Goal: Contribute content

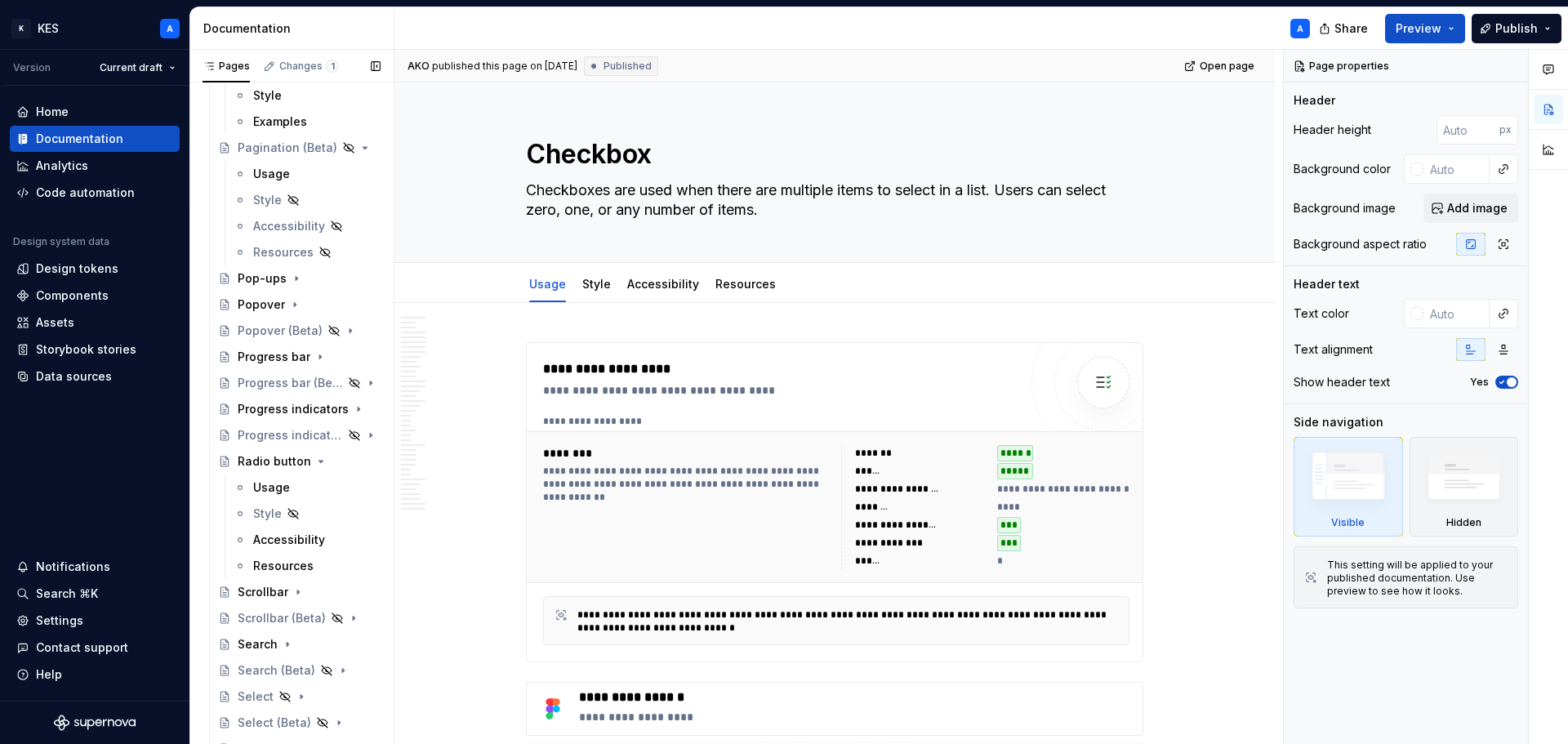
scroll to position [1998, 0]
click at [275, 484] on div "Usage" at bounding box center [272, 487] width 37 height 17
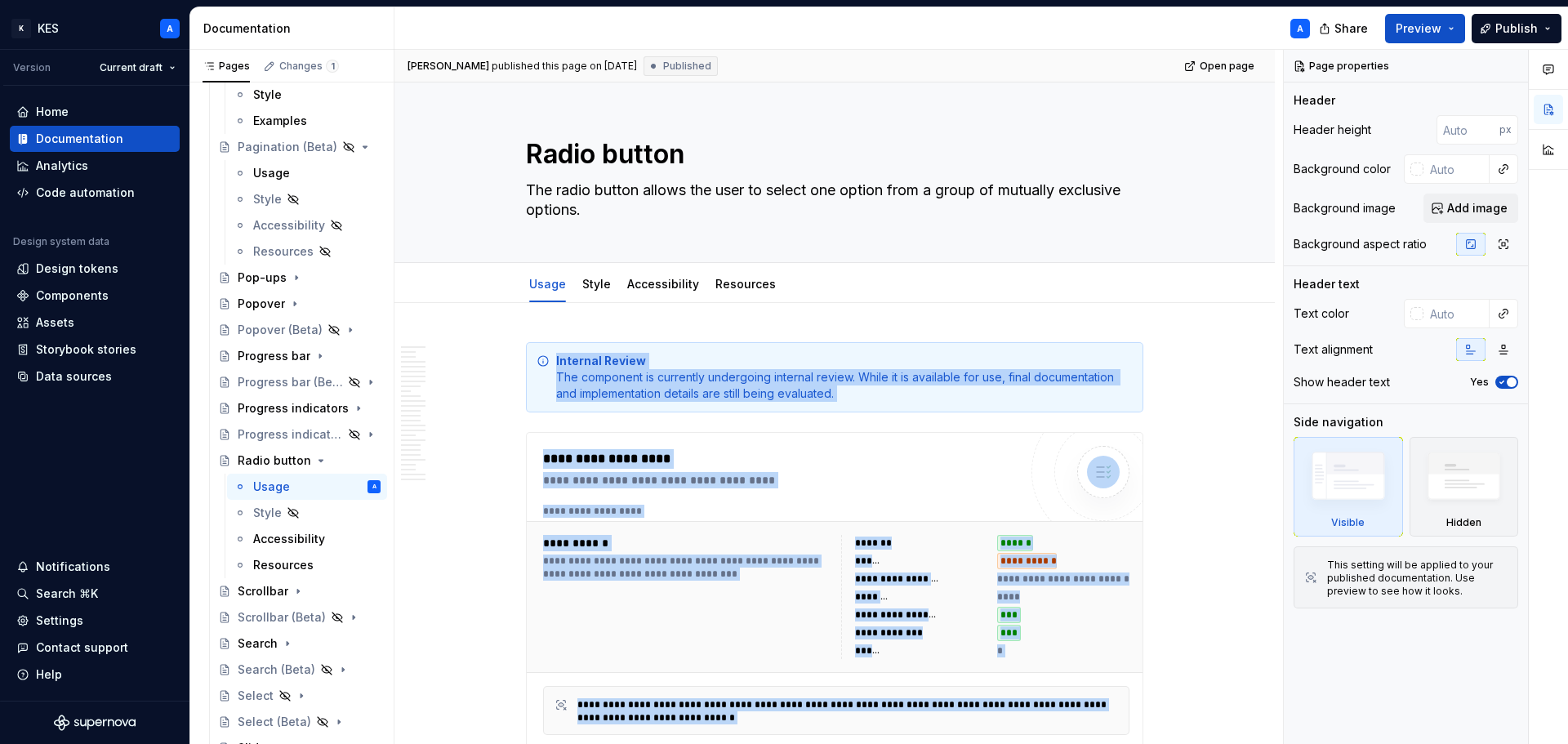
drag, startPoint x: 1285, startPoint y: 77, endPoint x: 1277, endPoint y: 292, distance: 215.1
click at [1277, 292] on div "**********" at bounding box center [981, 398] width 1174 height 695
type textarea "*"
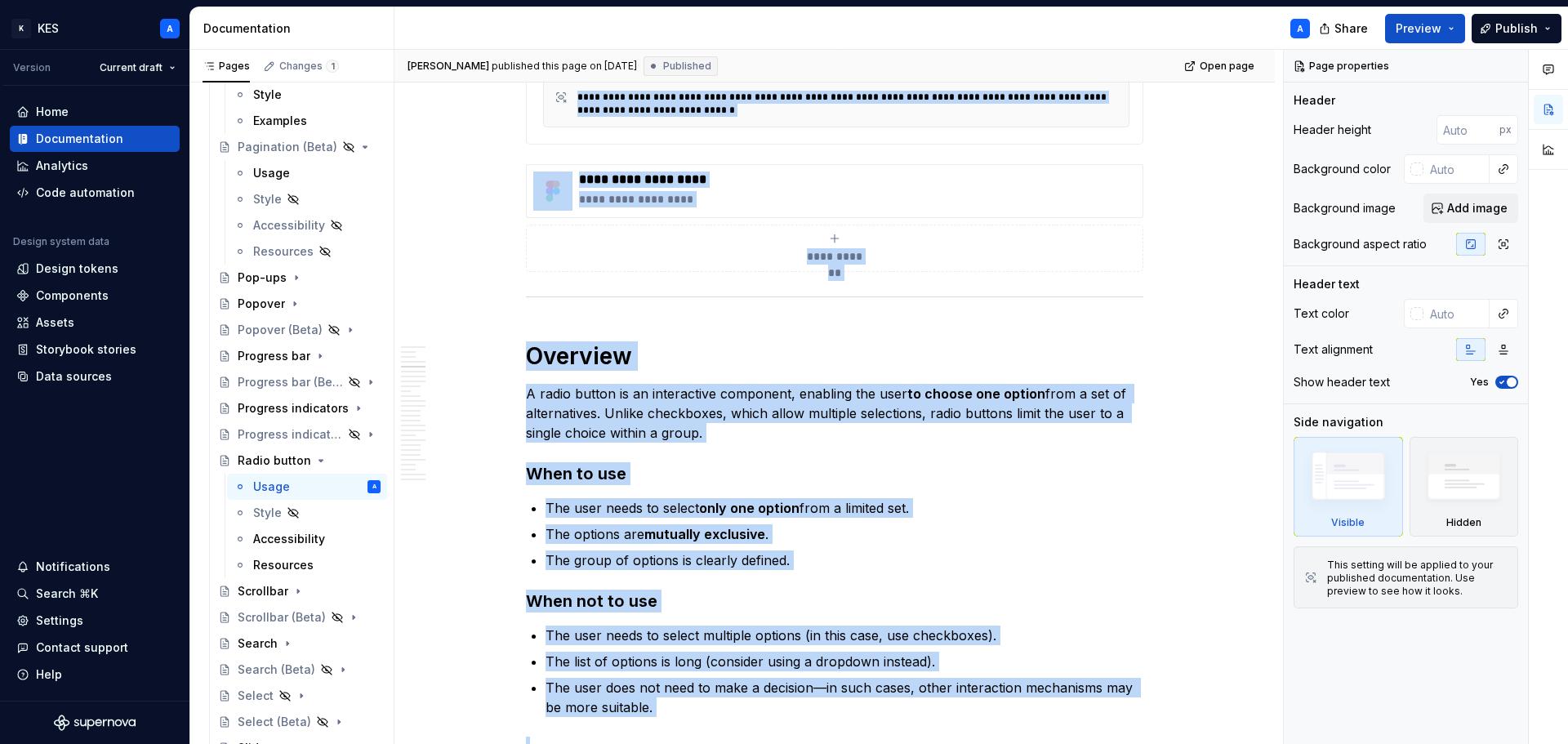
scroll to position [4145, 0]
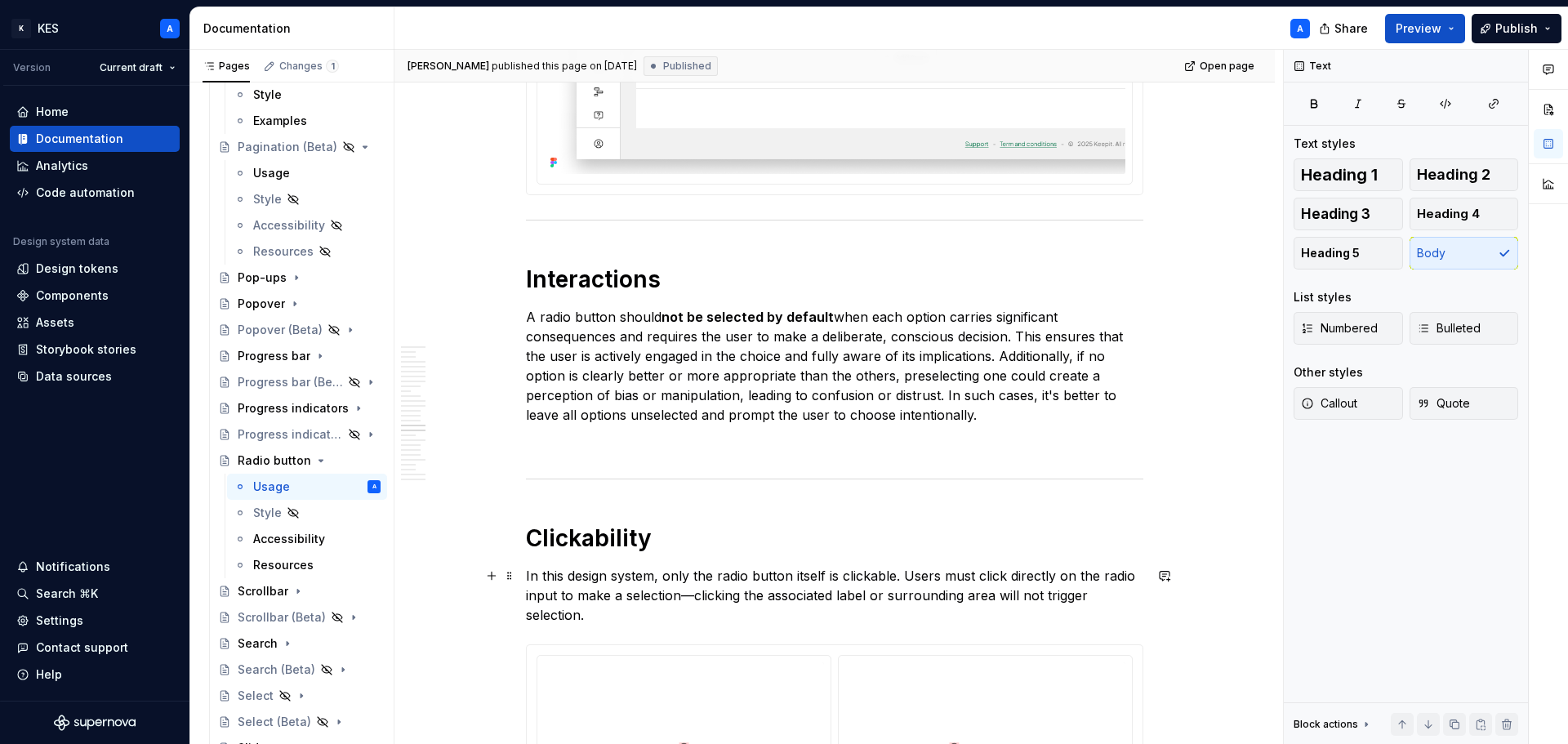
scroll to position [7413, 0]
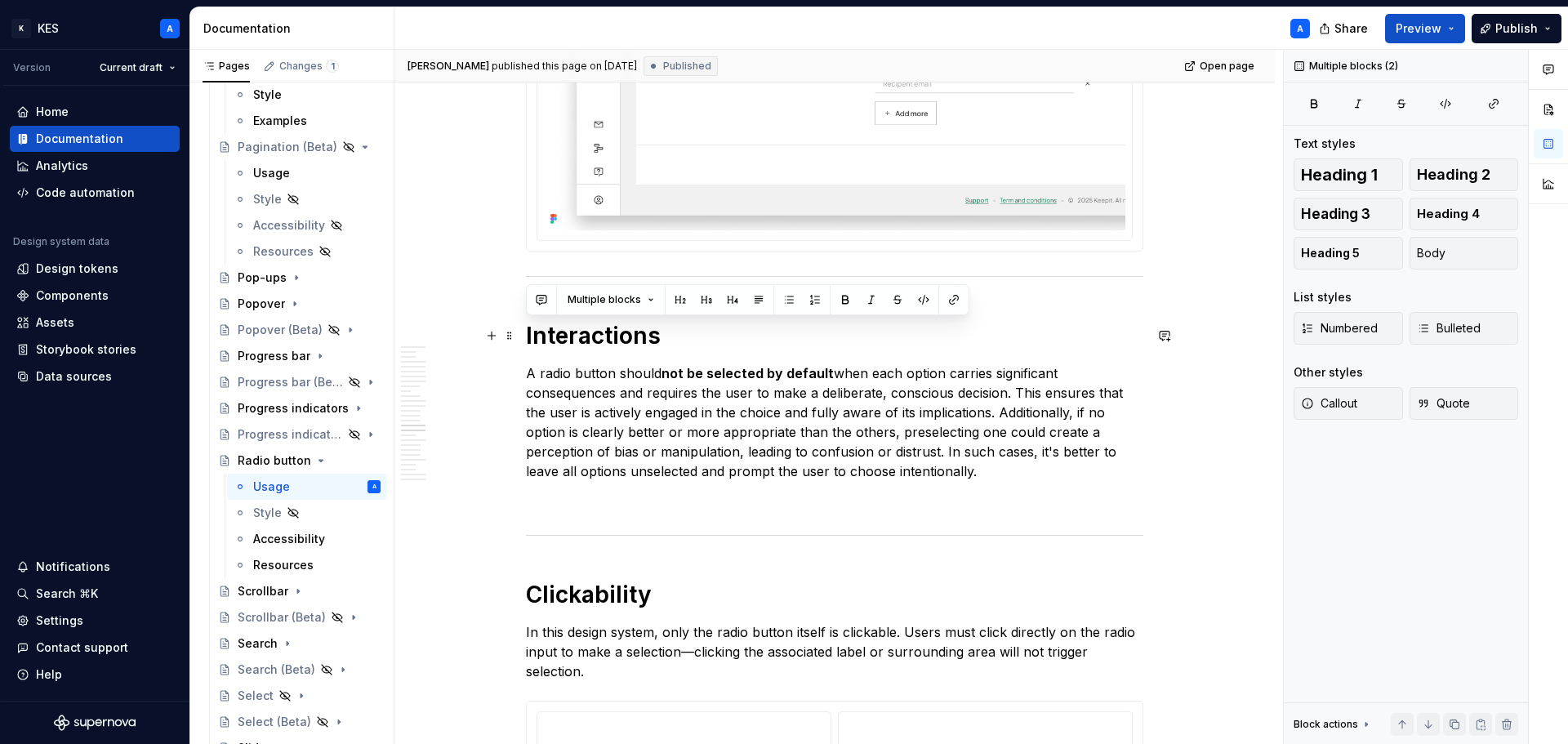
drag, startPoint x: 992, startPoint y: 468, endPoint x: 527, endPoint y: 327, distance: 485.9
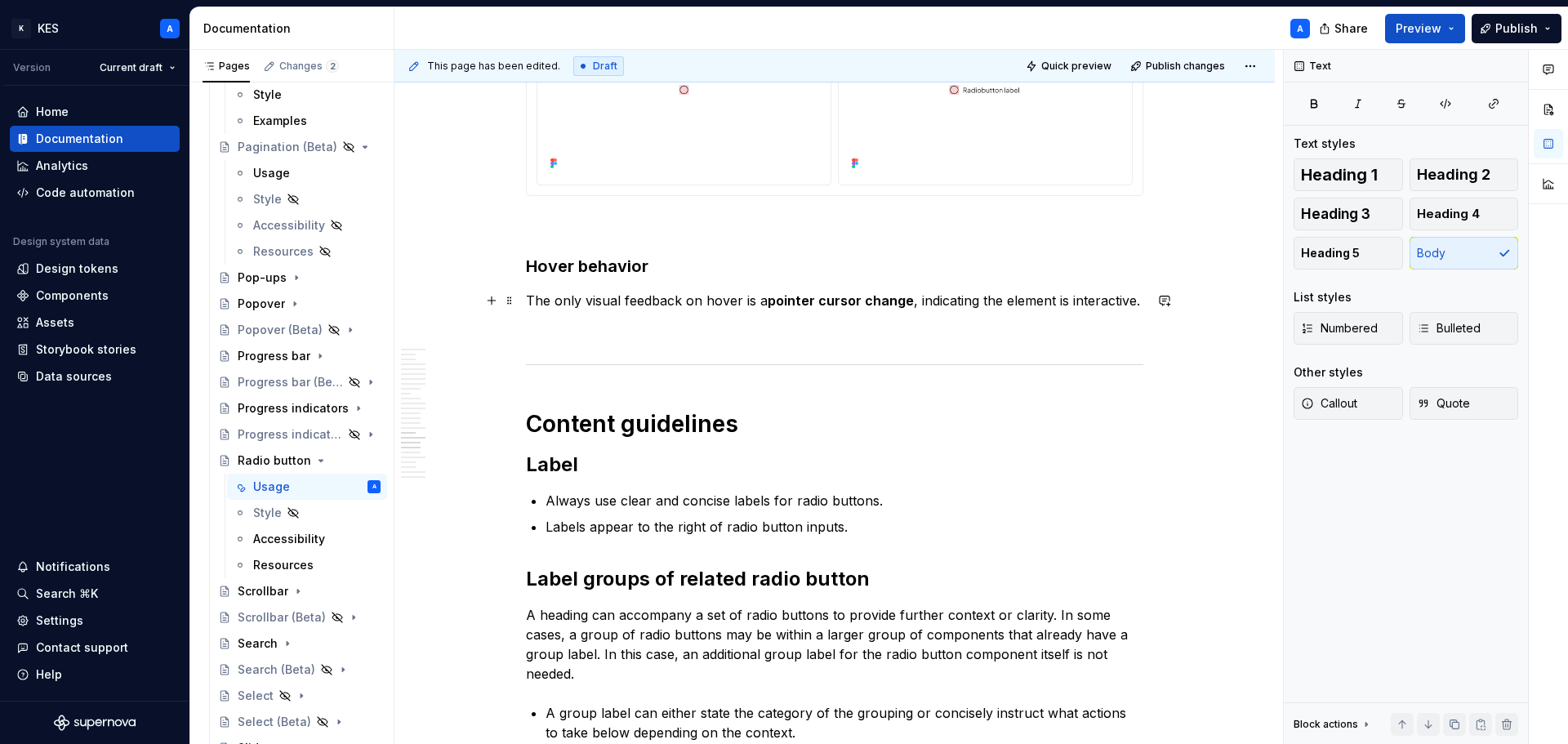
scroll to position [8067, 0]
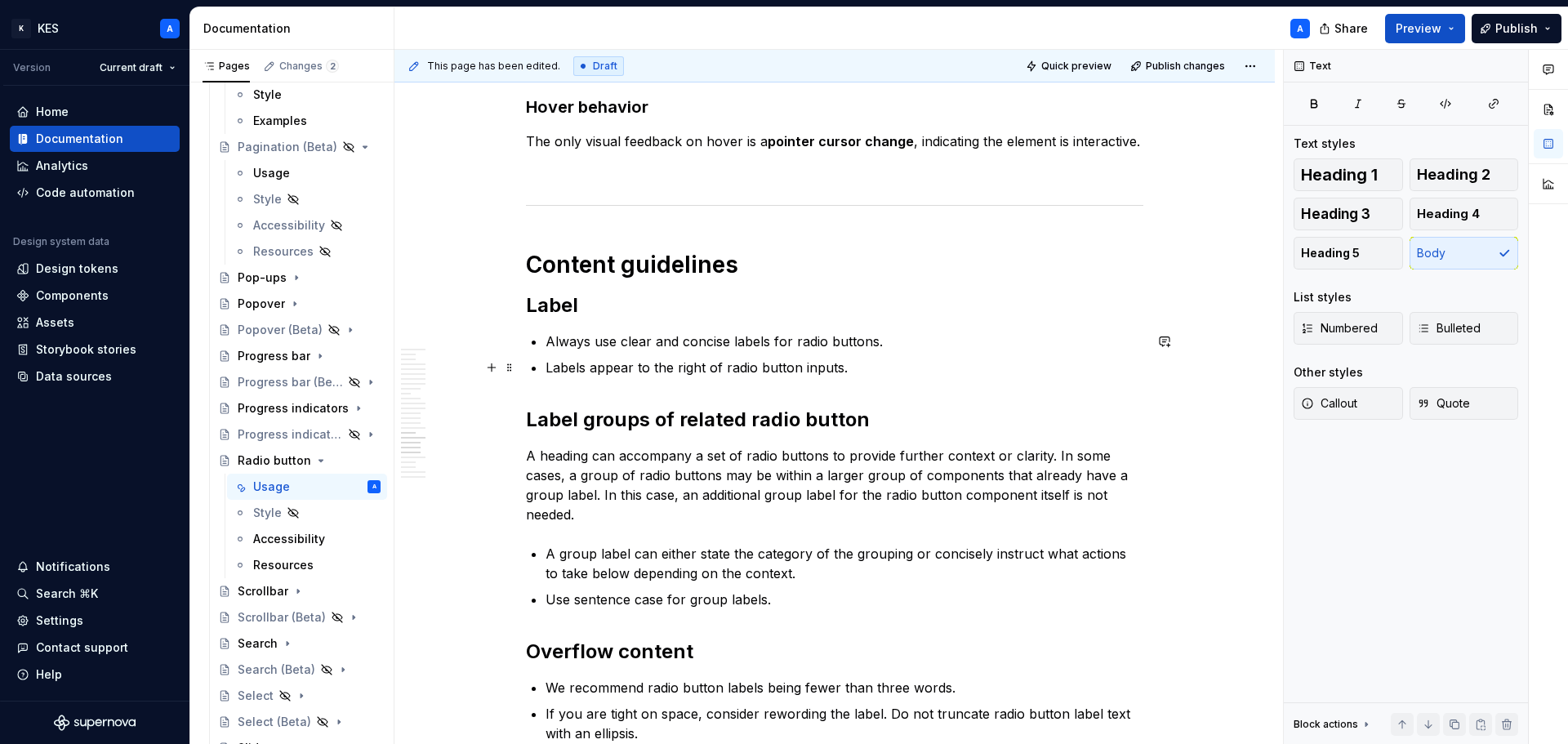
drag, startPoint x: 548, startPoint y: 366, endPoint x: 663, endPoint y: 355, distance: 115.5
click at [548, 366] on p "Labels appear to the right of radio button inputs." at bounding box center [844, 367] width 598 height 19
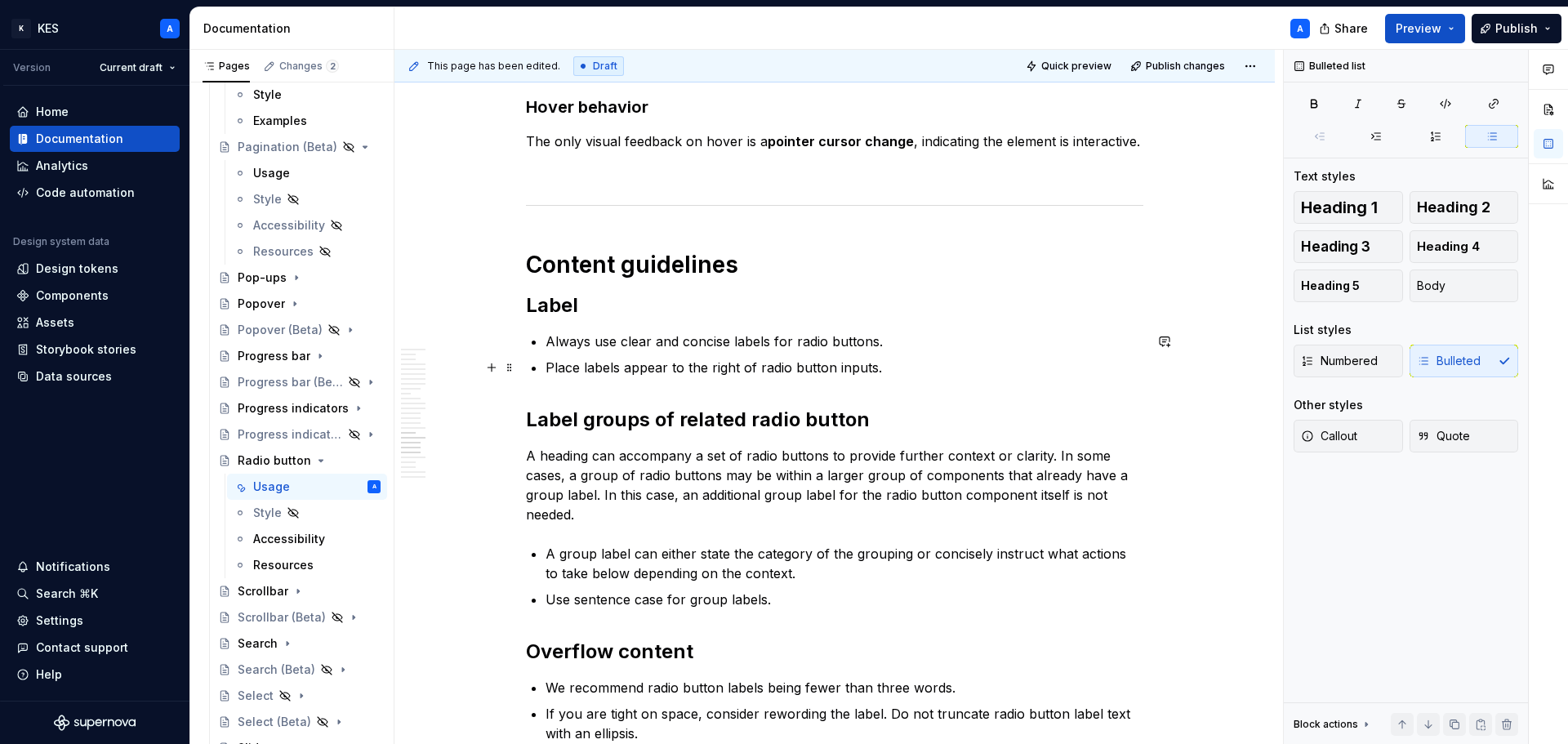
click at [637, 371] on p "Place labels appear to the right of radio button inputs." at bounding box center [844, 367] width 598 height 19
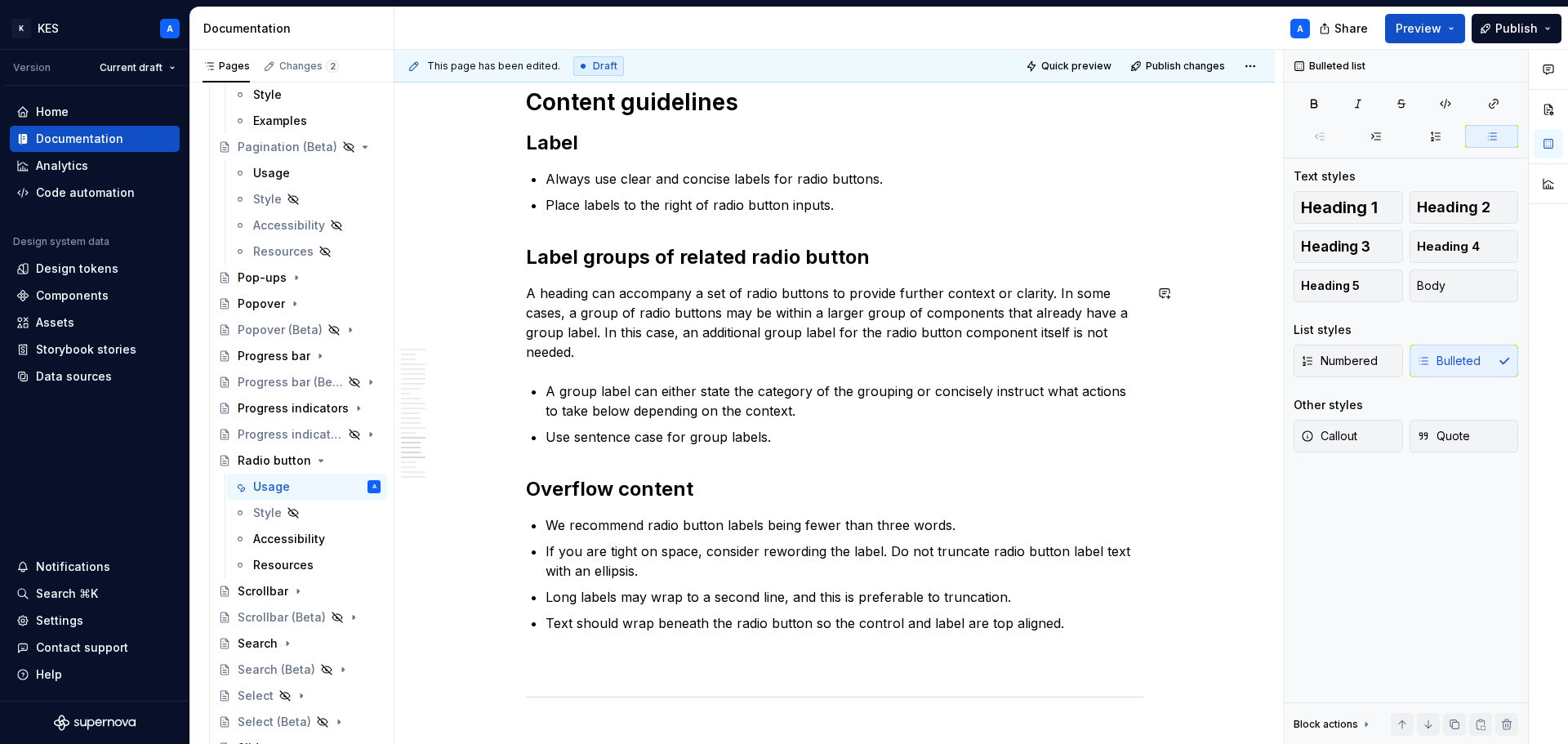
scroll to position [8231, 0]
click at [663, 438] on p "Use sentence case for group labels." at bounding box center [844, 436] width 598 height 19
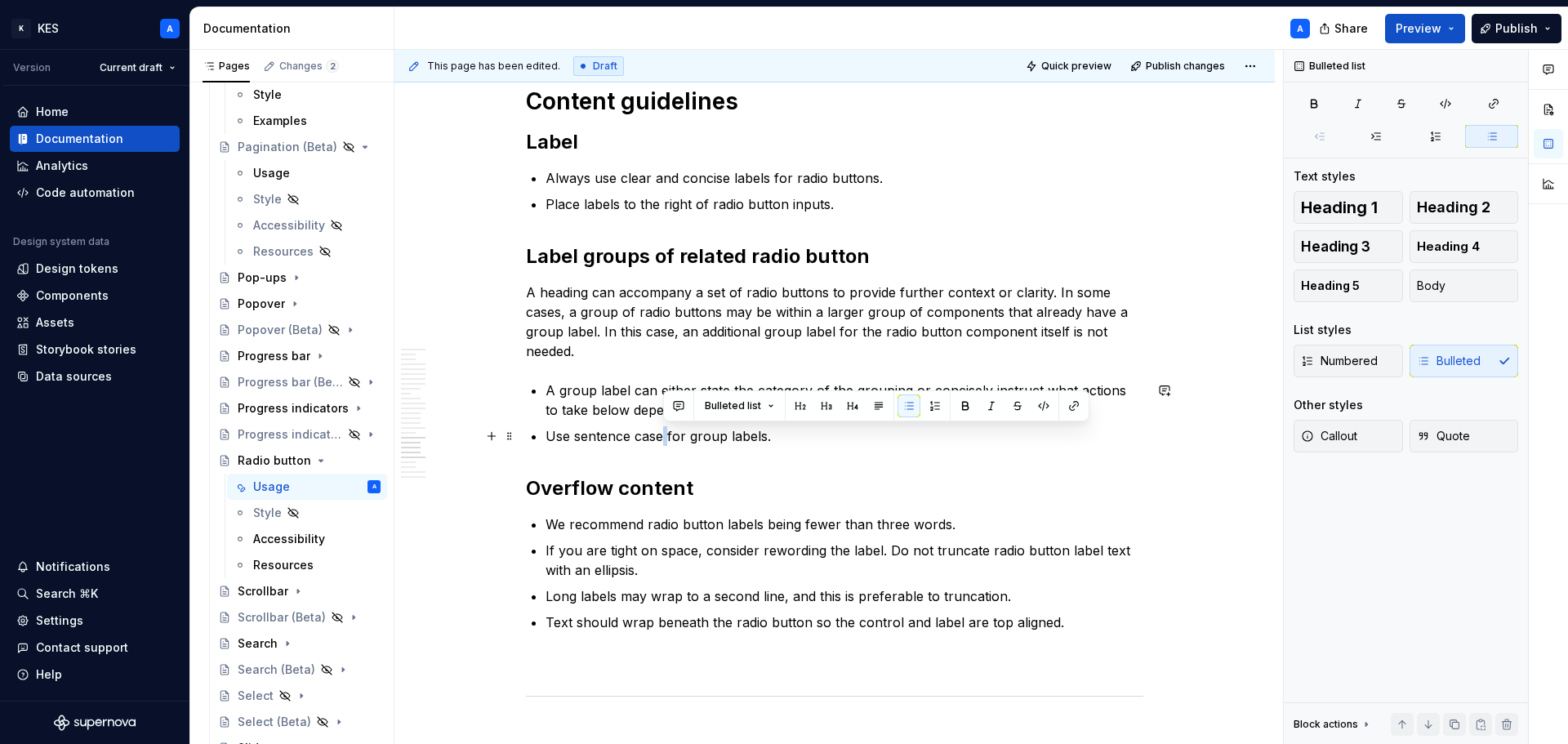
click at [663, 438] on p "Use sentence case for group labels." at bounding box center [844, 436] width 598 height 19
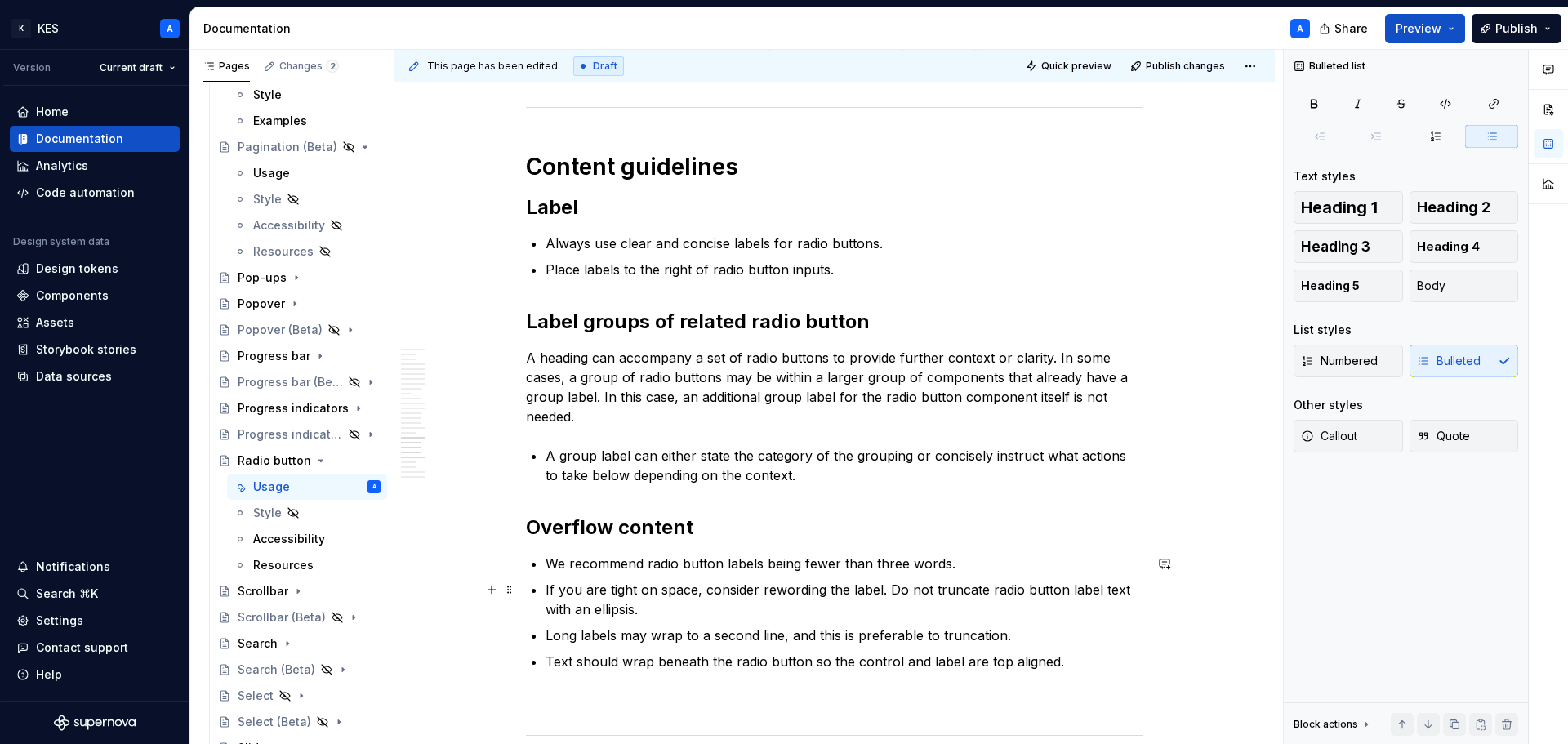
scroll to position [8067, 0]
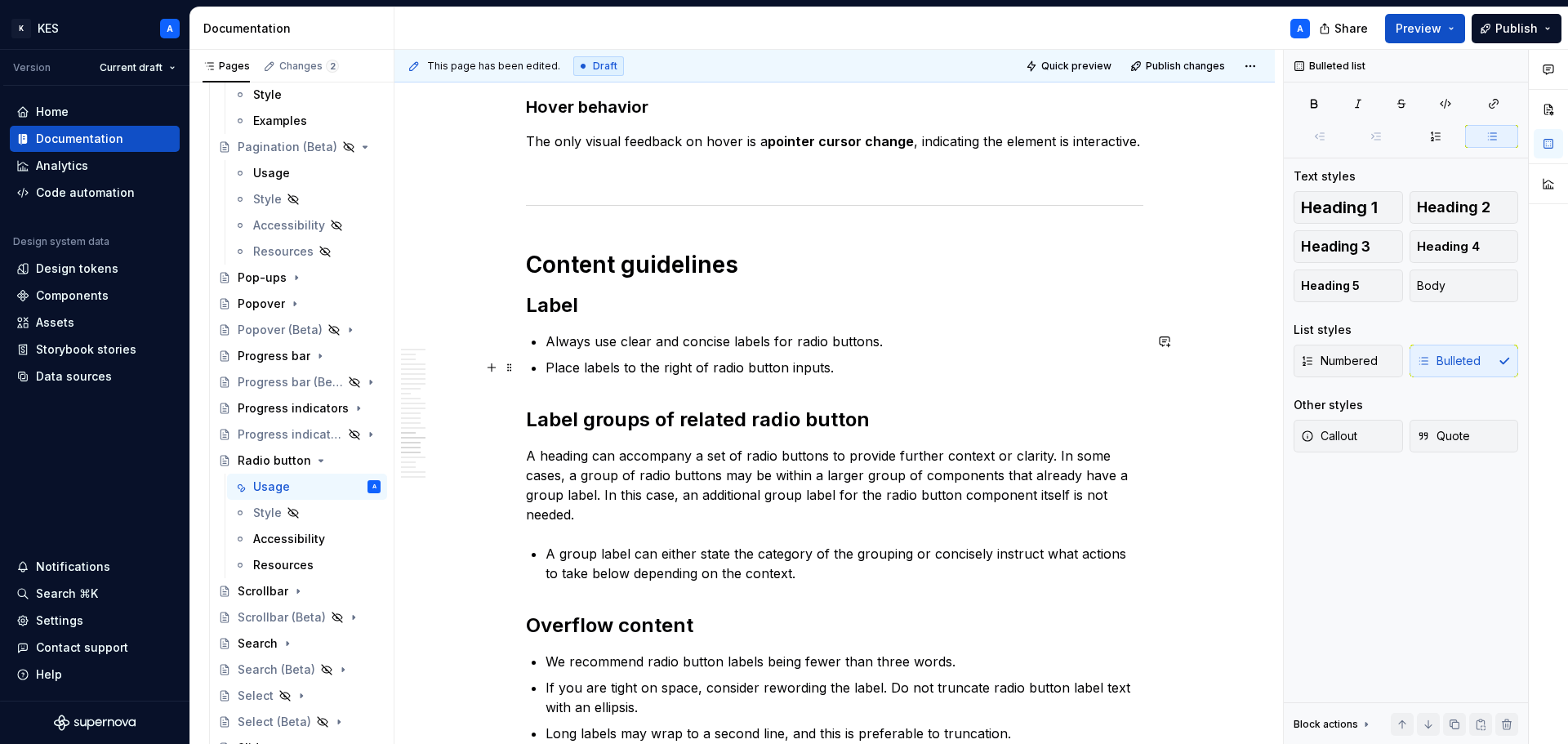
click at [840, 366] on p "Place labels to the right of radio button inputs." at bounding box center [844, 367] width 598 height 19
click at [884, 340] on p "Always use clear and concise labels for radio buttons." at bounding box center [844, 341] width 598 height 19
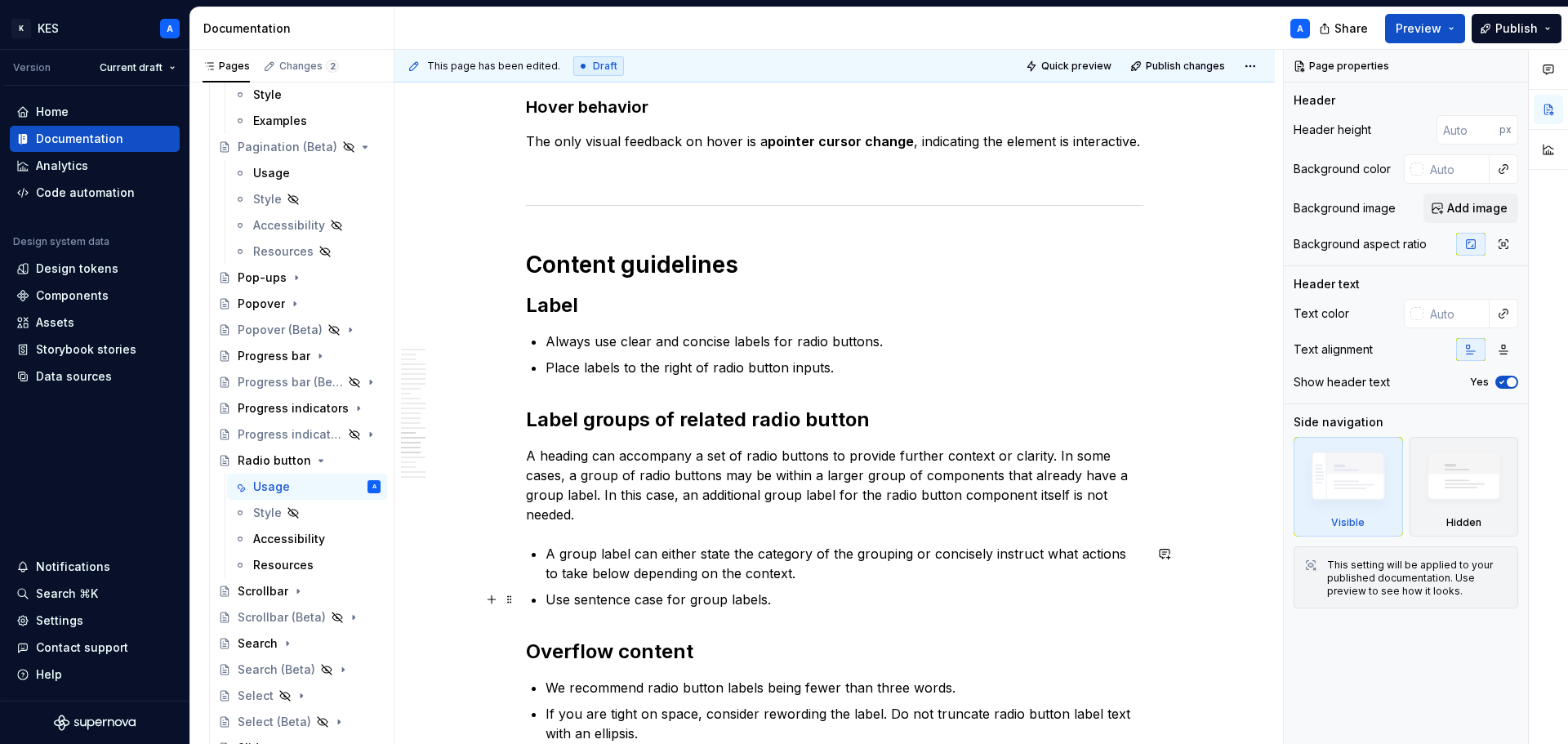
click at [719, 593] on p "Use sentence case for group labels." at bounding box center [844, 599] width 598 height 19
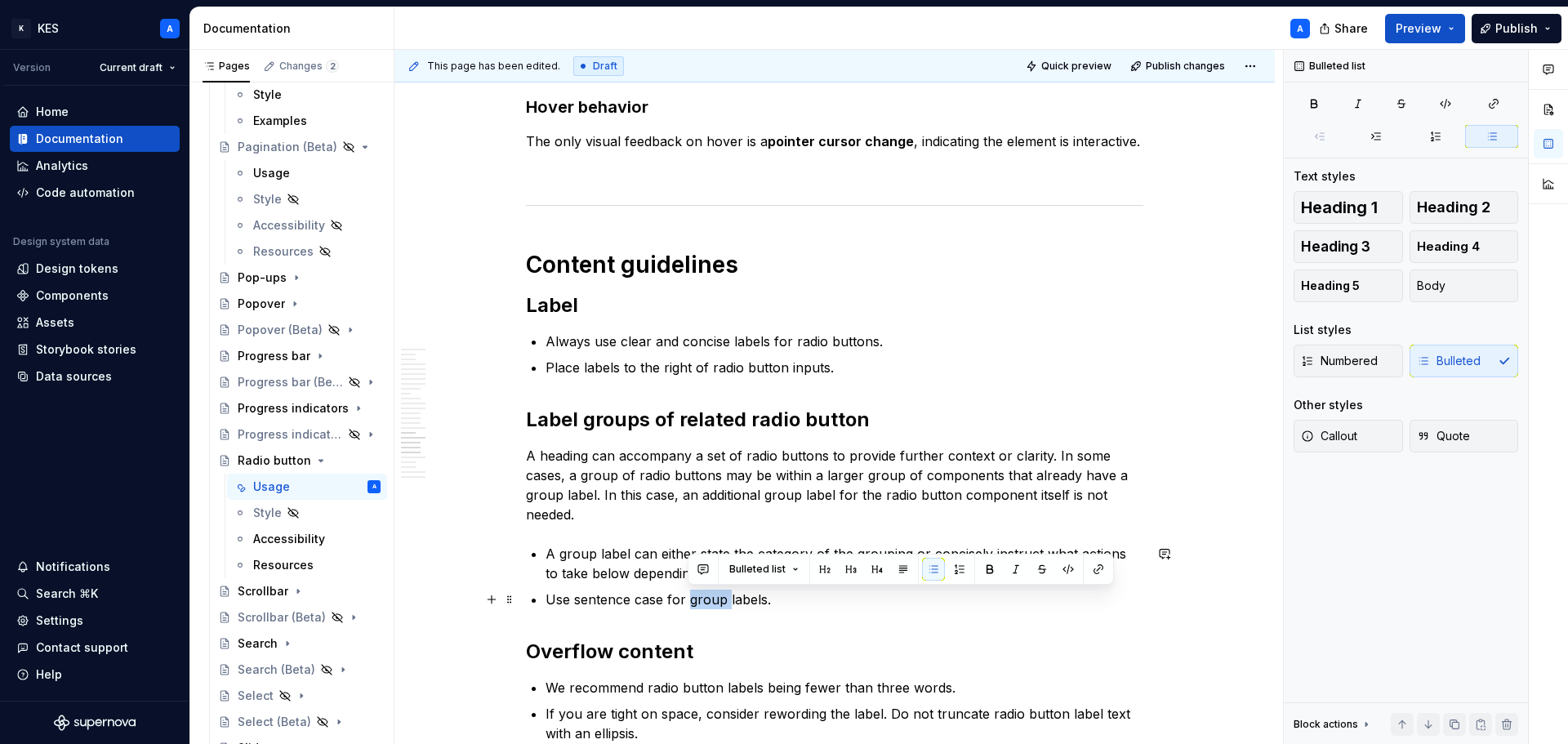
click at [719, 593] on p "Use sentence case for group labels." at bounding box center [844, 599] width 598 height 19
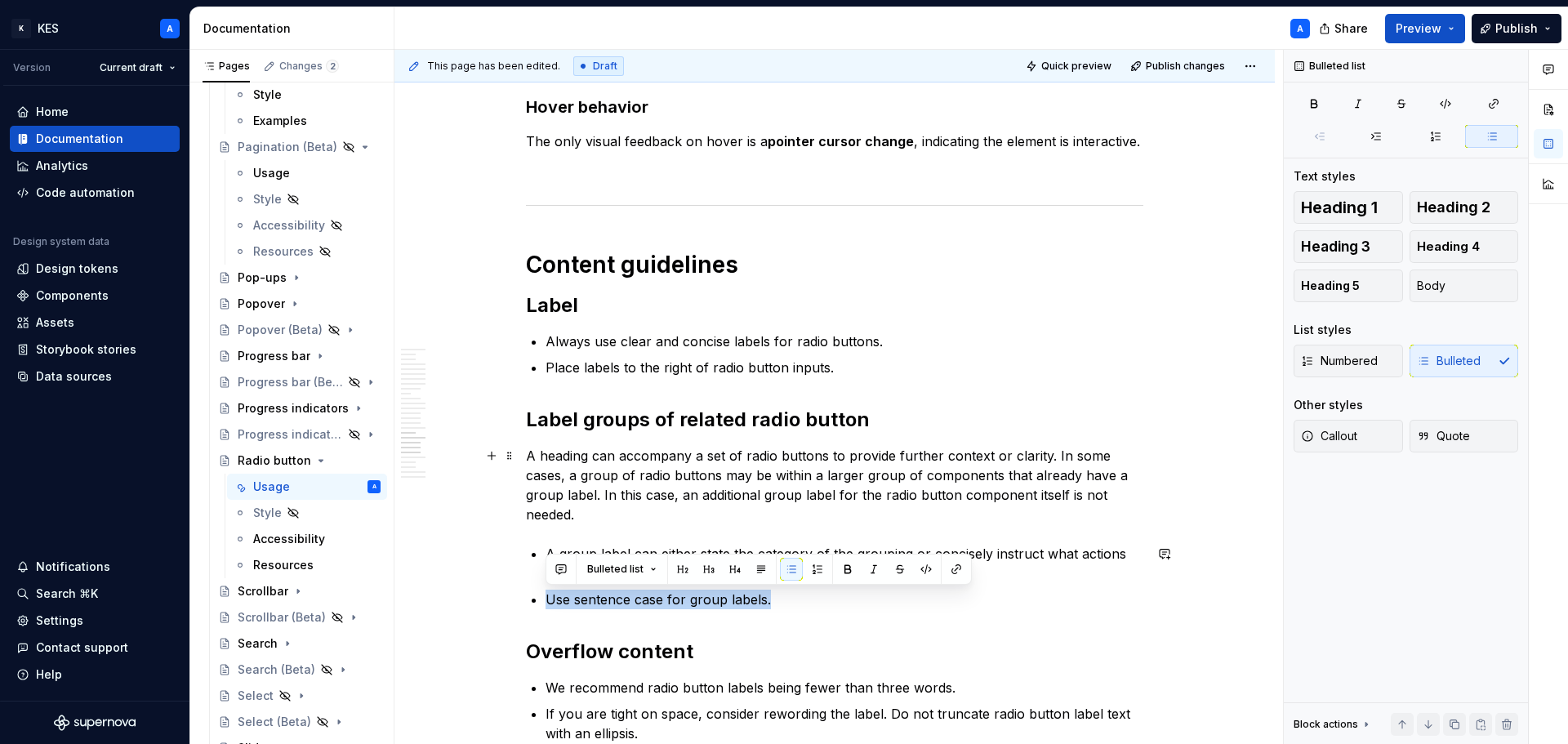
copy p "Use sentence case for group labels."
click at [847, 374] on p "Place labels to the right of radio button inputs." at bounding box center [844, 367] width 598 height 19
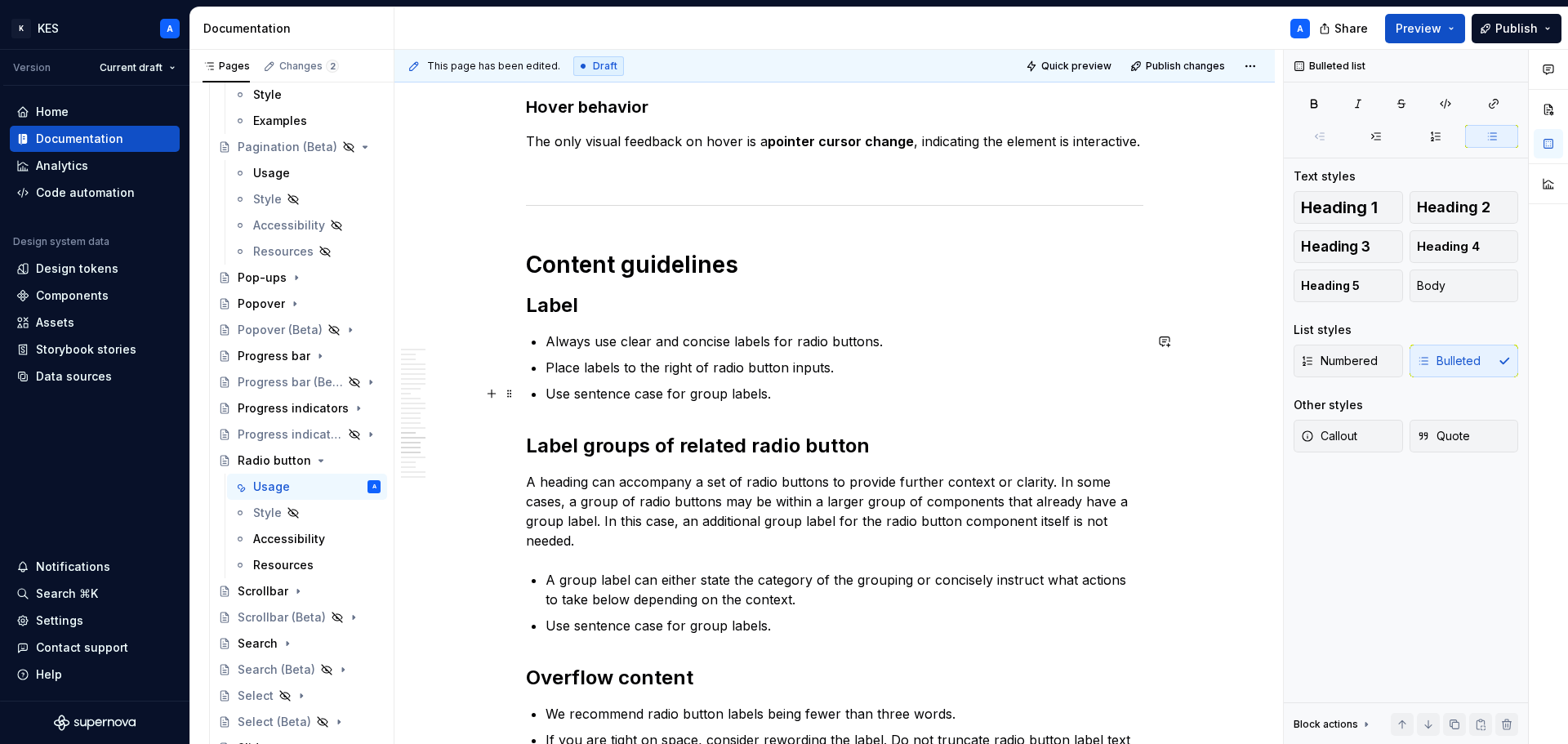
click at [707, 397] on p "Use sentence case for group labels." at bounding box center [844, 393] width 598 height 19
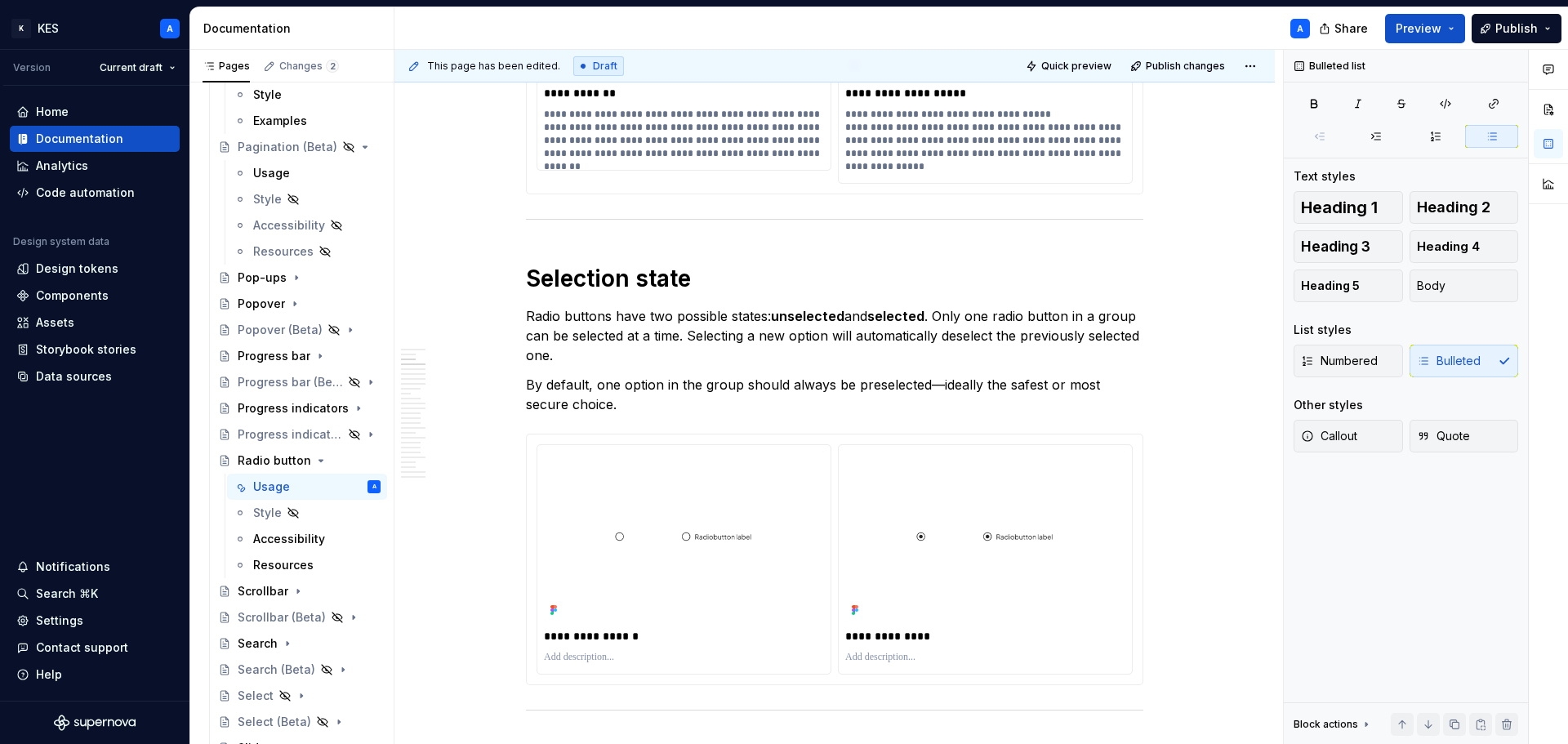
scroll to position [0, 0]
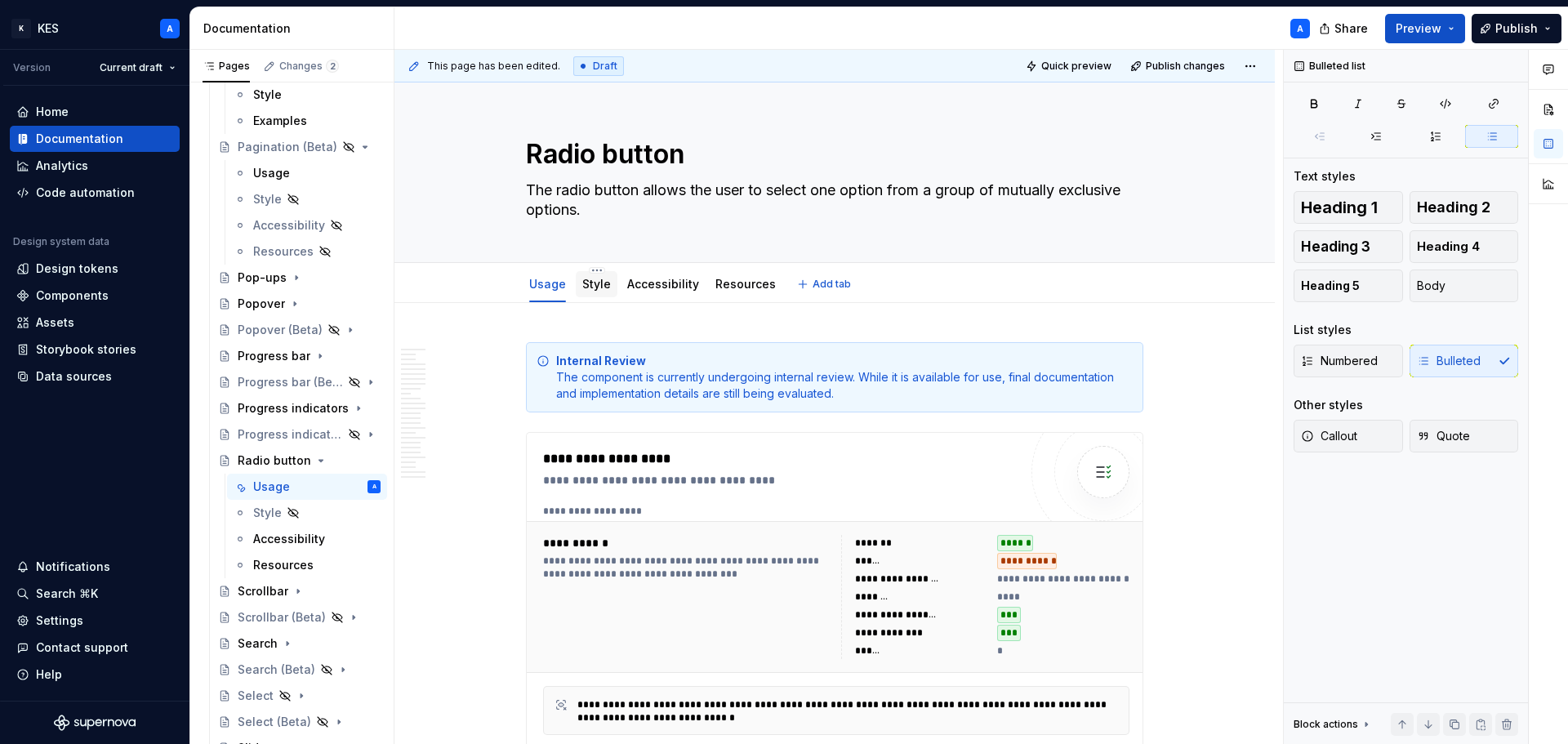
click at [607, 283] on link "Style" at bounding box center [597, 284] width 28 height 14
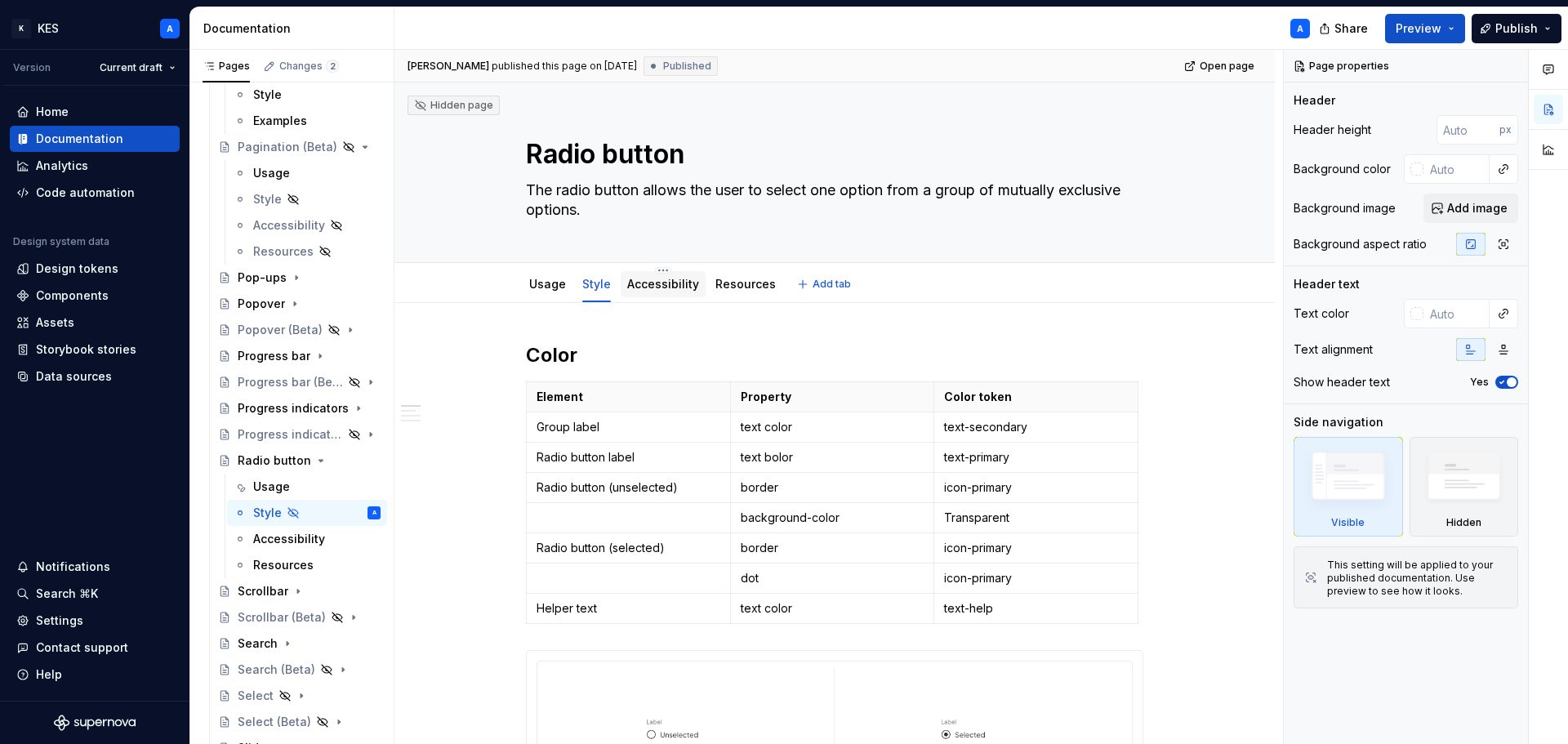
click at [665, 287] on link "Accessibility" at bounding box center [664, 284] width 72 height 14
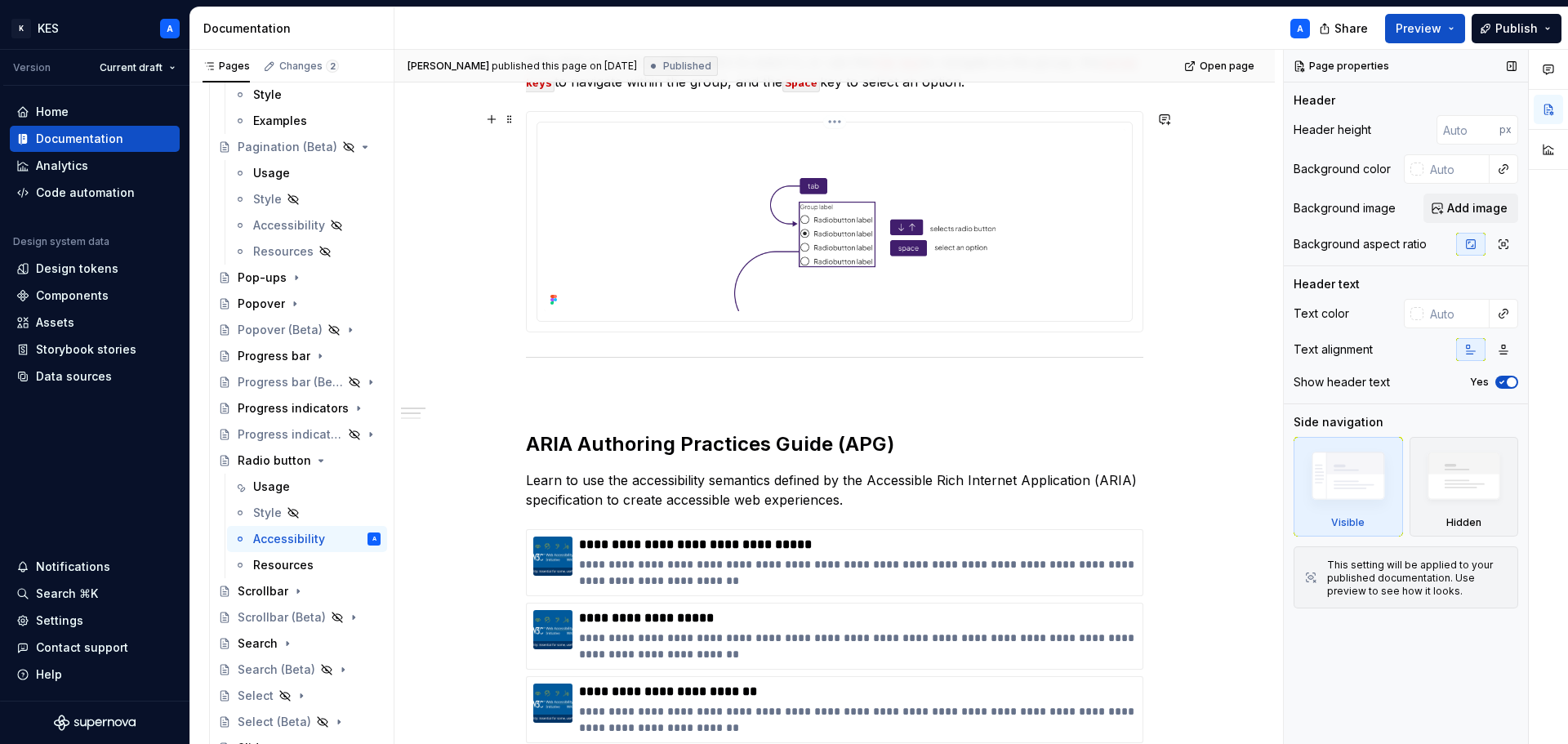
scroll to position [138, 0]
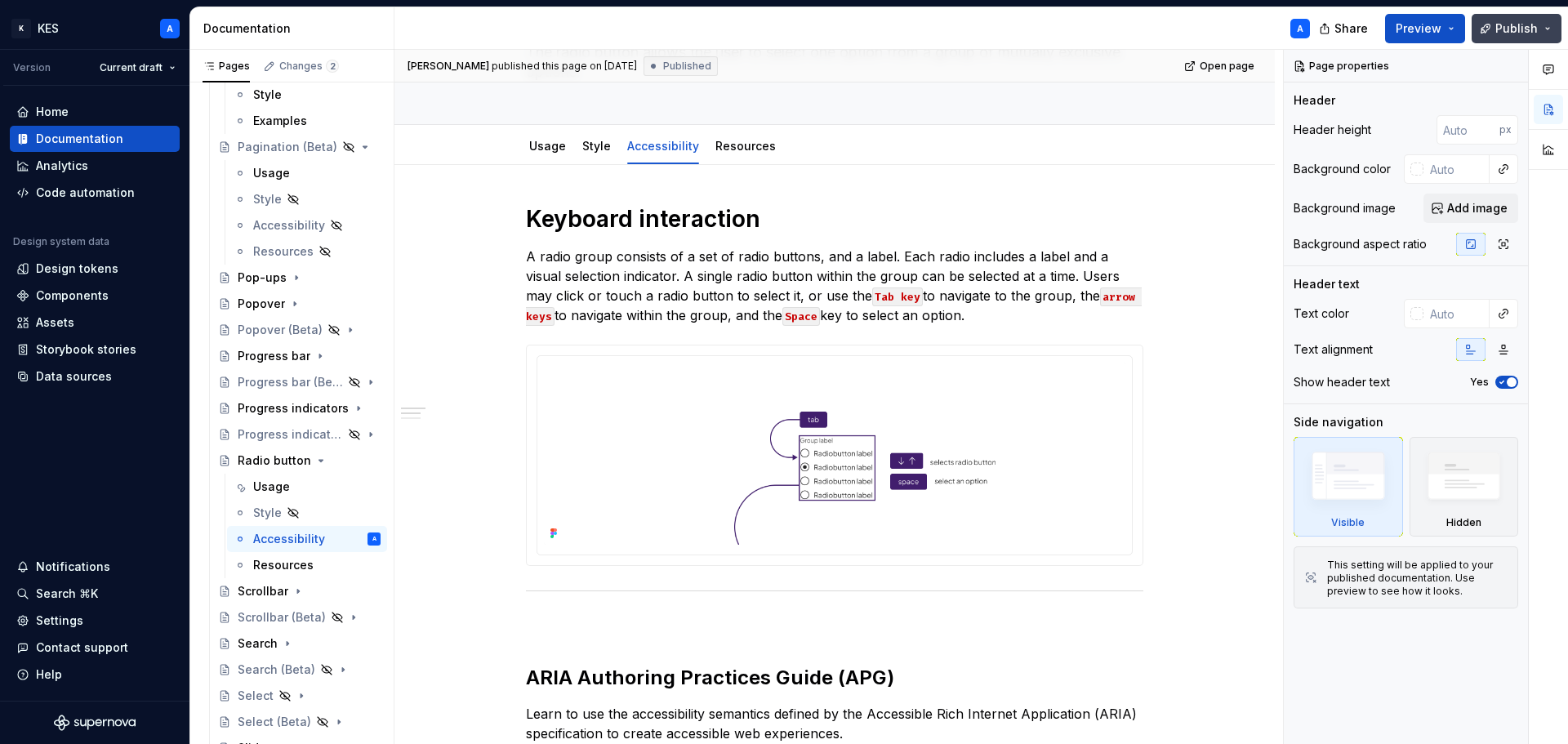
click at [1494, 22] on button "Publish" at bounding box center [1516, 28] width 90 height 29
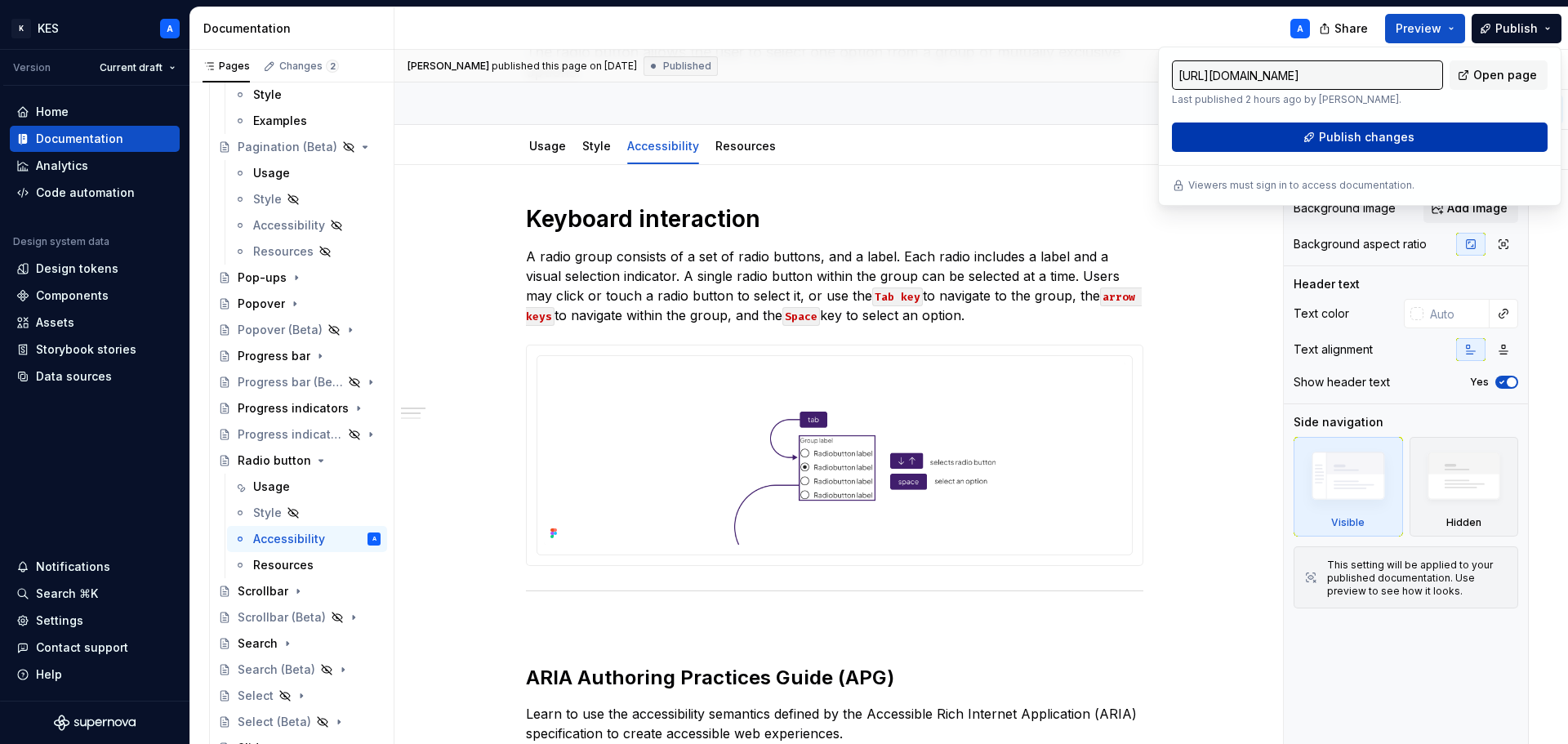
click at [1398, 138] on span "Publish changes" at bounding box center [1367, 137] width 95 height 17
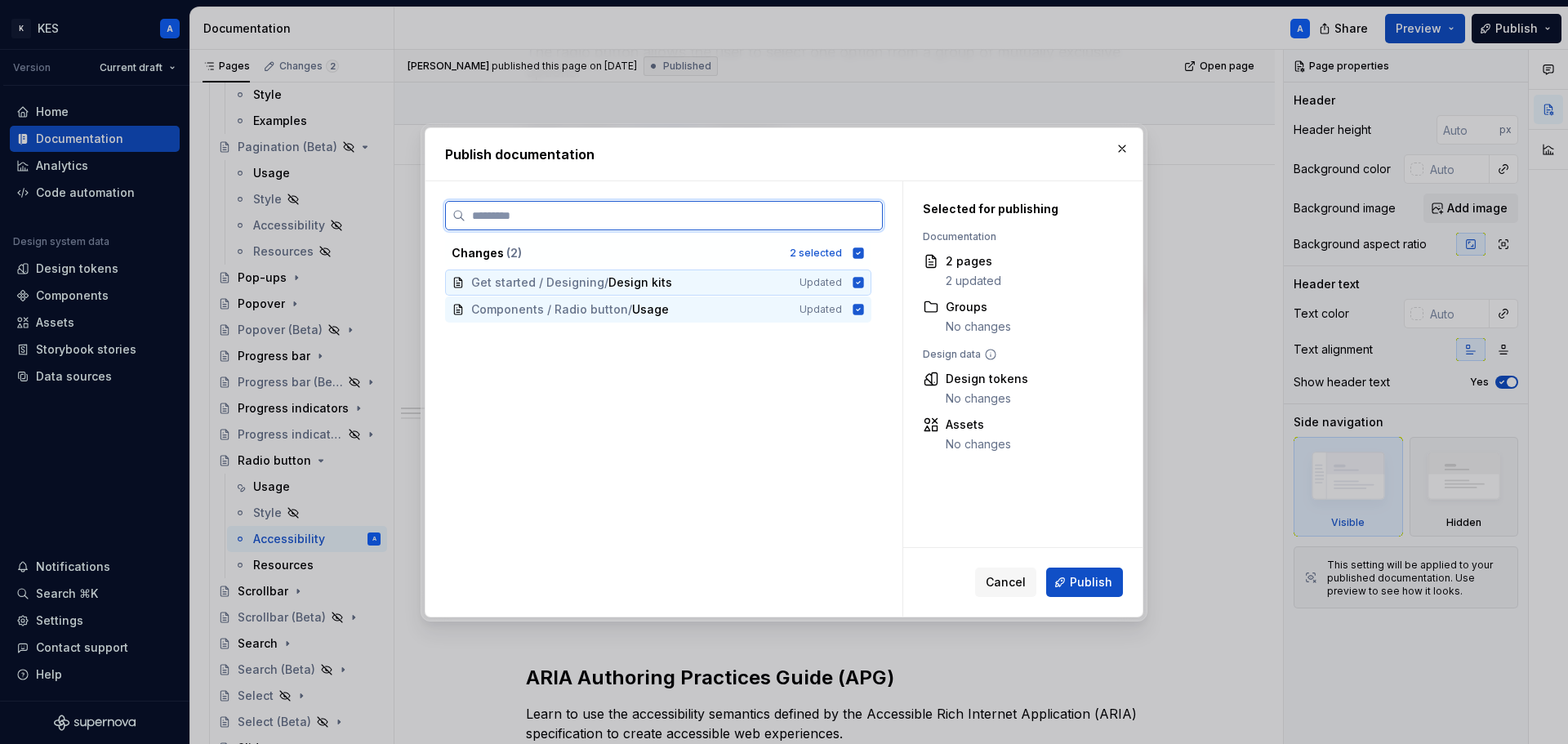
click at [858, 282] on icon at bounding box center [858, 282] width 11 height 11
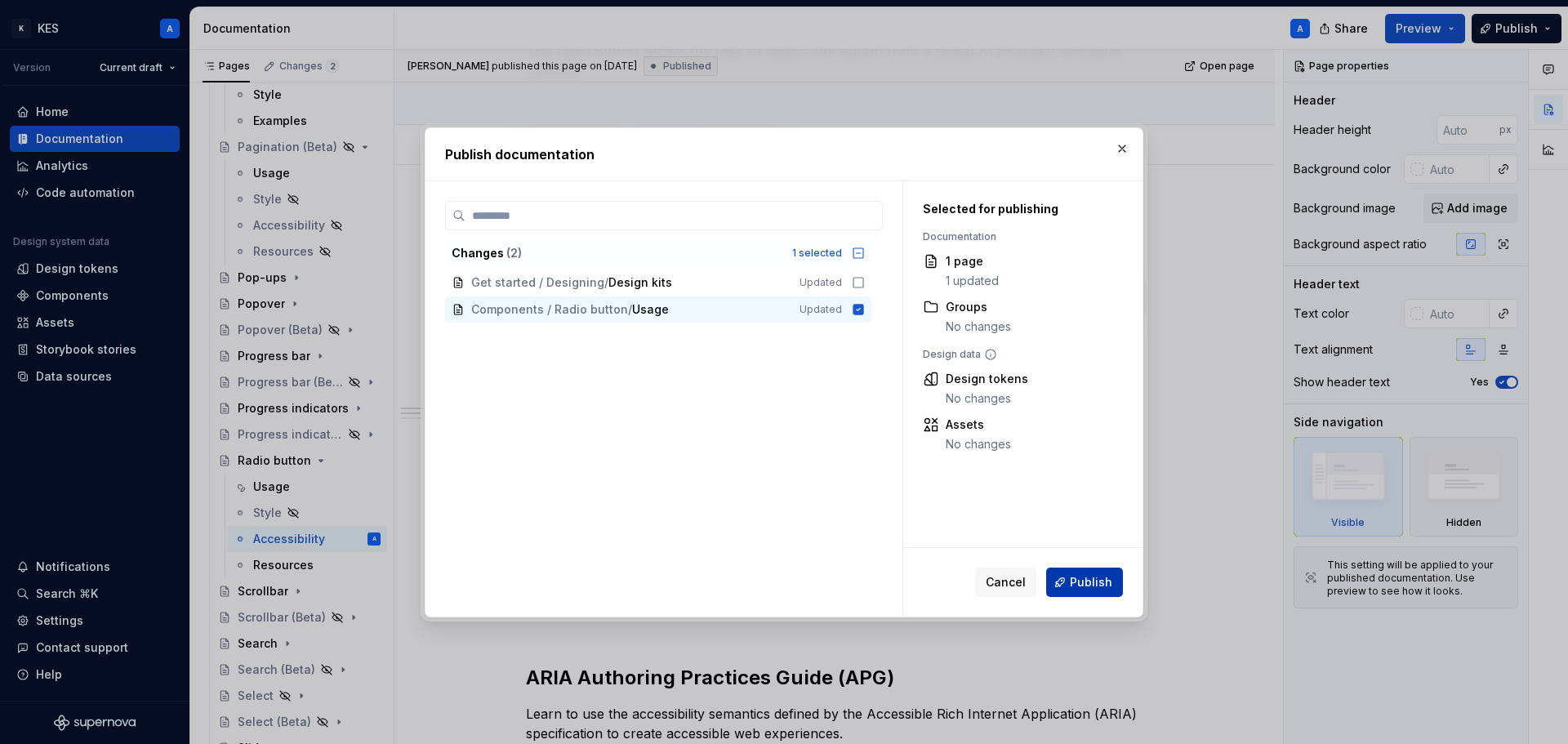
click at [1102, 585] on span "Publish" at bounding box center [1091, 582] width 43 height 17
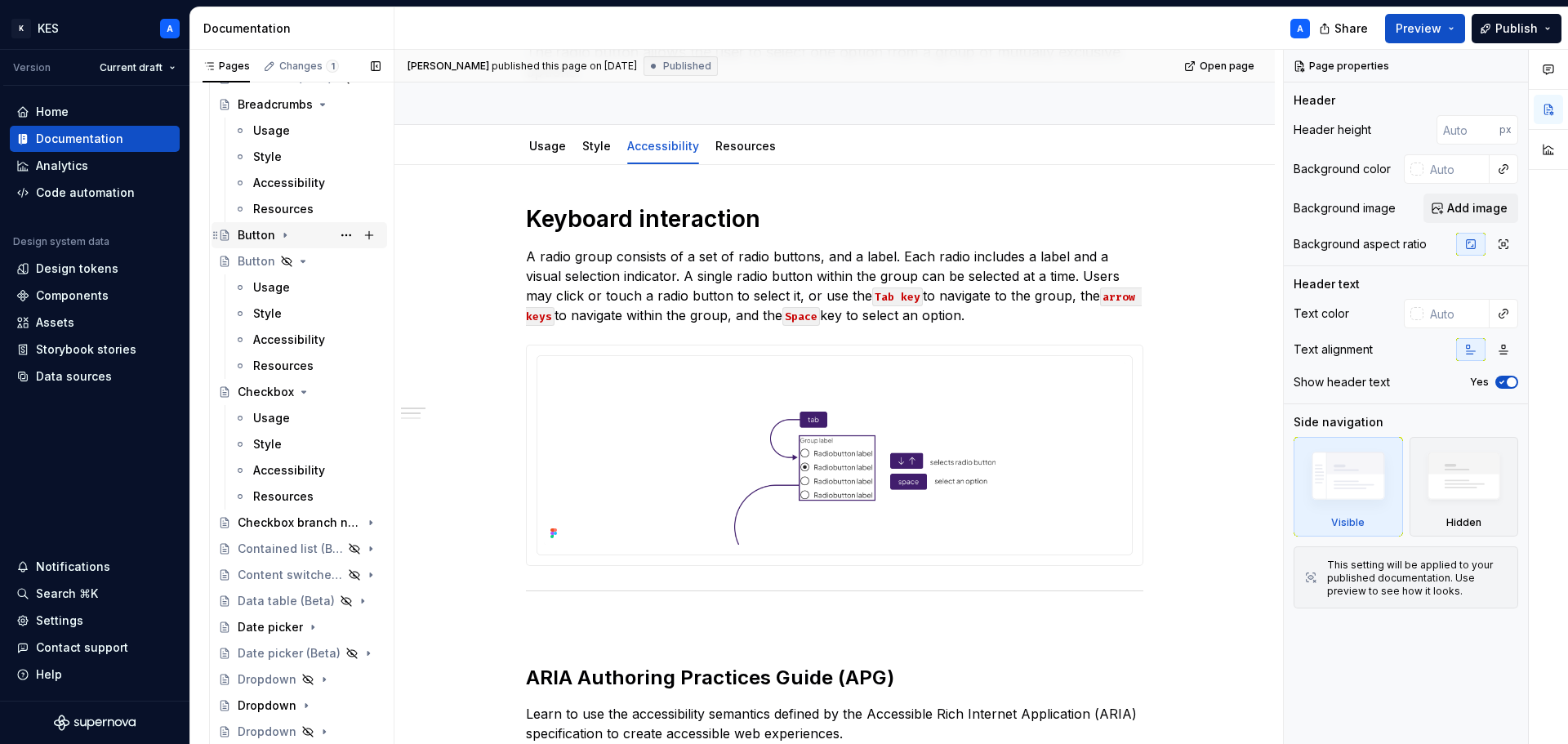
scroll to position [936, 0]
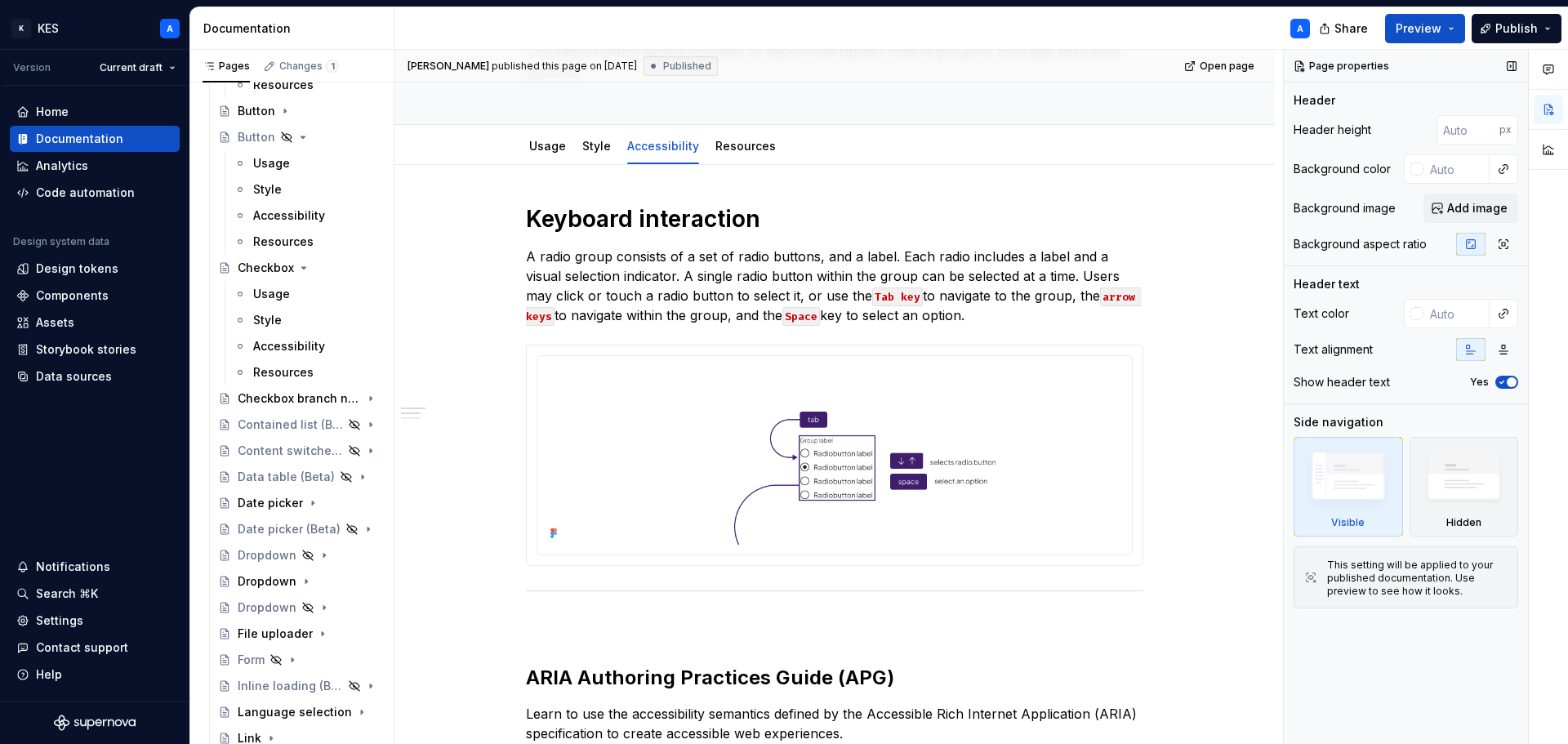
drag, startPoint x: 274, startPoint y: 286, endPoint x: 1391, endPoint y: 365, distance: 1119.8
click at [274, 286] on div "Usage" at bounding box center [272, 295] width 37 height 17
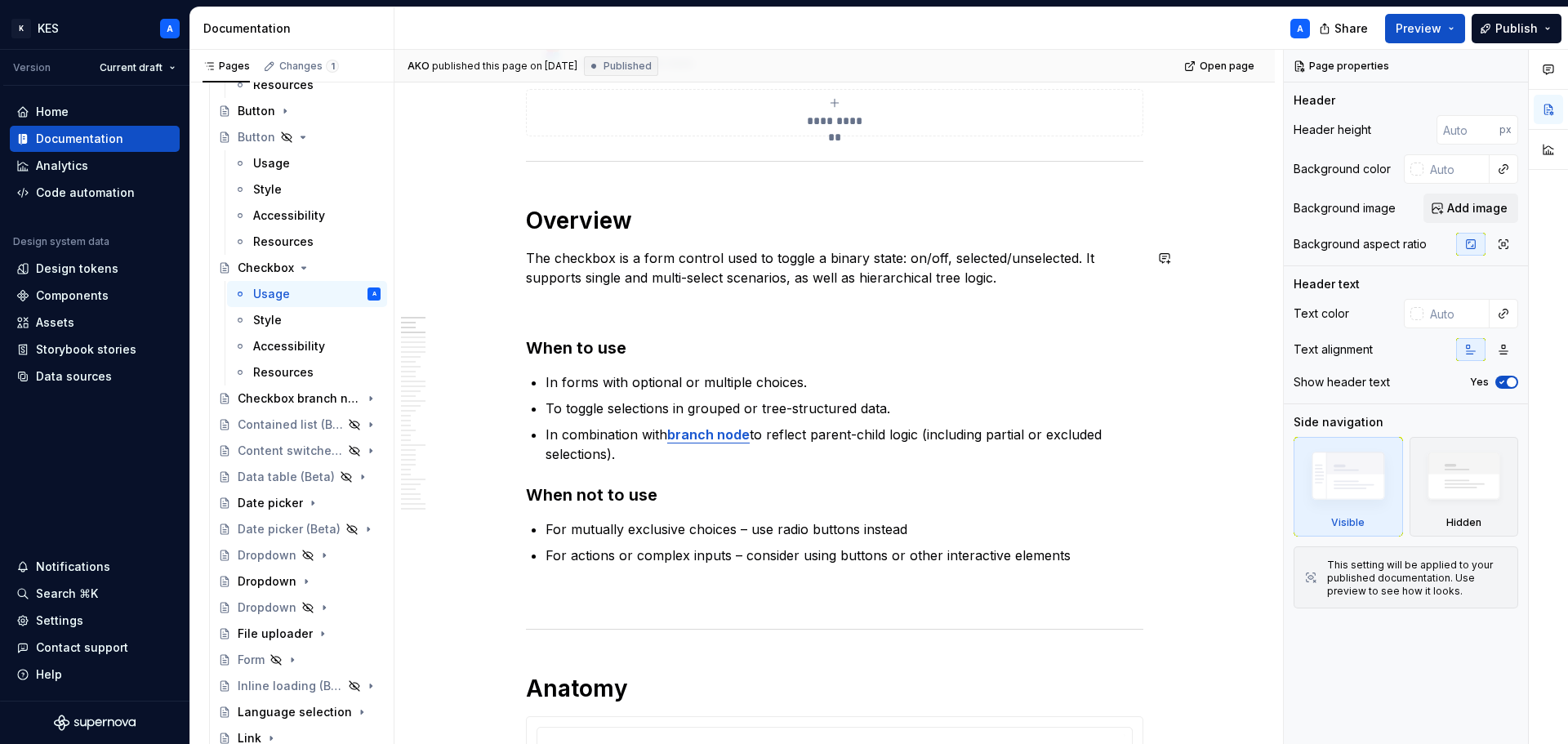
scroll to position [980, 0]
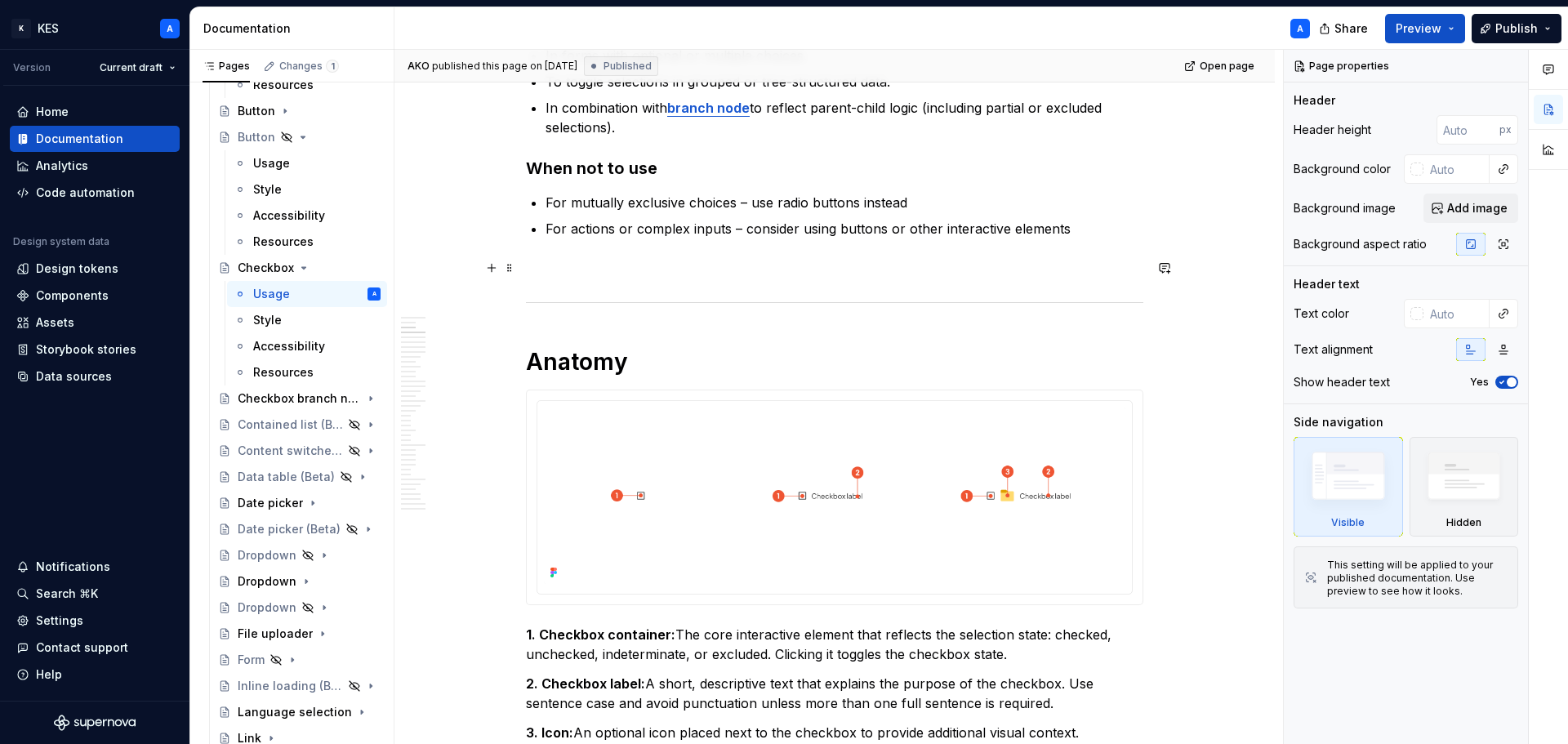
click at [591, 271] on p at bounding box center [835, 267] width 617 height 19
type textarea "*"
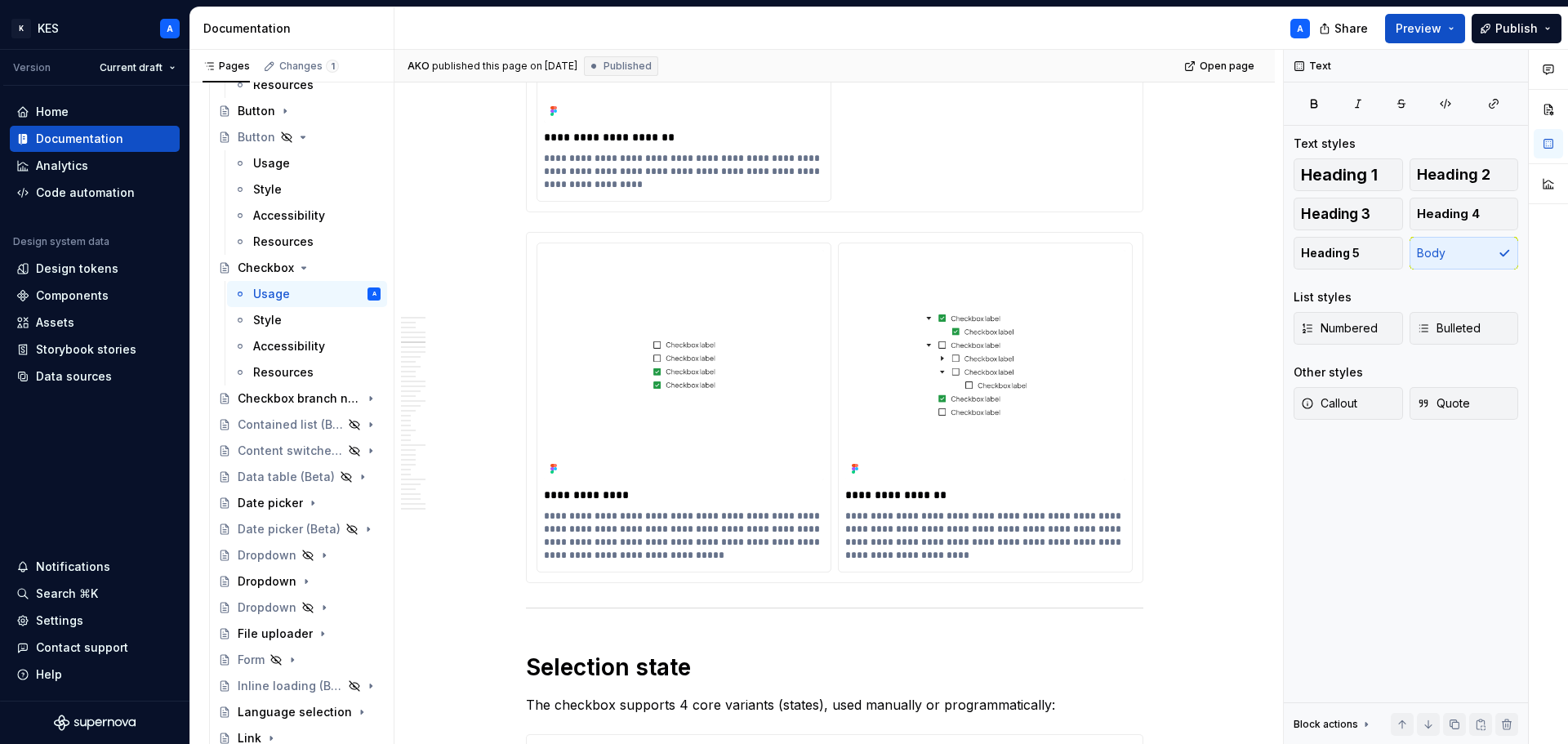
scroll to position [2860, 0]
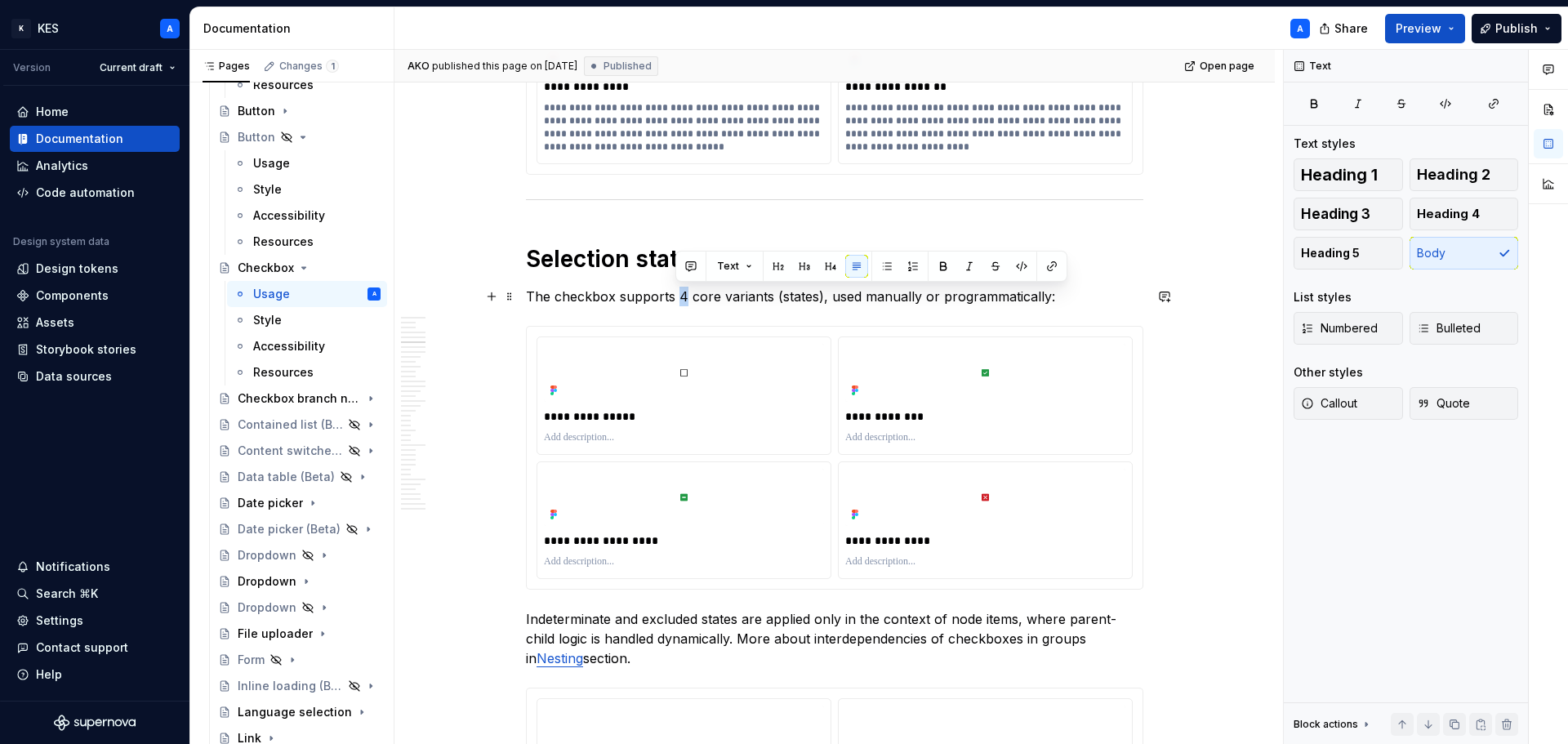
click at [681, 294] on p "The checkbox supports 4 core variants (states), used manually or programmatical…" at bounding box center [835, 296] width 617 height 19
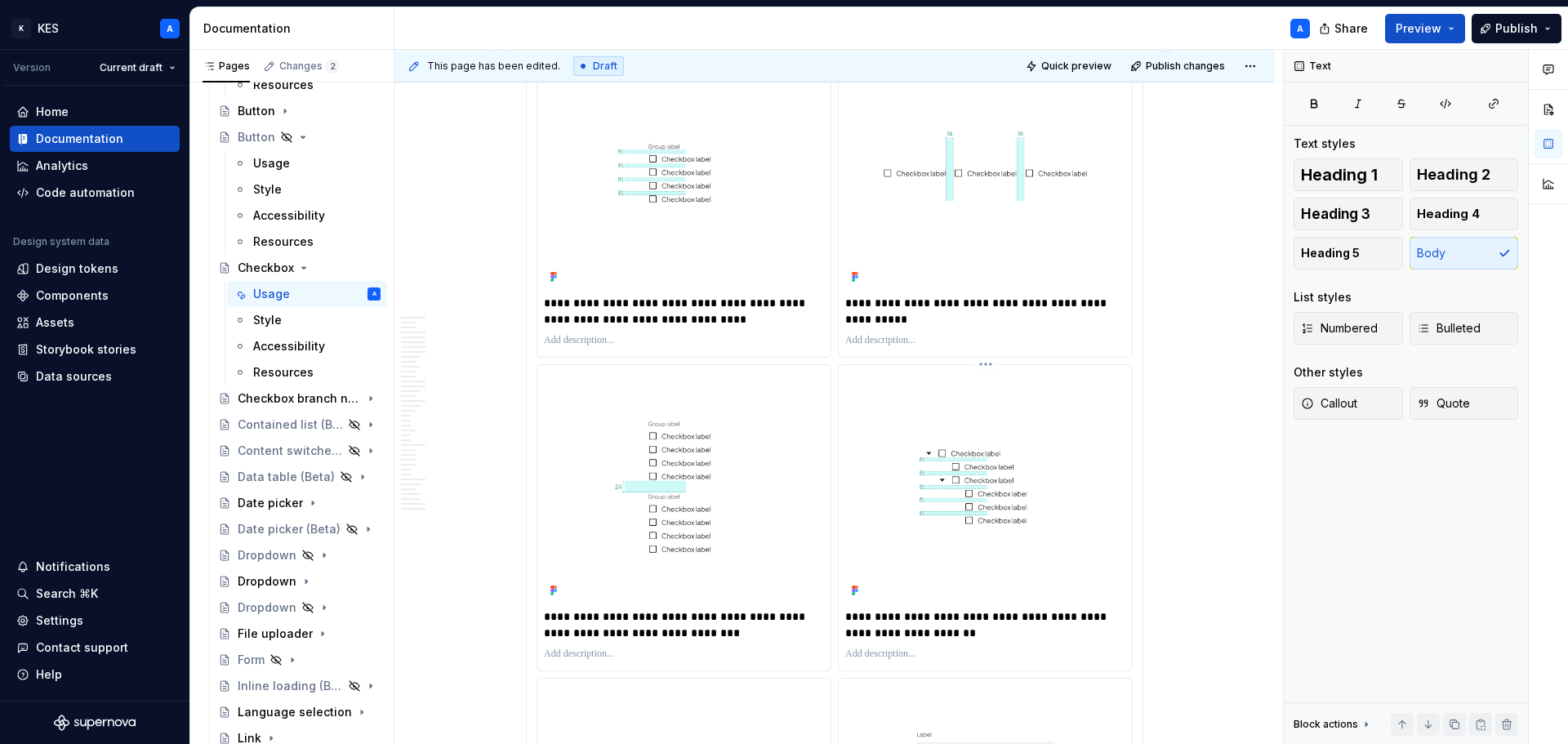
scroll to position [6618, 0]
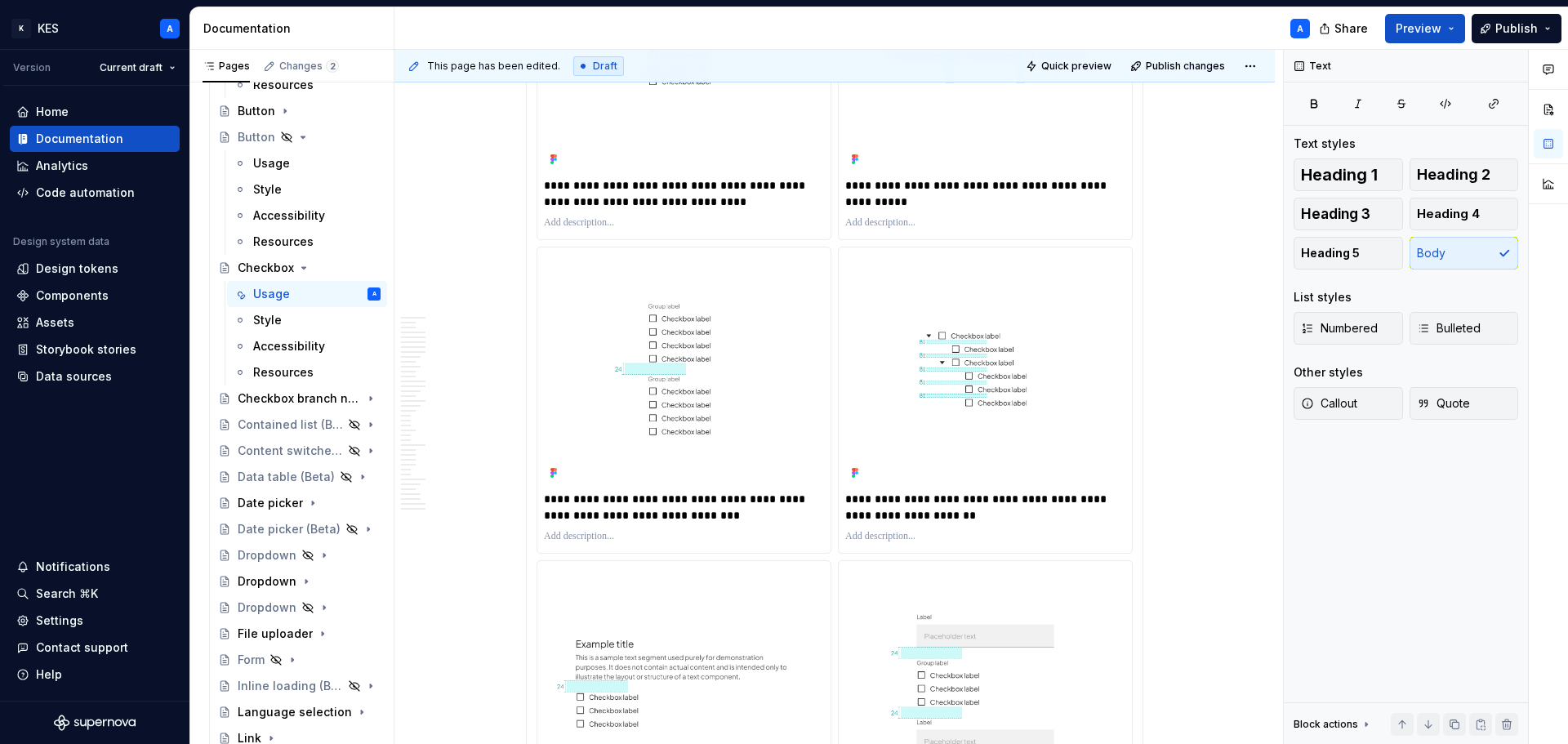
click at [697, 203] on p "**********" at bounding box center [684, 193] width 280 height 33
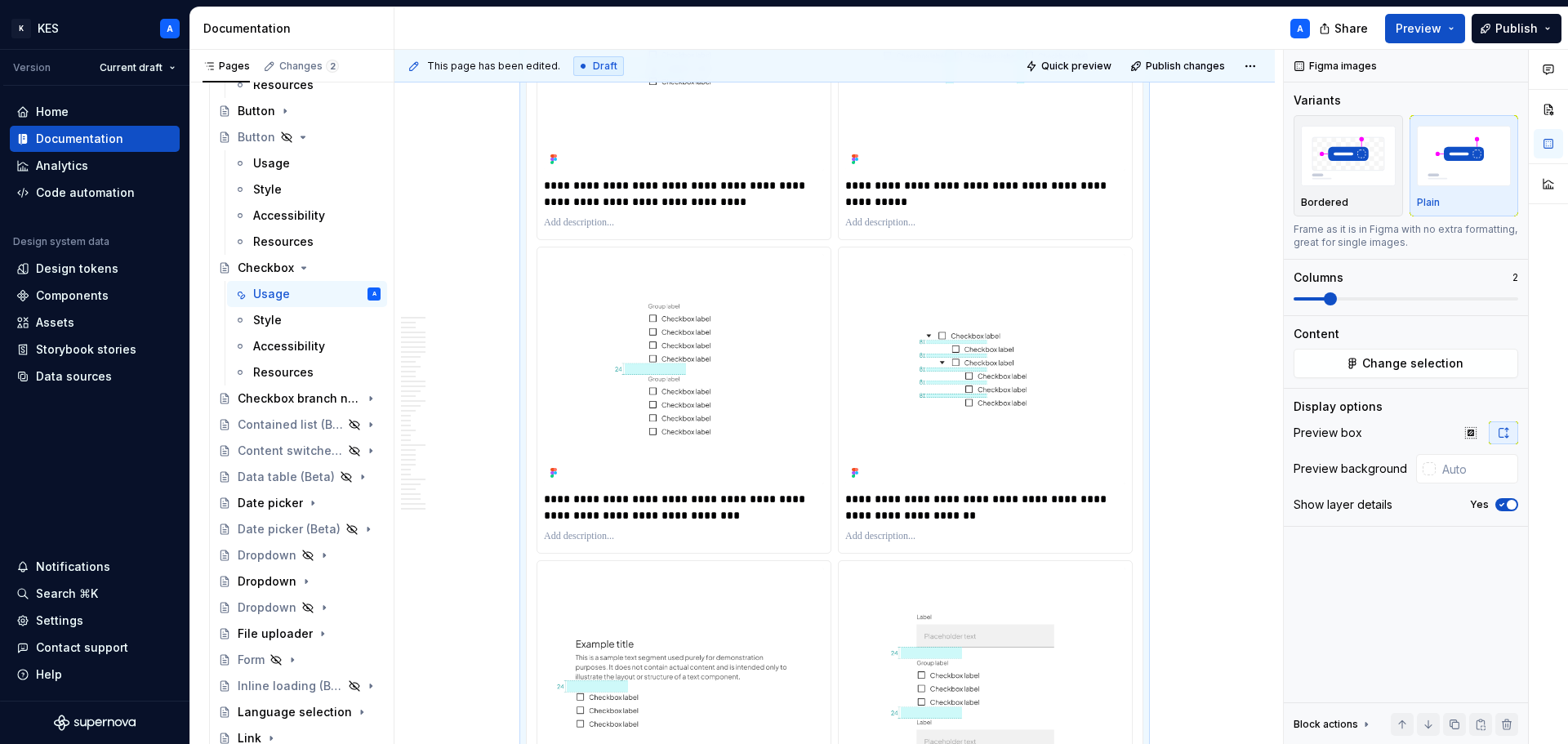
type textarea "*"
click at [1099, 186] on p "**********" at bounding box center [985, 193] width 280 height 33
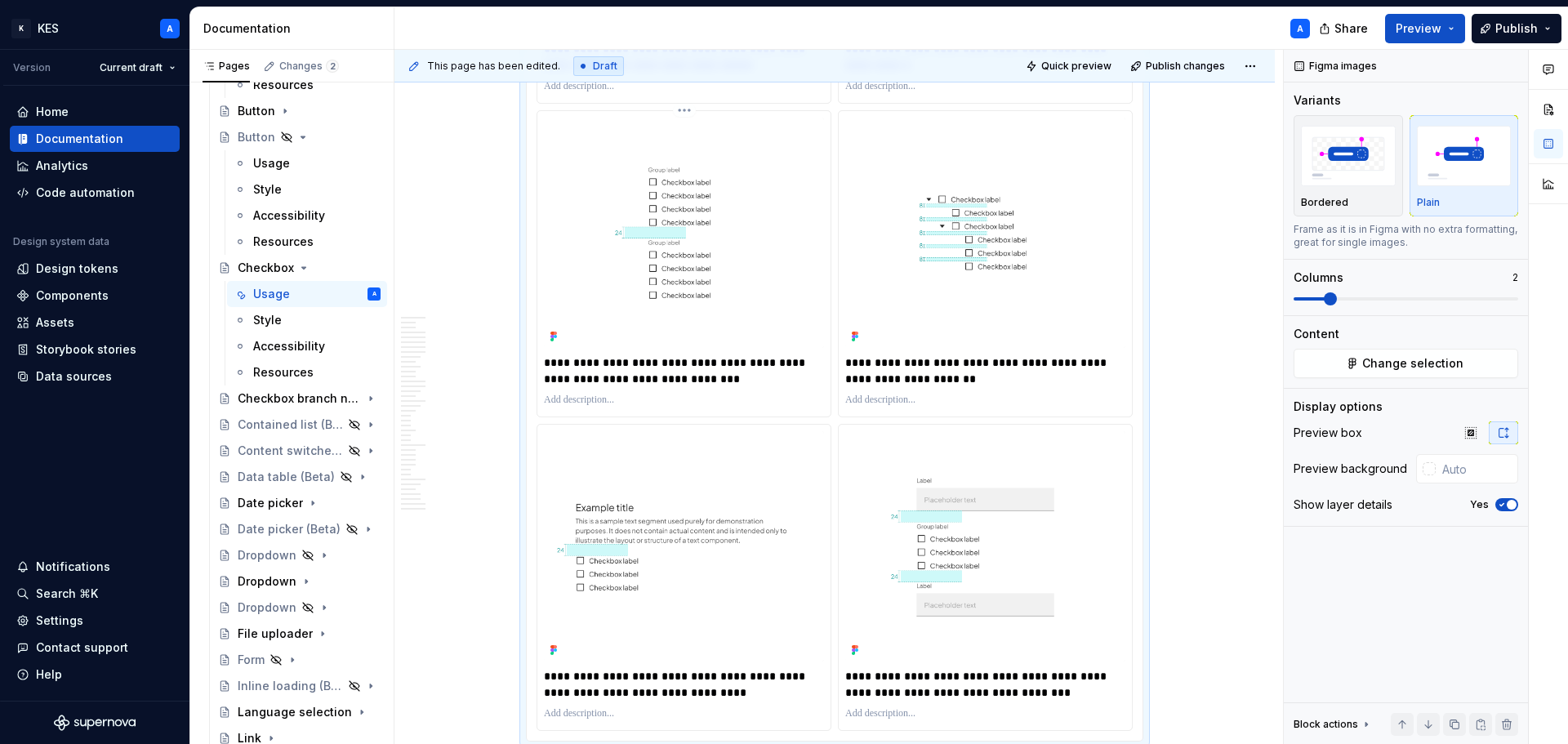
scroll to position [6945, 0]
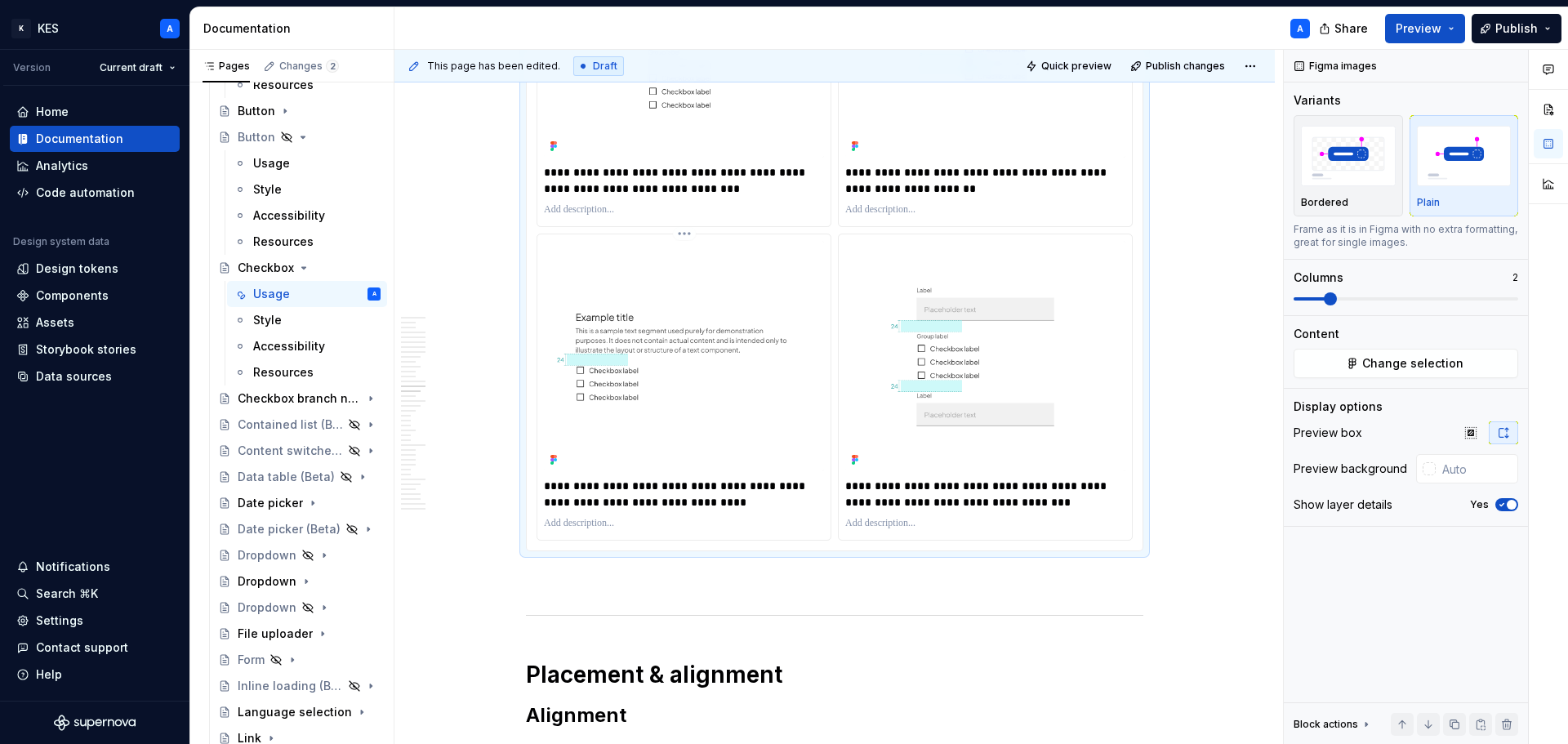
click at [667, 502] on p "**********" at bounding box center [684, 494] width 280 height 33
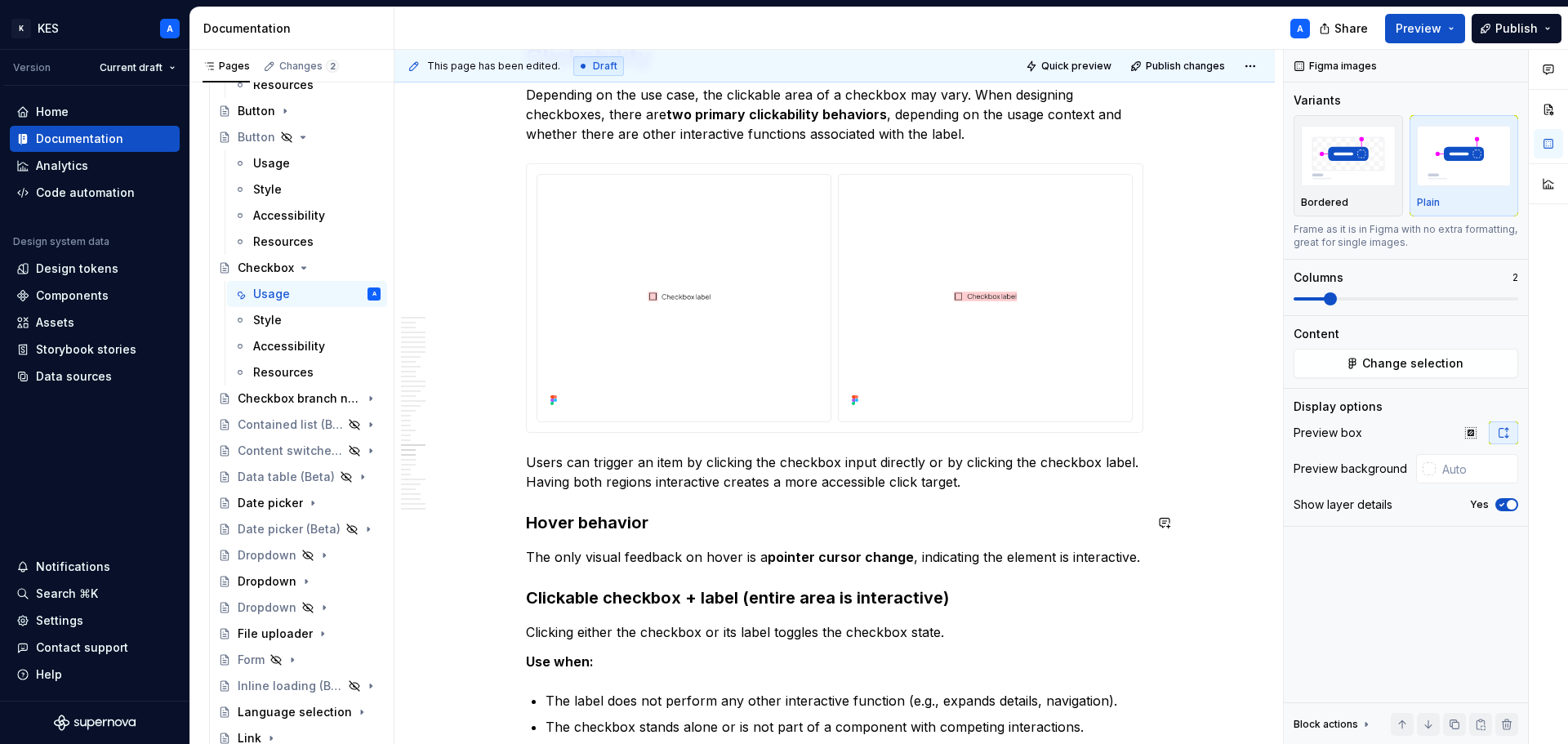
scroll to position [11928, 0]
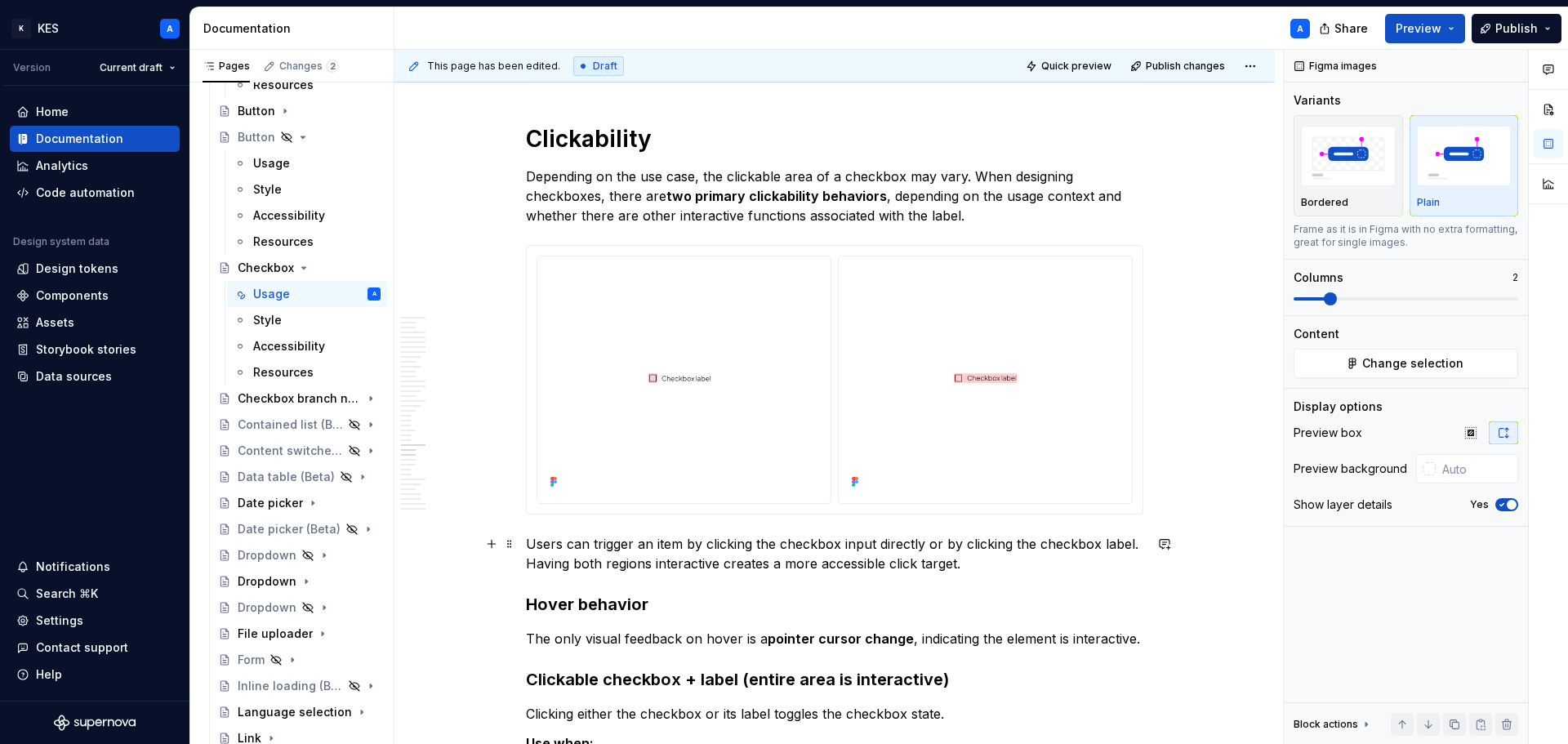
click at [529, 540] on p "Users can trigger an item by clicking the checkbox input directly or by clickin…" at bounding box center [835, 553] width 617 height 39
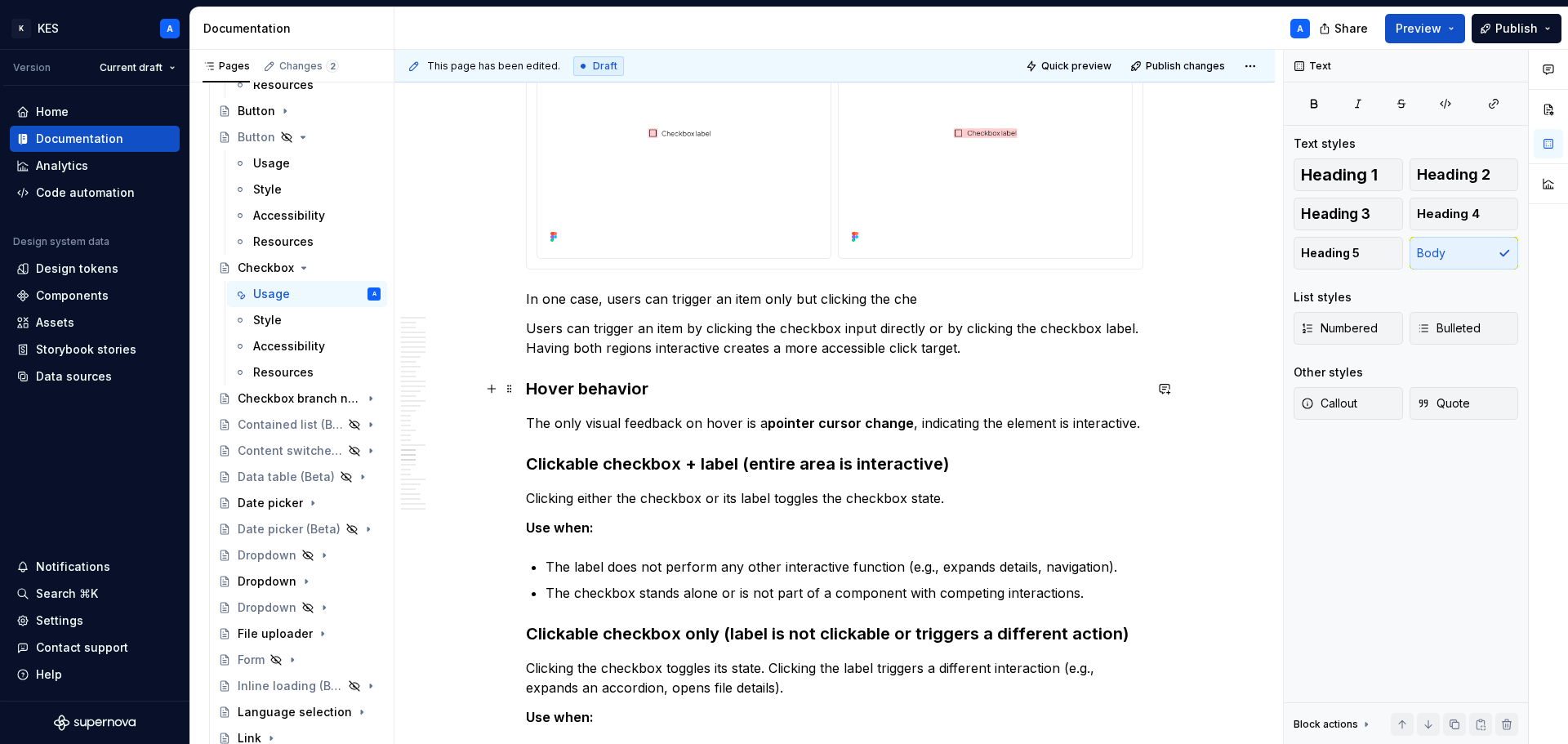
scroll to position [12255, 0]
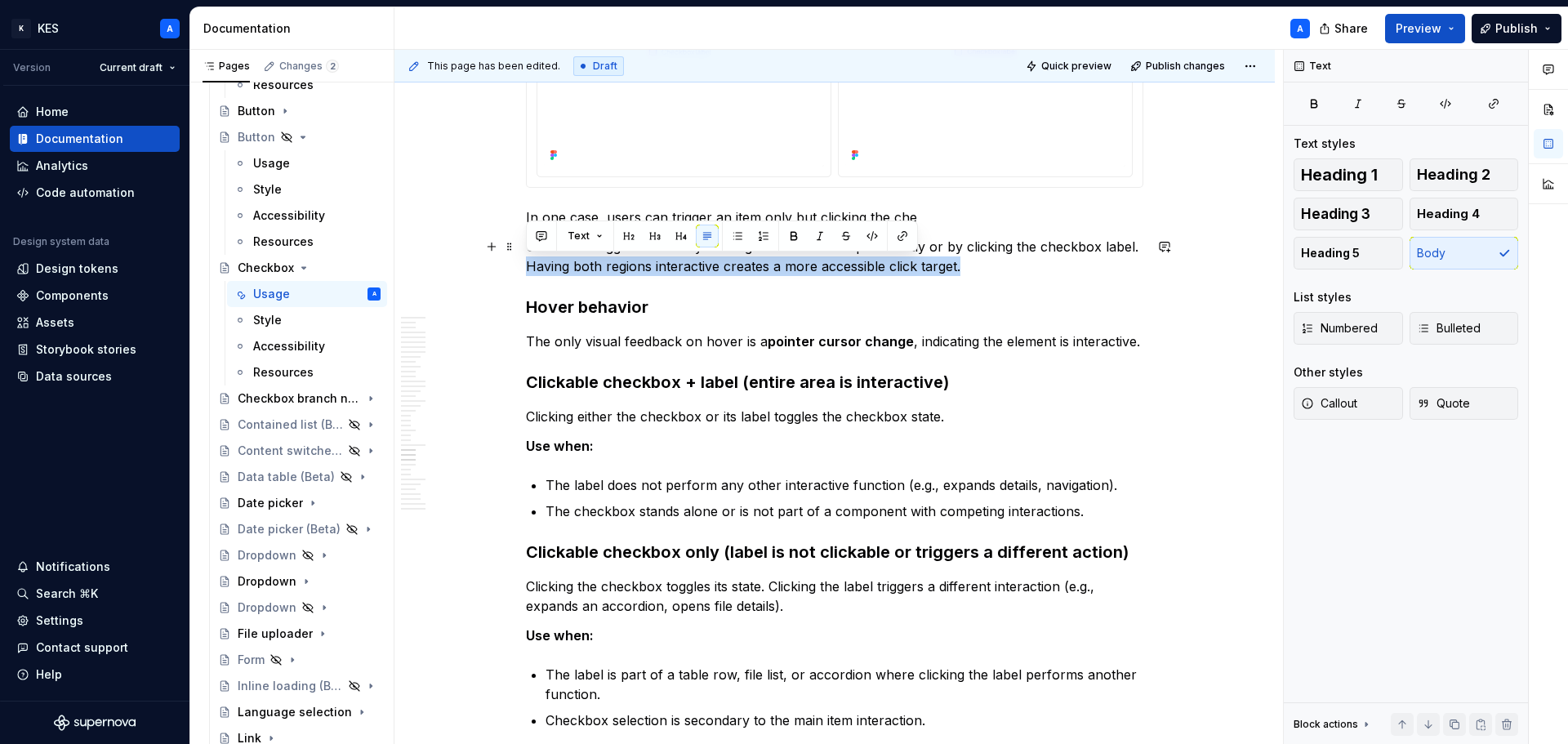
drag, startPoint x: 990, startPoint y: 265, endPoint x: 525, endPoint y: 269, distance: 465.0
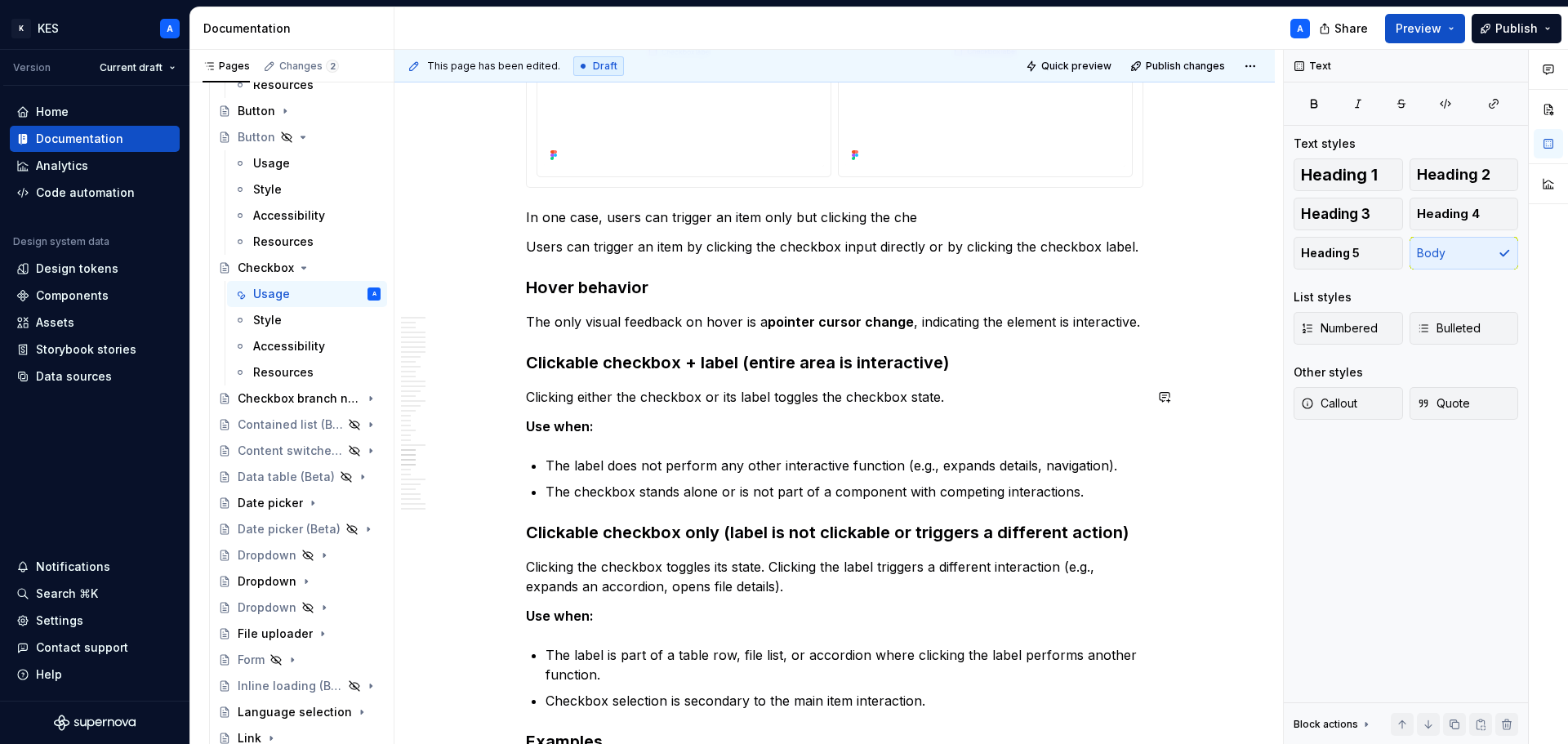
click at [966, 398] on p "Clicking either the checkbox or its label toggles the checkbox state." at bounding box center [835, 397] width 617 height 19
click at [967, 396] on p "Clicking either the checkbox or its label toggles the checkbox state." at bounding box center [835, 397] width 617 height 19
click at [960, 396] on p "Clicking either the checkbox or its label toggles the checkbox state." at bounding box center [835, 397] width 617 height 19
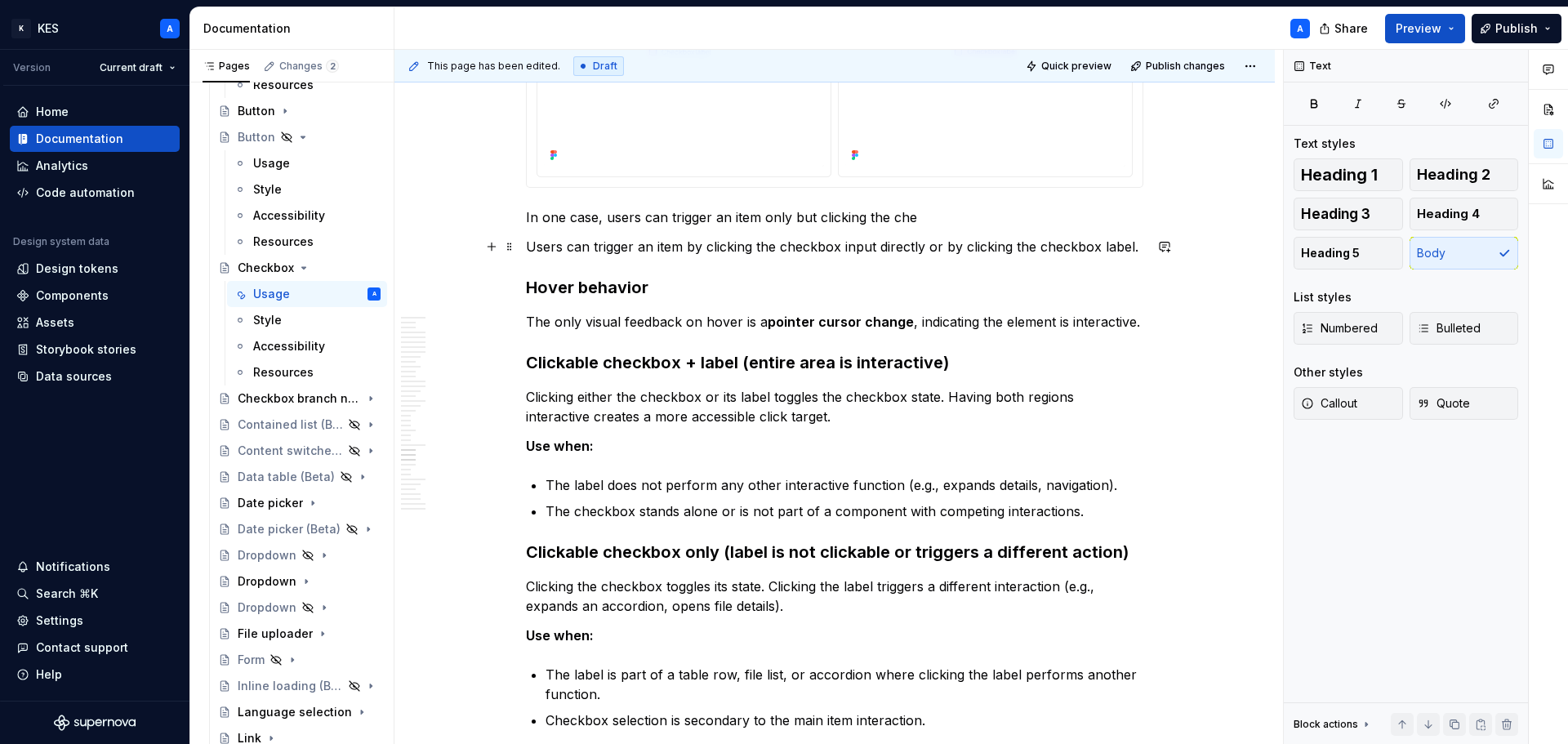
click at [907, 247] on p "Users can trigger an item by clicking the checkbox input directly or by clickin…" at bounding box center [835, 246] width 617 height 19
click at [846, 218] on p "In one case, users can trigger an item only but clicking the che" at bounding box center [835, 217] width 617 height 19
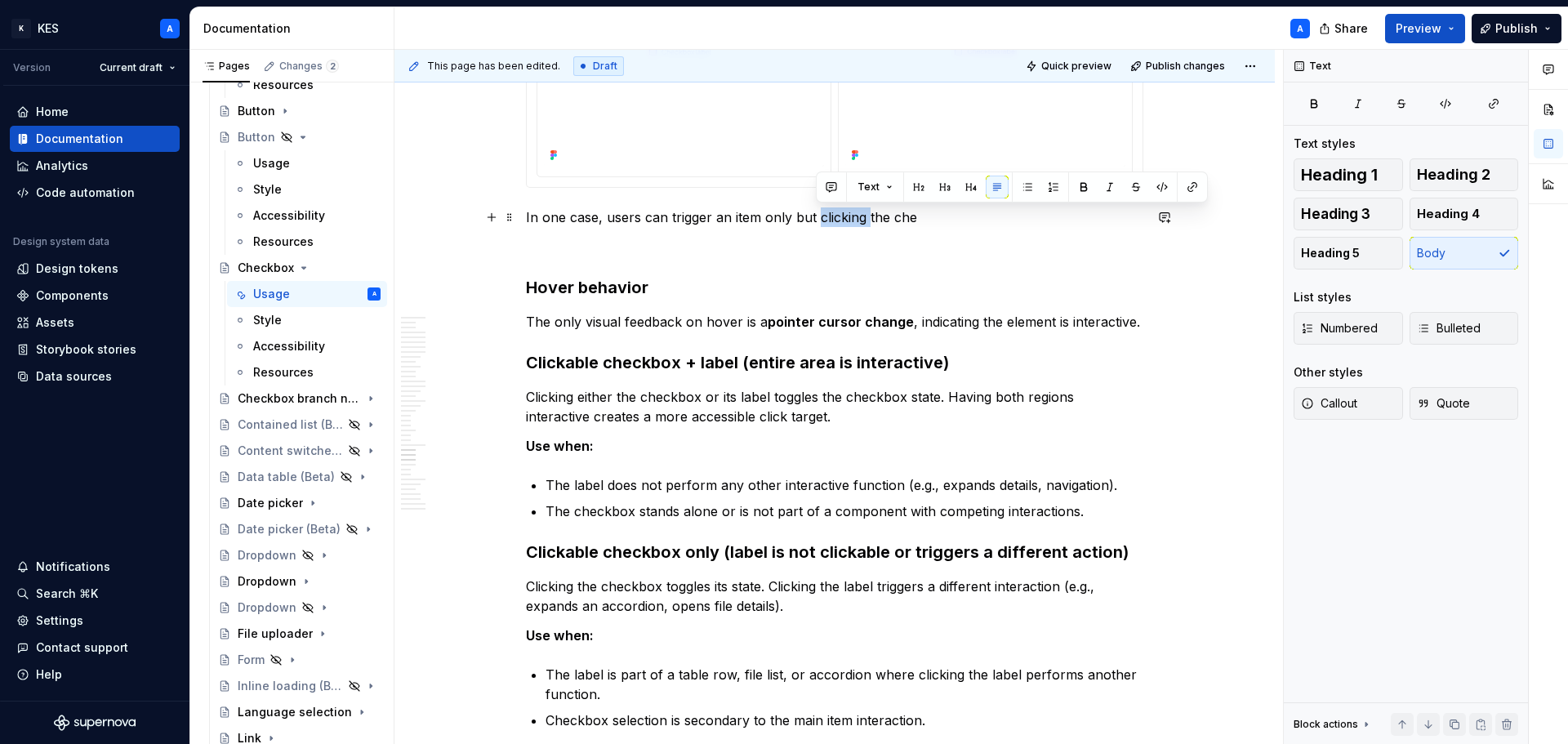
click at [846, 218] on p "In one case, users can trigger an item only but clicking the che" at bounding box center [835, 217] width 617 height 19
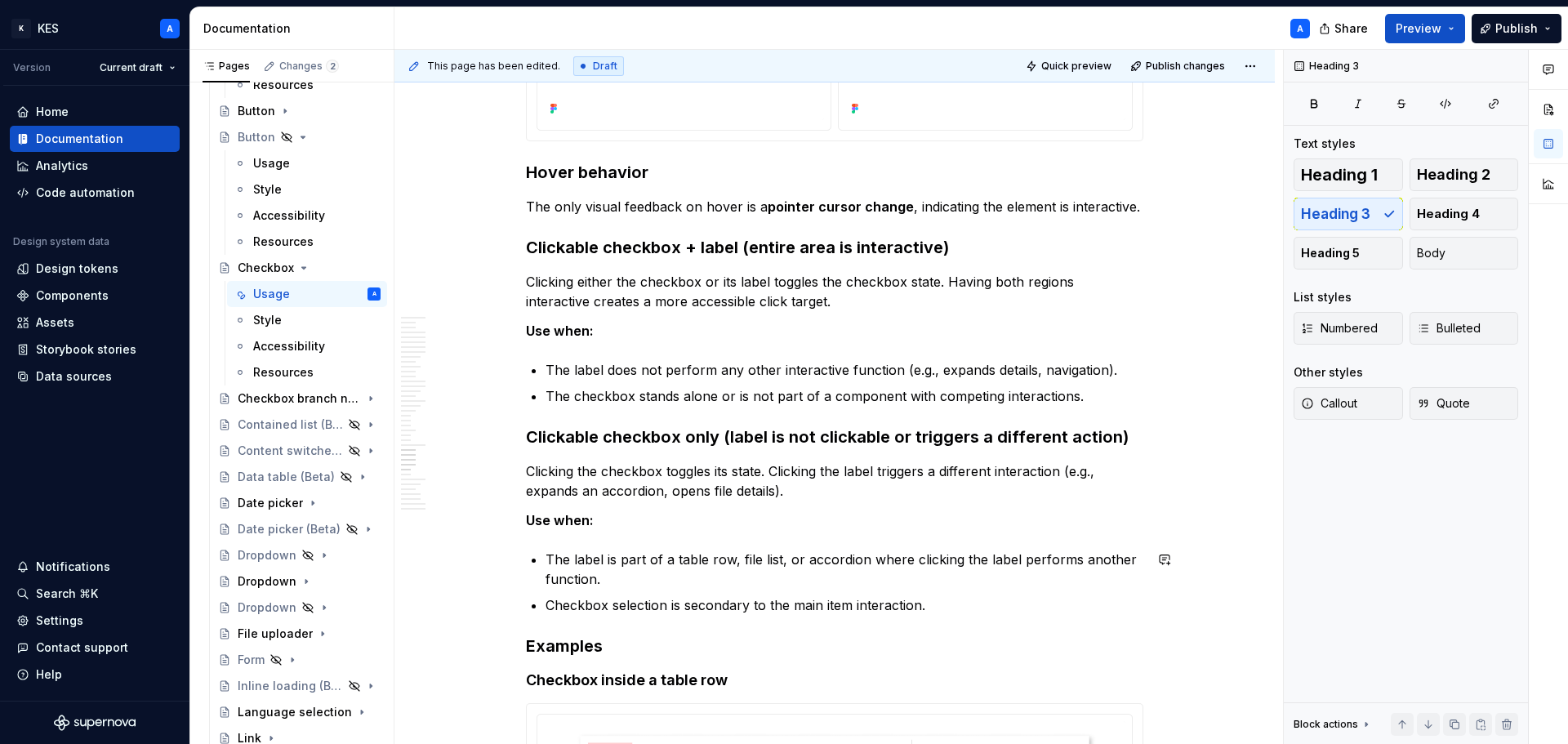
scroll to position [12173, 0]
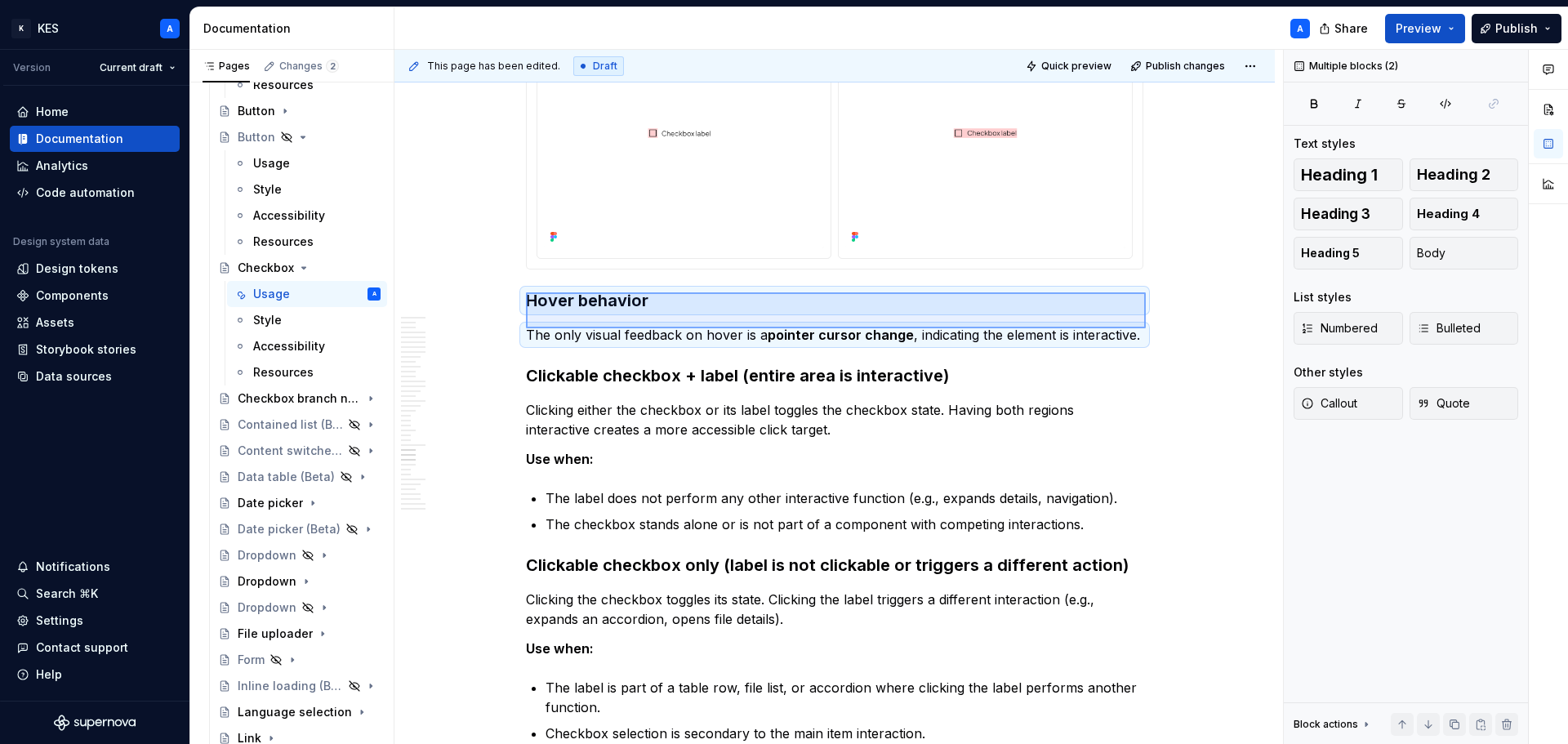
drag, startPoint x: 755, startPoint y: 321, endPoint x: 526, endPoint y: 292, distance: 230.8
click at [526, 292] on div "This page has been edited. Draft Quick preview Publish changes Checkbox Checkbo…" at bounding box center [839, 398] width 889 height 695
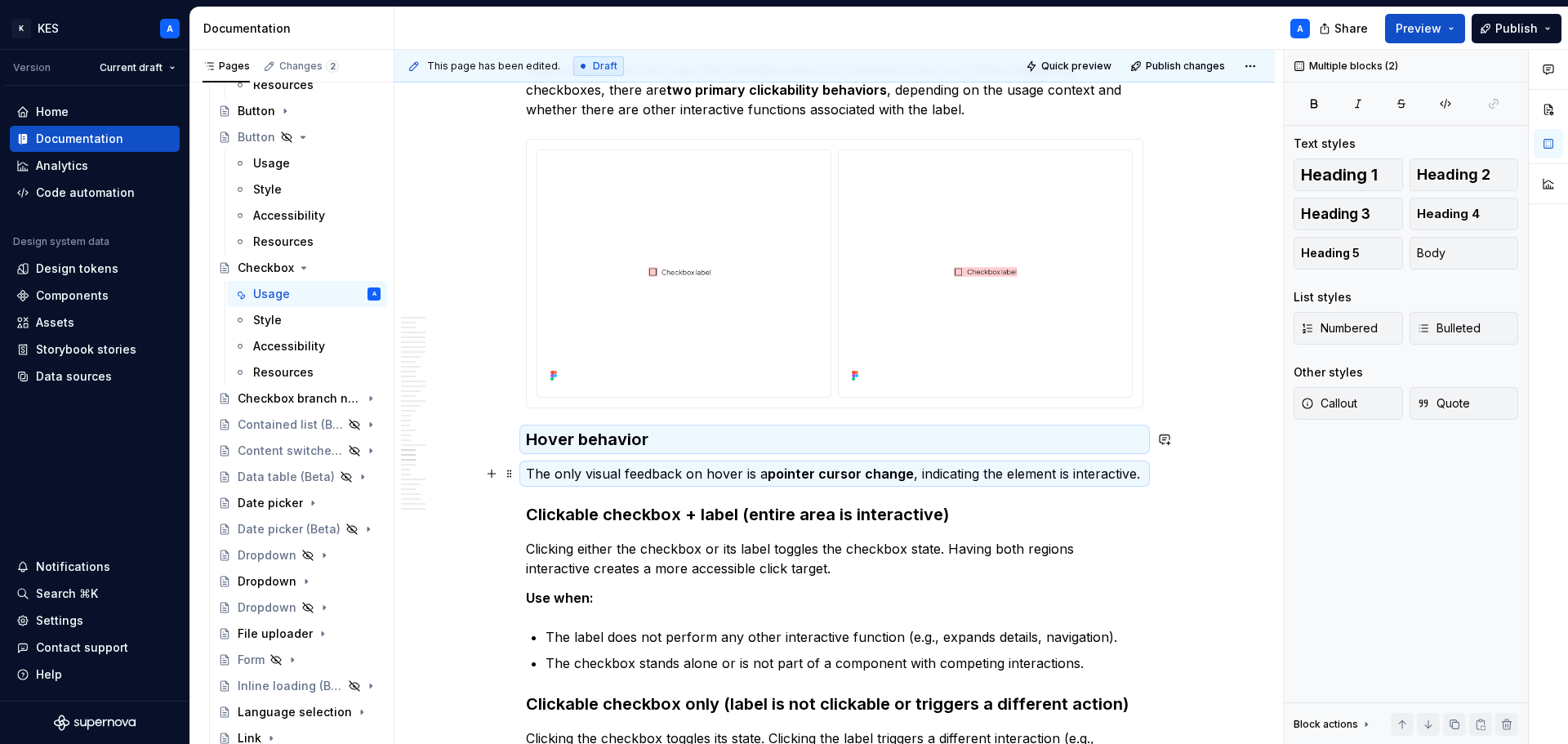
scroll to position [12091, 0]
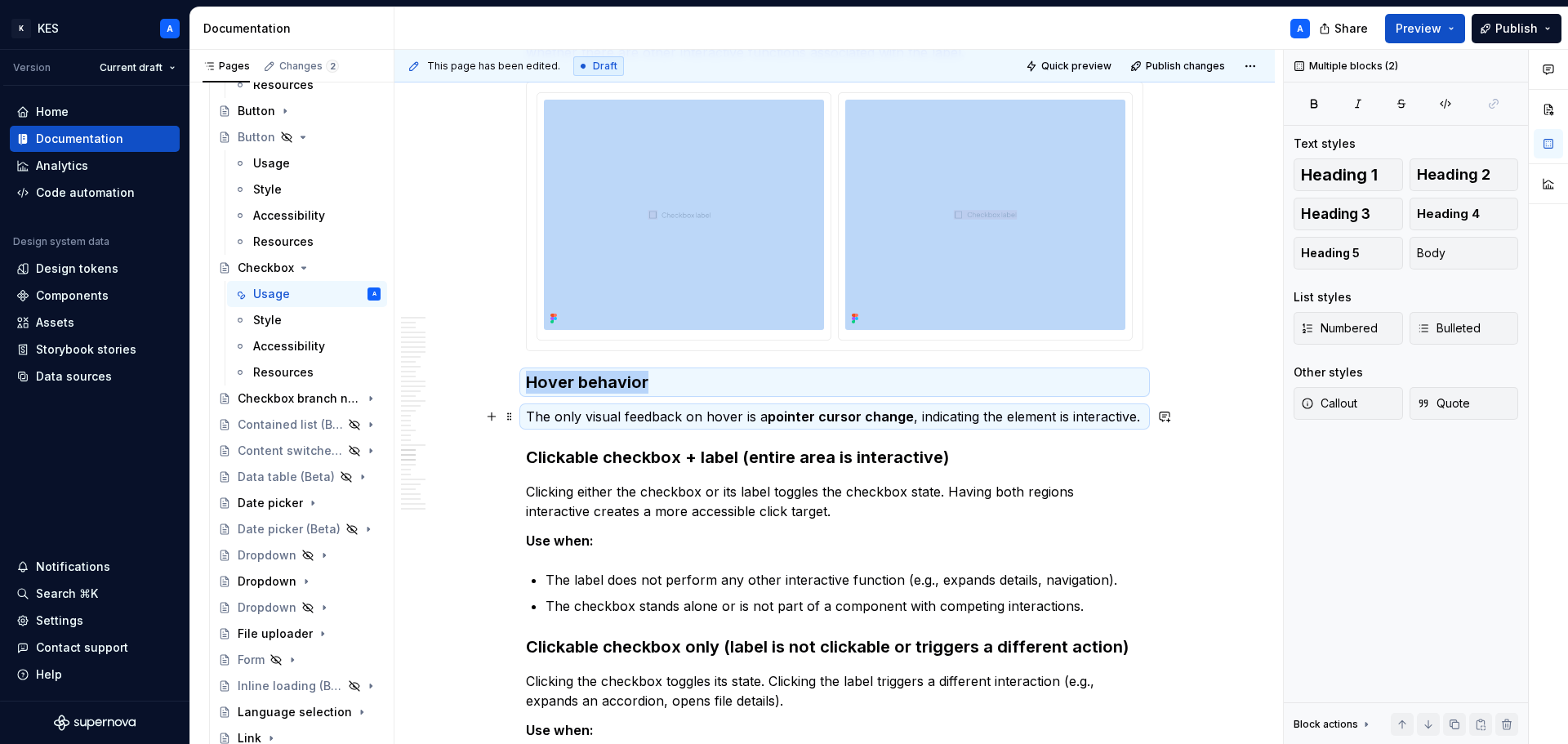
click at [1089, 409] on p "The only visual feedback on hover is a pointer cursor change , indicating the e…" at bounding box center [835, 416] width 617 height 19
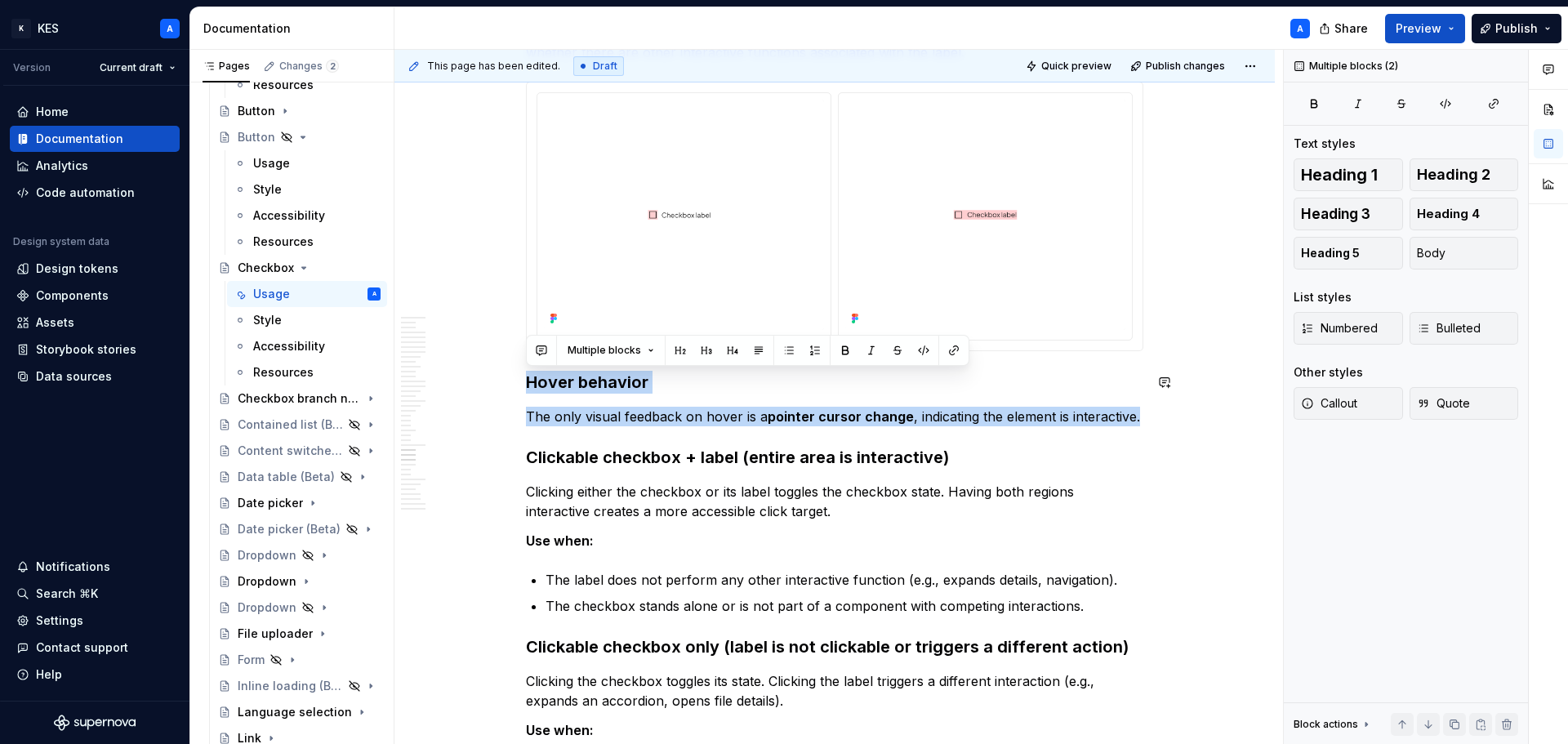
drag, startPoint x: 1104, startPoint y: 419, endPoint x: 530, endPoint y: 362, distance: 576.8
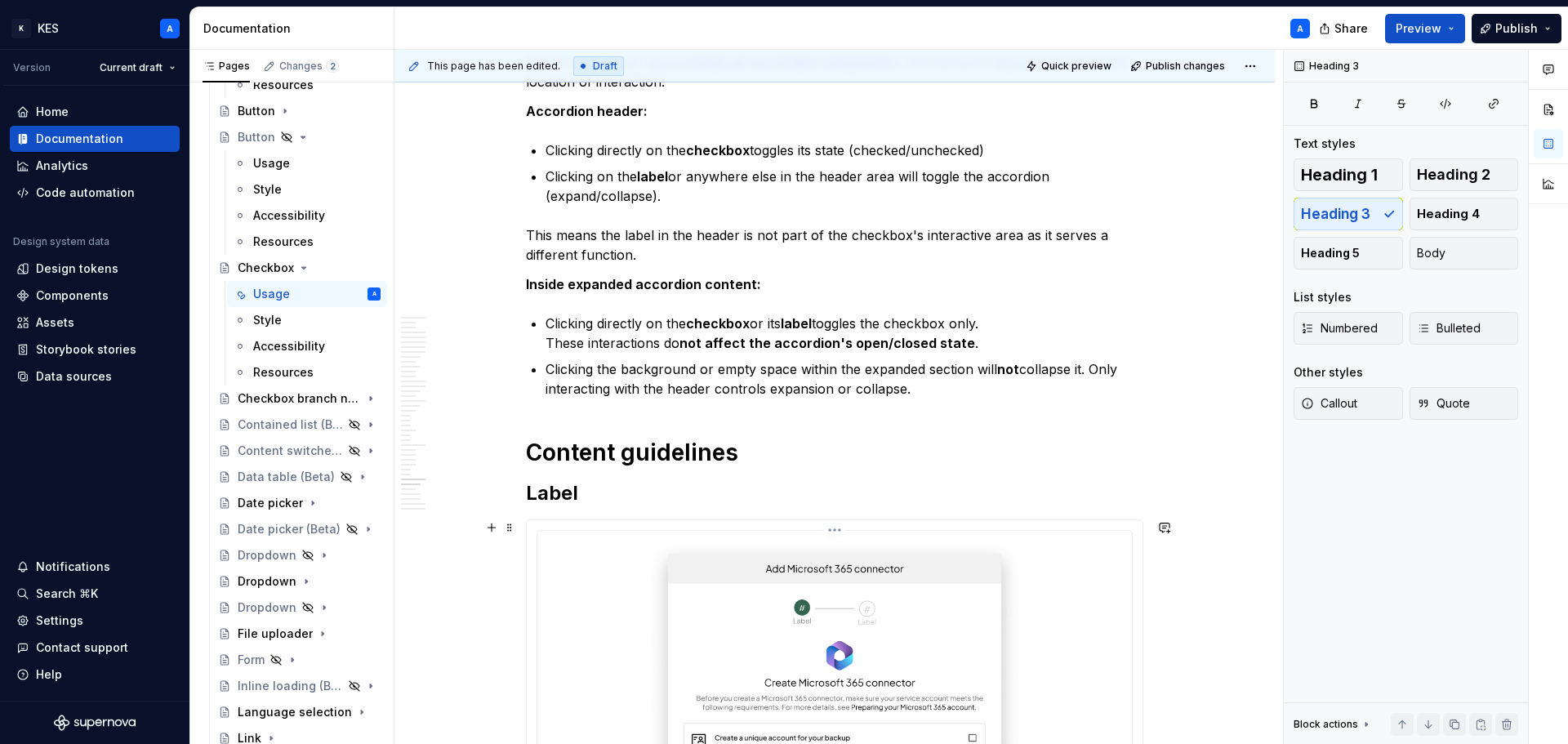
scroll to position [14052, 0]
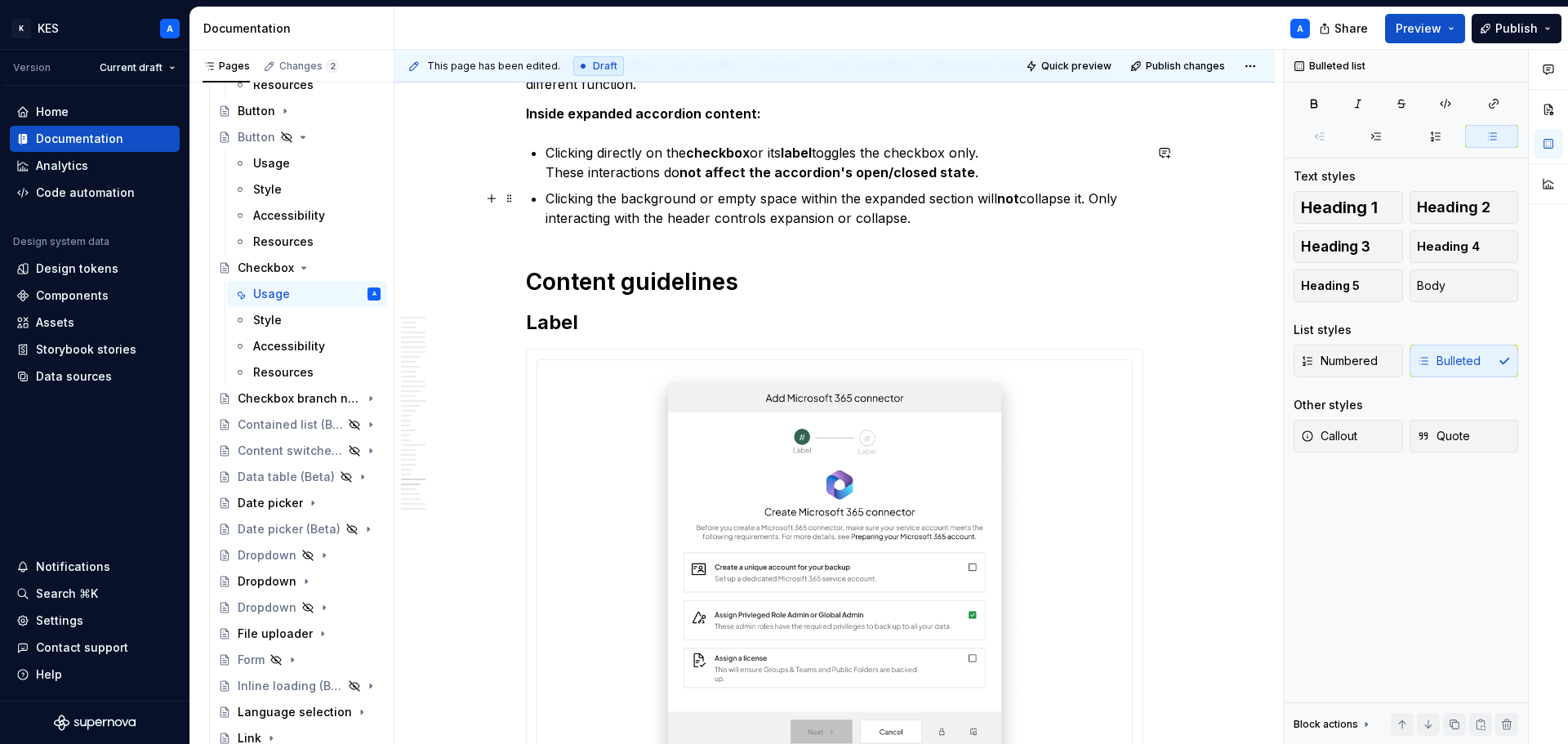
click at [938, 219] on p "Clicking the background or empty space within the expanded section will not col…" at bounding box center [844, 208] width 598 height 39
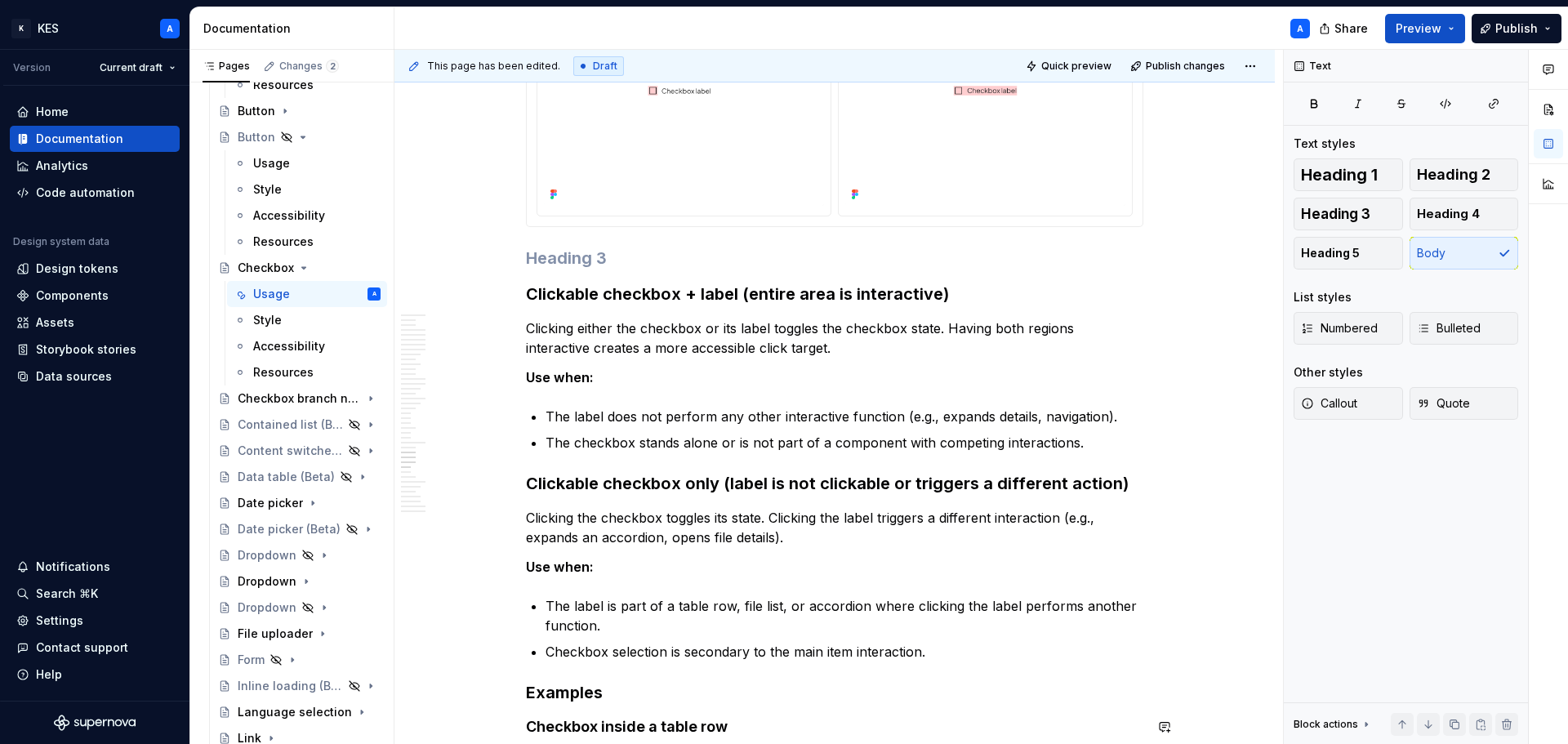
scroll to position [12173, 0]
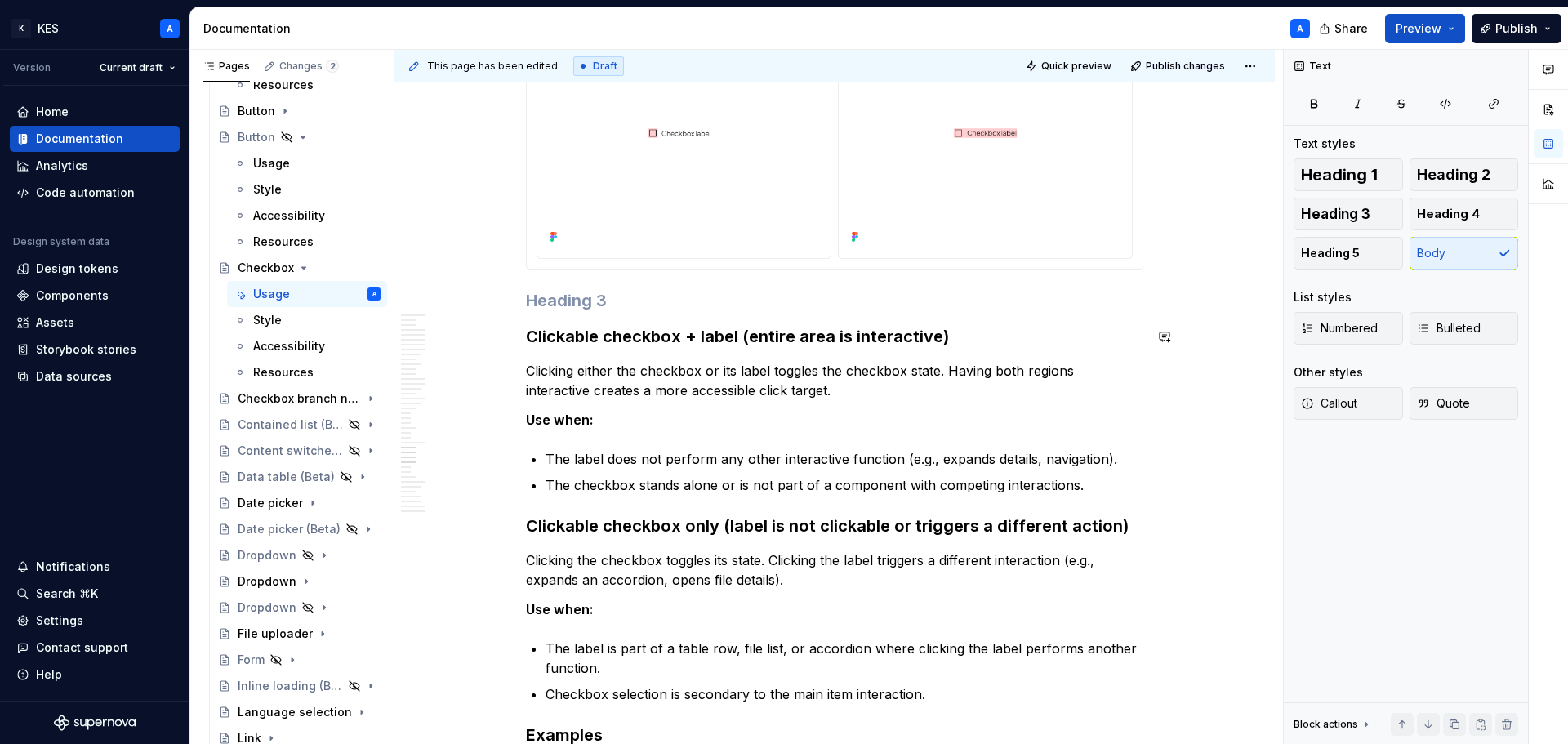
click at [599, 300] on h3 at bounding box center [835, 300] width 617 height 23
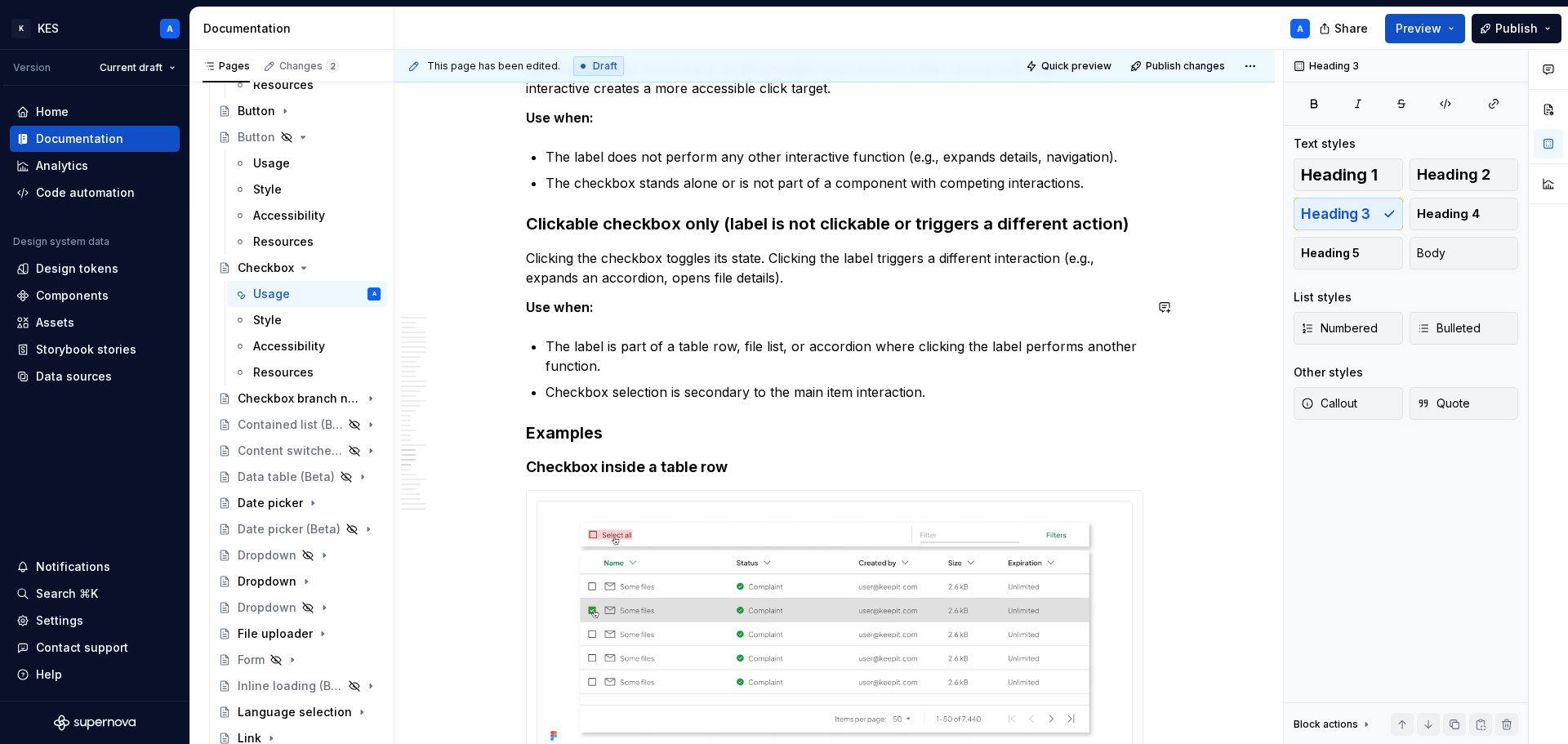
scroll to position [12501, 0]
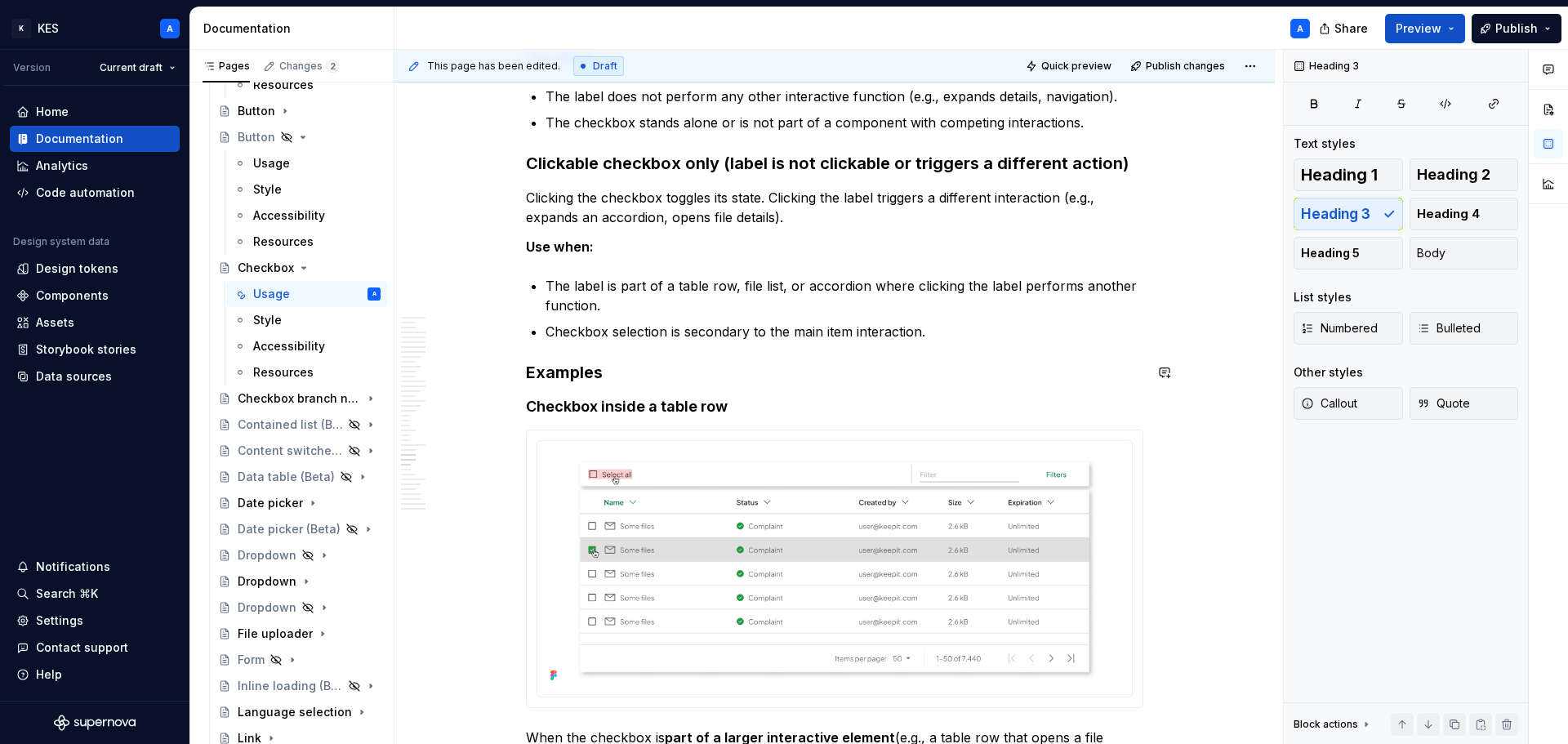
click at [583, 365] on h3 "Examples" at bounding box center [835, 372] width 617 height 23
click at [650, 173] on strong "Clickable checkbox only (label is not clickable or triggers a different action)" at bounding box center [828, 163] width 602 height 19
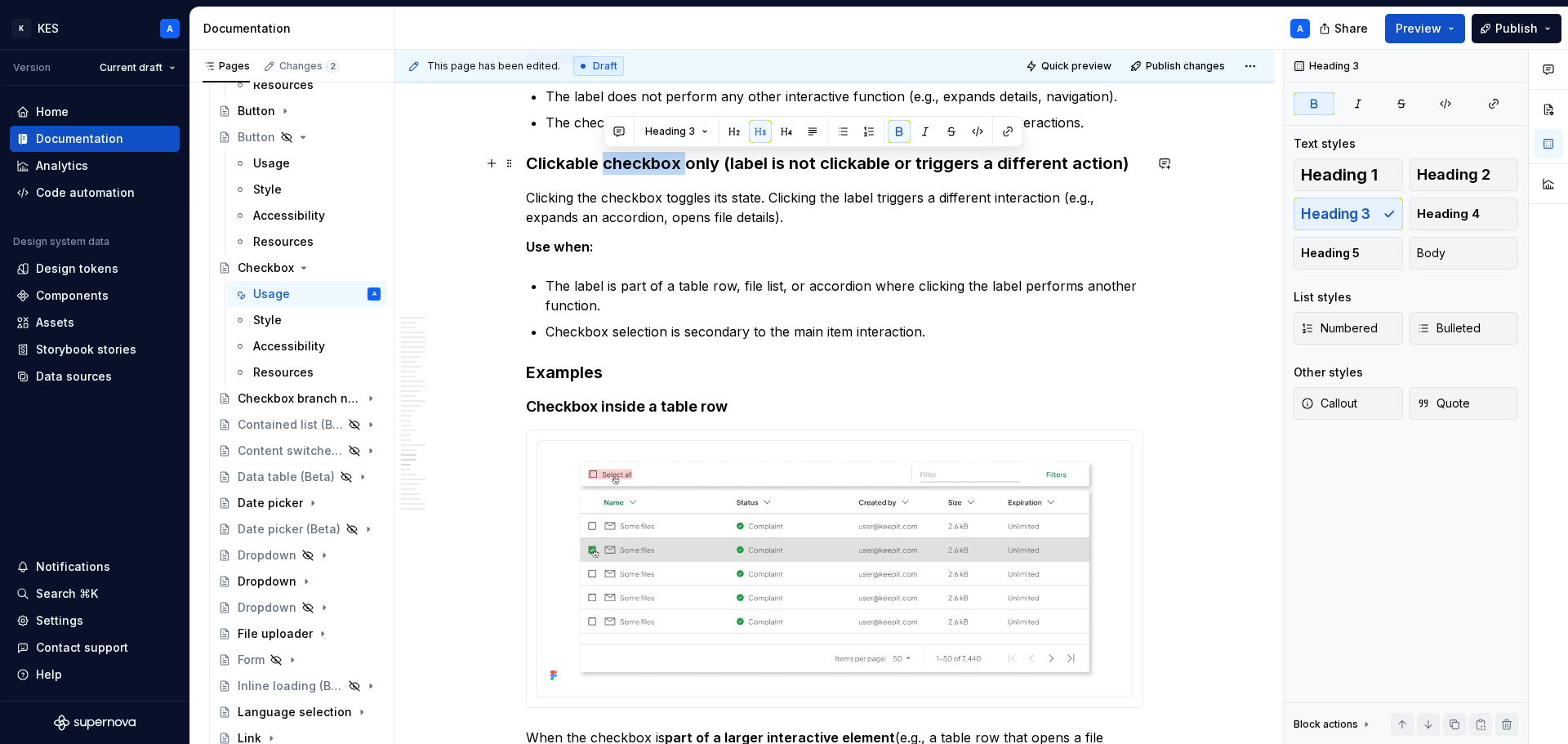
click at [650, 173] on strong "Clickable checkbox only (label is not clickable or triggers a different action)" at bounding box center [828, 163] width 602 height 19
click at [568, 377] on h3 "Examples" at bounding box center [835, 372] width 617 height 23
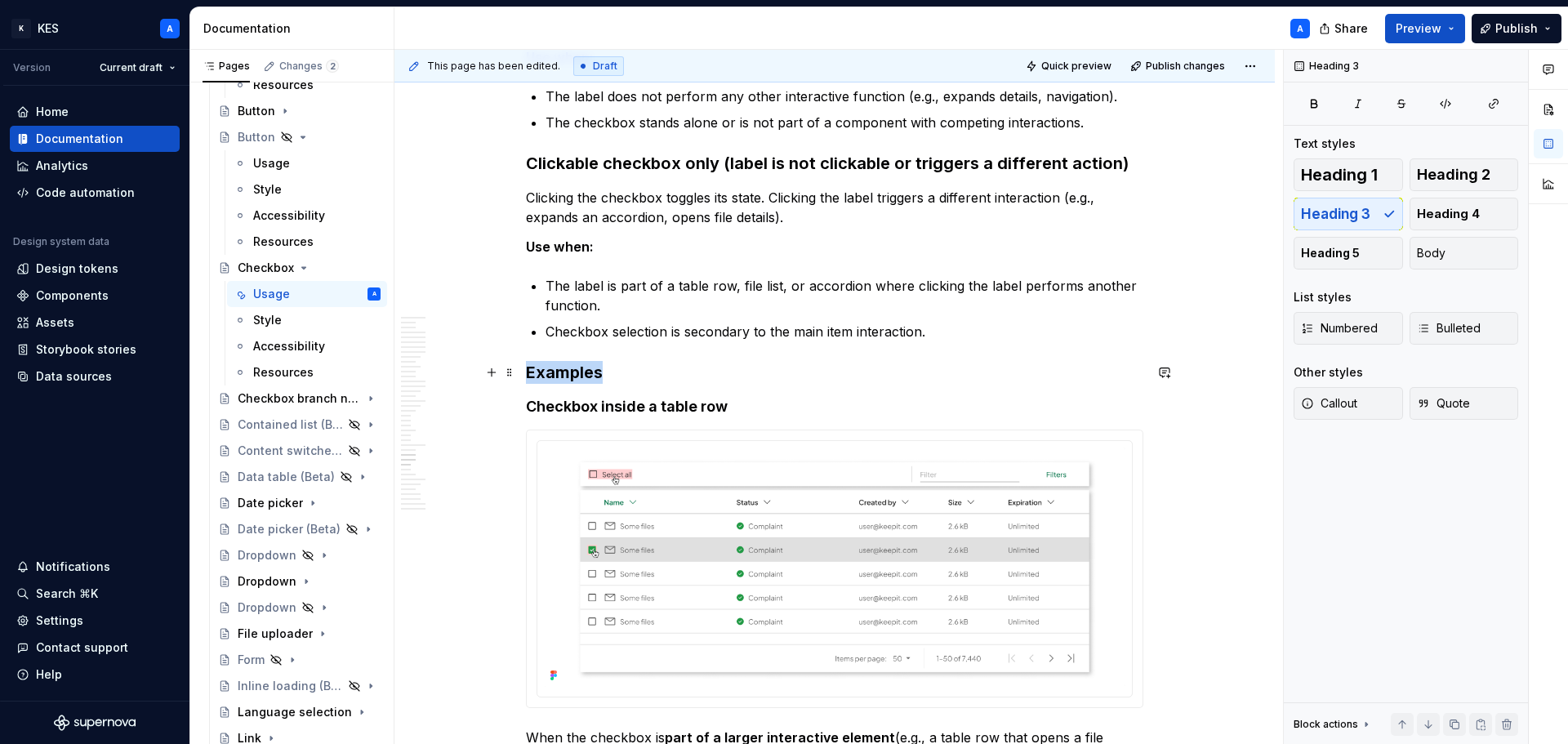
click at [568, 377] on h3 "Examples" at bounding box center [835, 372] width 617 height 23
click at [618, 343] on button "Heading 3" at bounding box center [599, 340] width 78 height 23
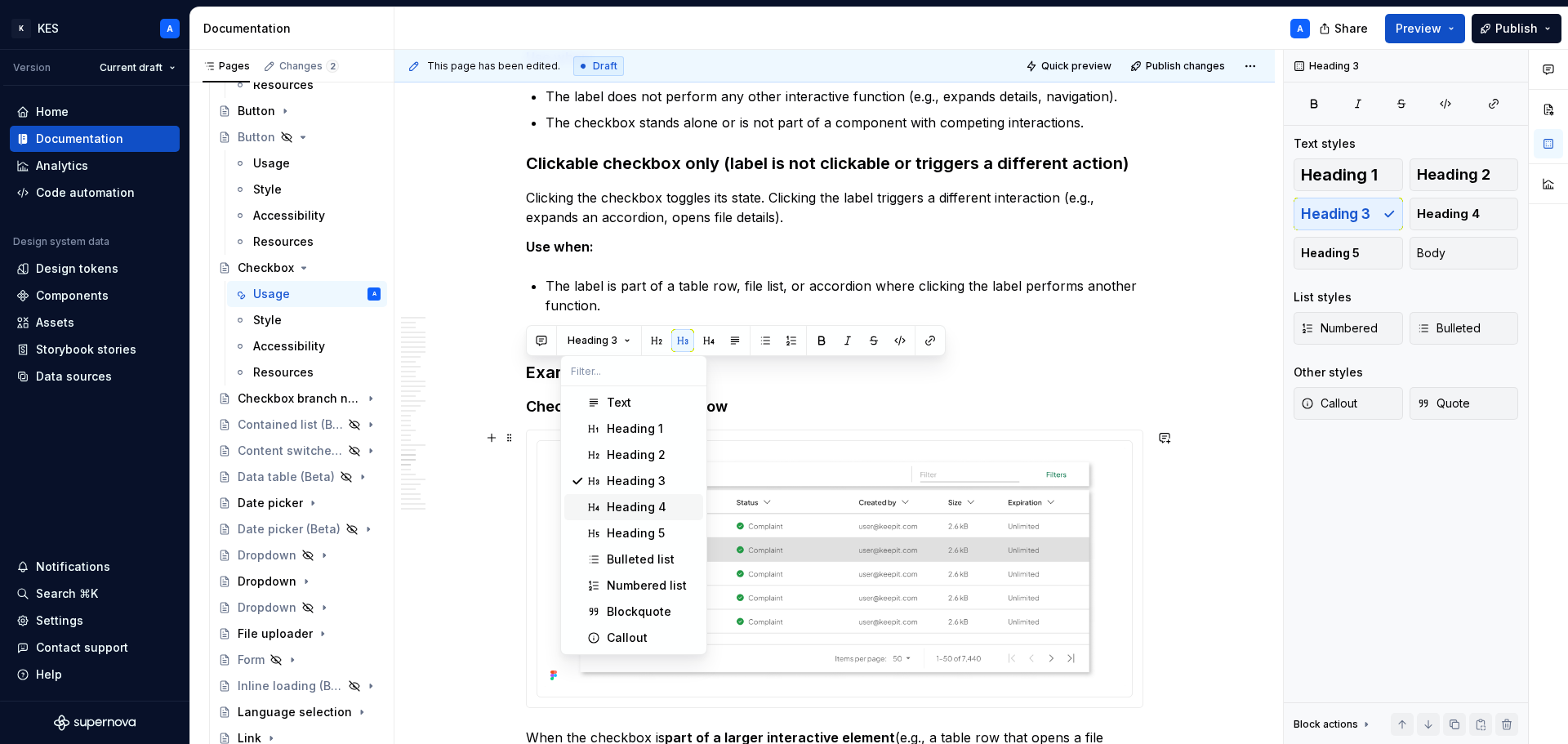
click at [633, 505] on div "Heading 4" at bounding box center [636, 507] width 59 height 17
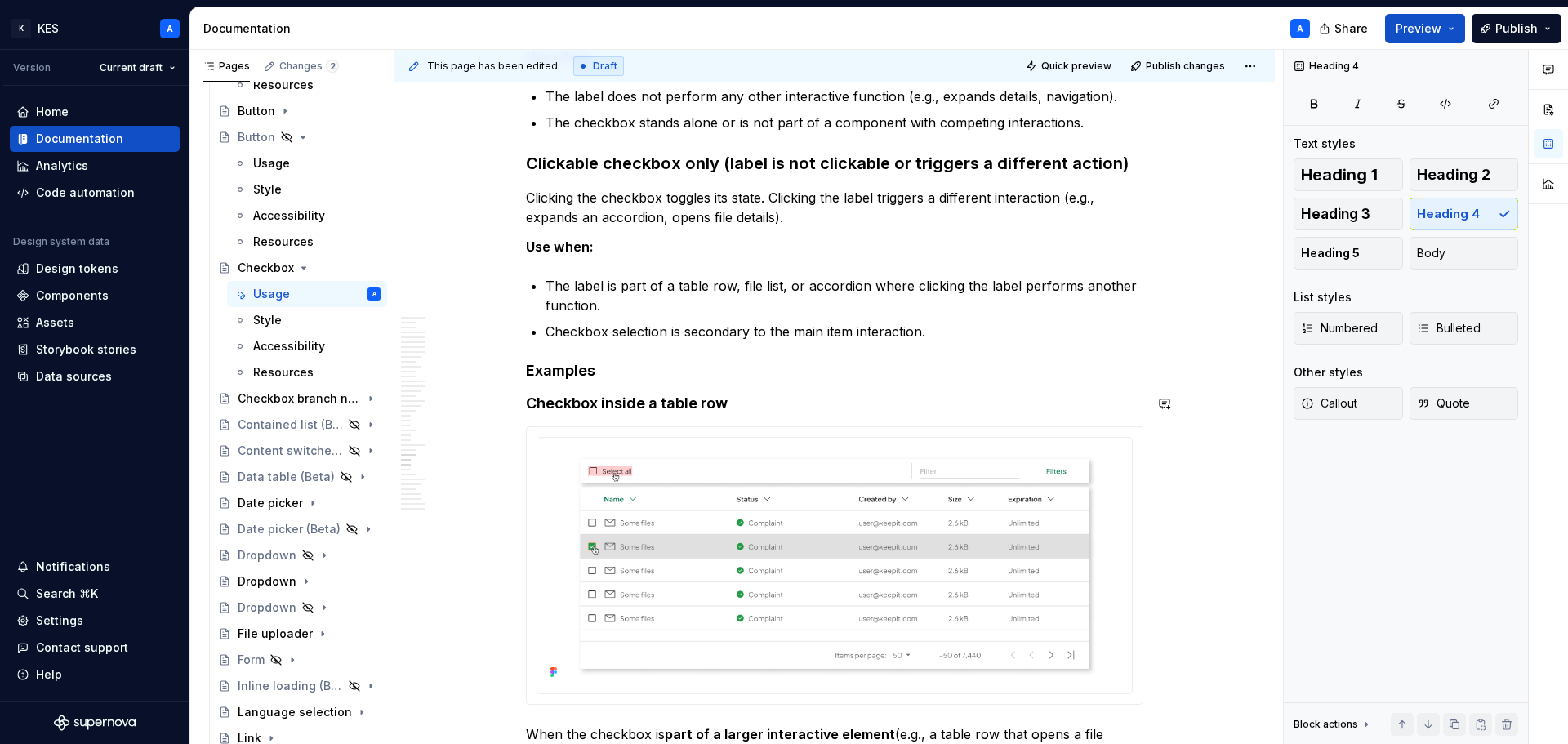
click at [577, 375] on h4 "Examples" at bounding box center [835, 371] width 617 height 19
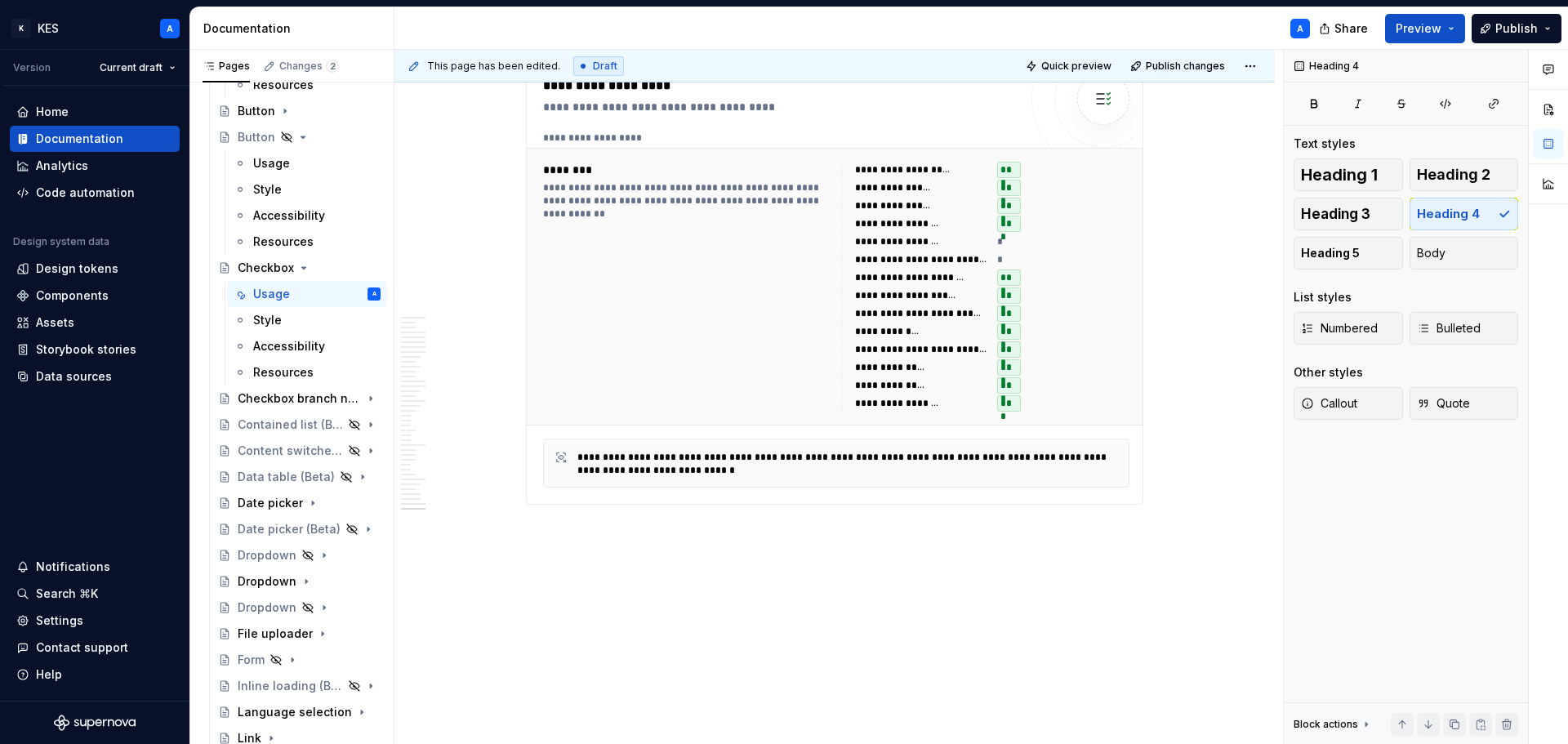
scroll to position [17122, 0]
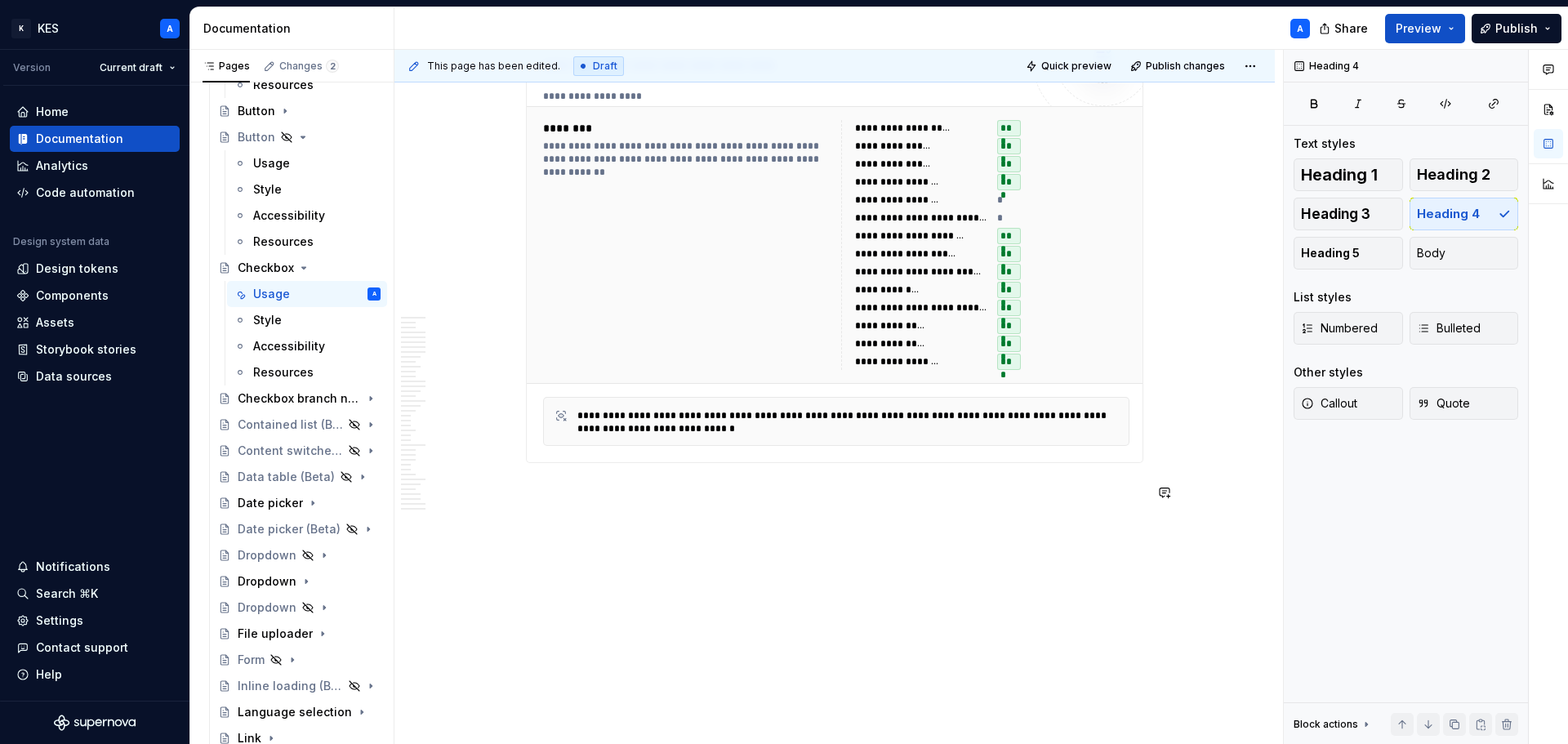
click at [1255, 708] on div "This page has been edited. Draft Quick preview Publish changes Checkbox Checkbo…" at bounding box center [839, 398] width 889 height 695
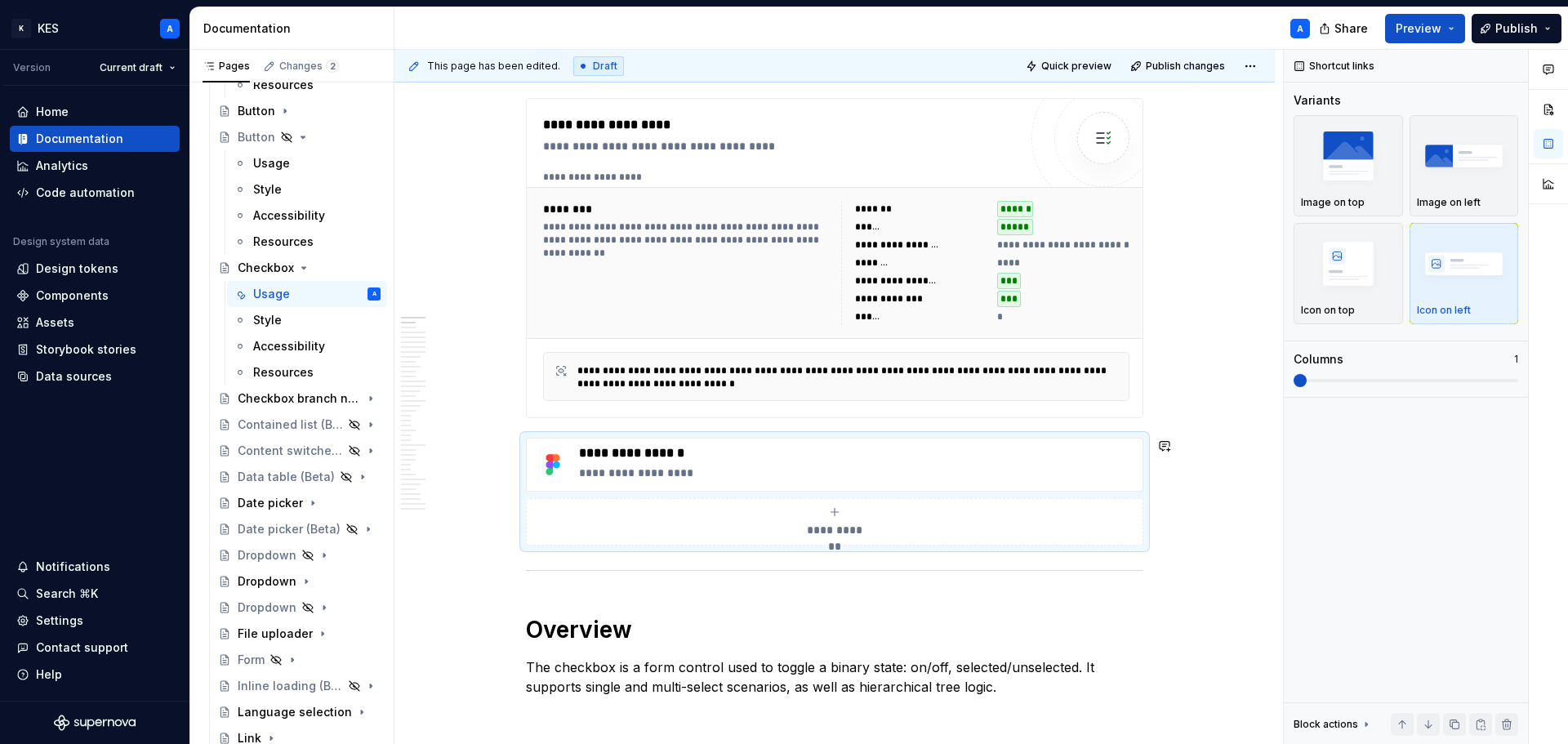
scroll to position [0, 0]
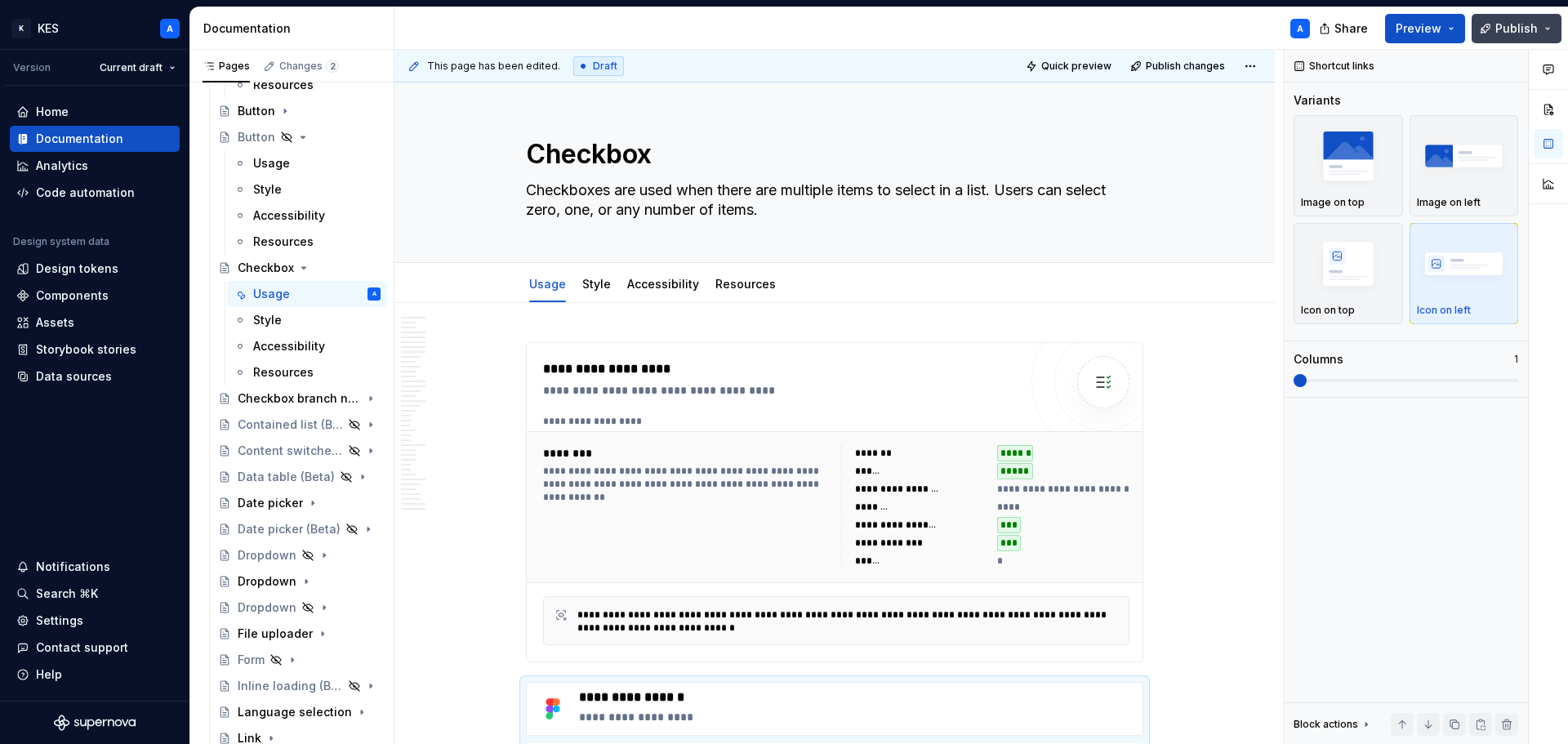
click at [1510, 28] on span "Publish" at bounding box center [1517, 28] width 43 height 17
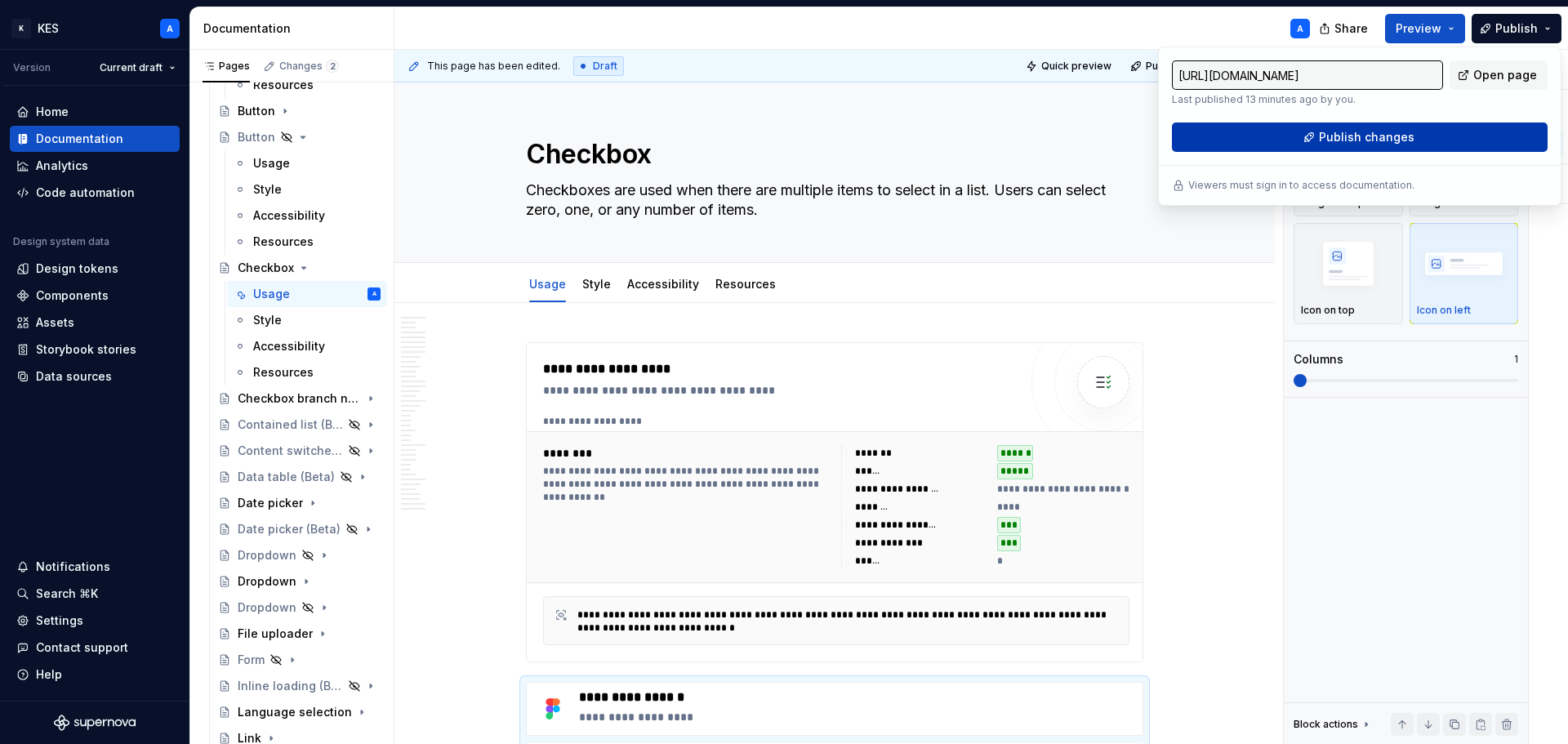
click at [1378, 139] on span "Publish changes" at bounding box center [1367, 137] width 95 height 17
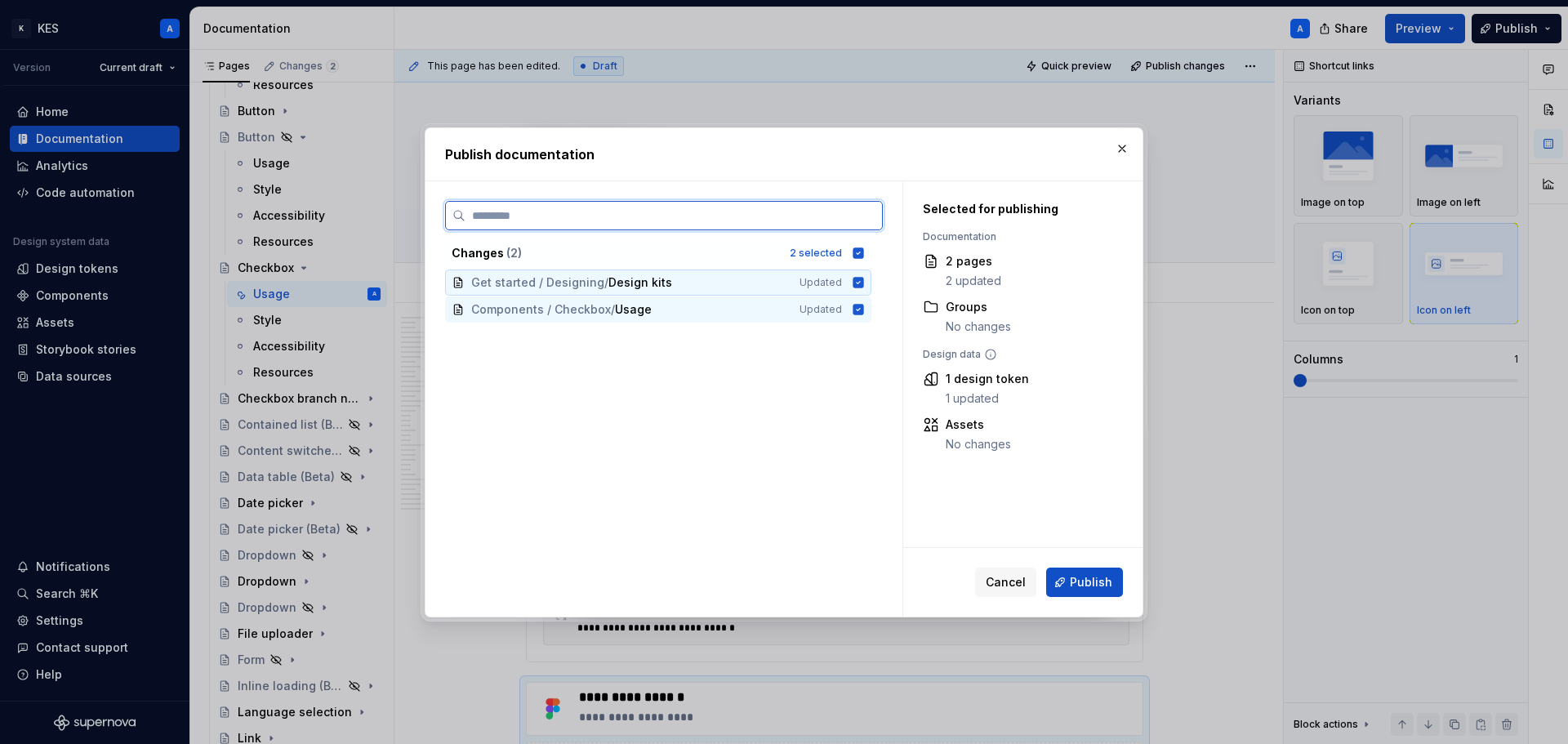
click at [856, 279] on icon at bounding box center [858, 282] width 11 height 11
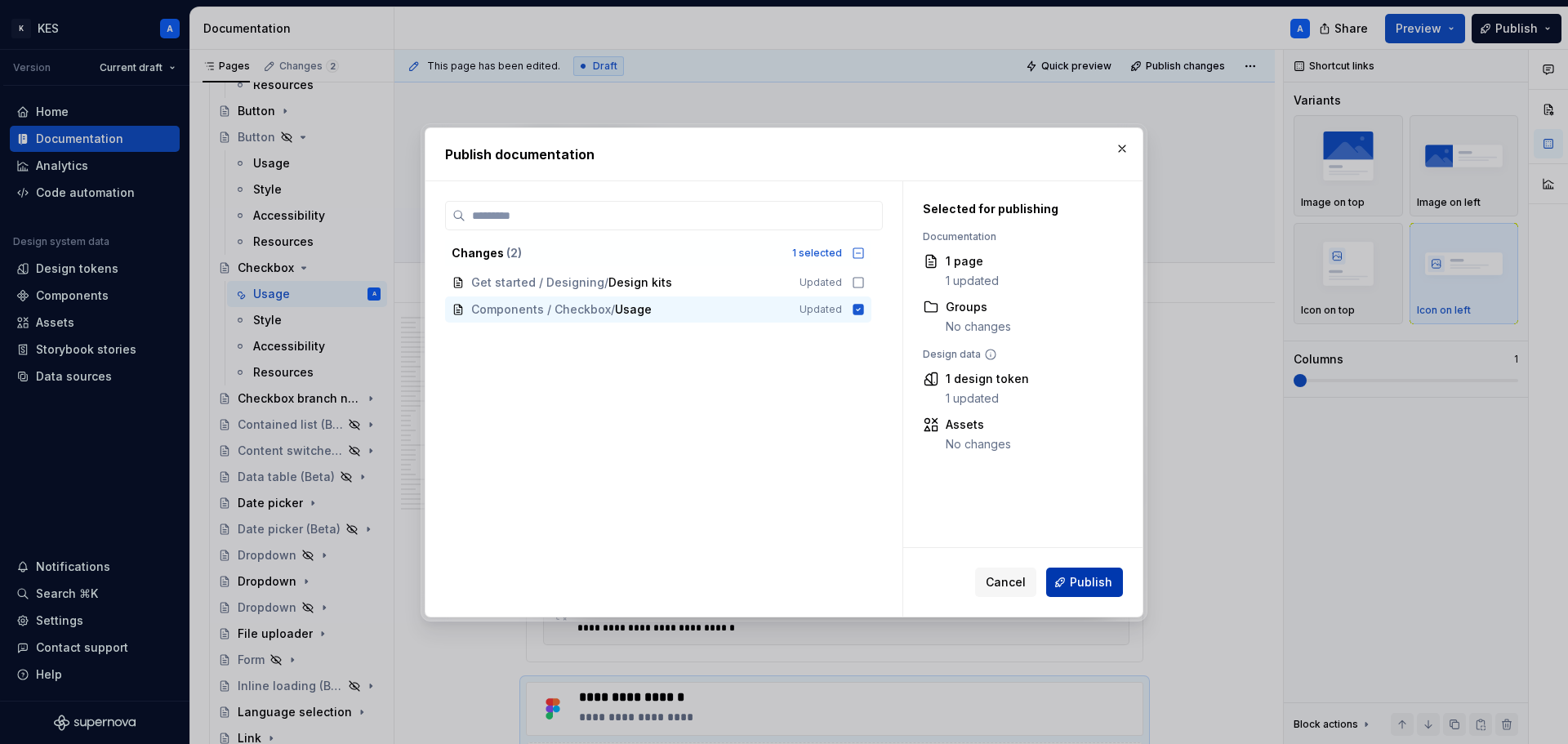
click at [1104, 587] on span "Publish" at bounding box center [1091, 582] width 43 height 17
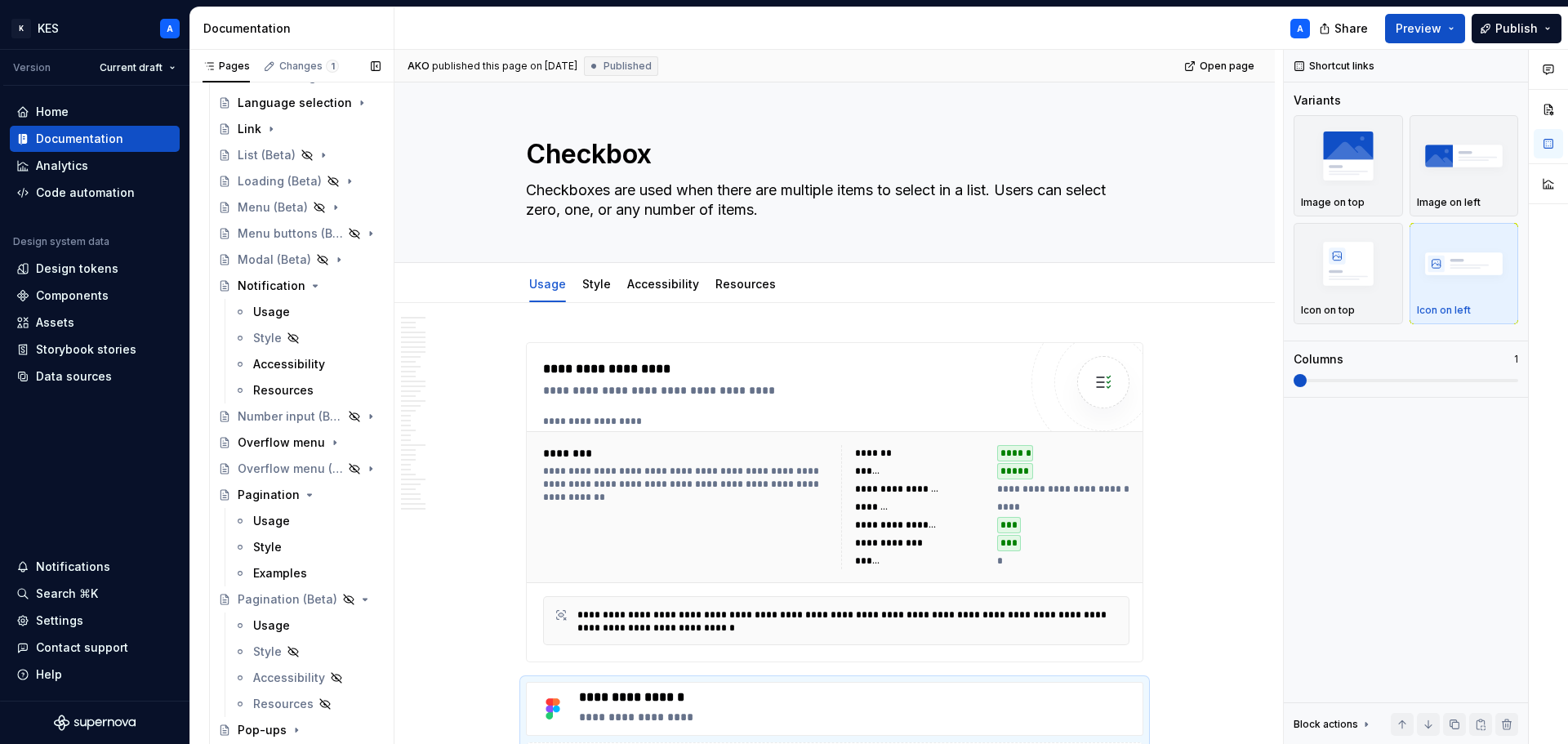
scroll to position [1507, 0]
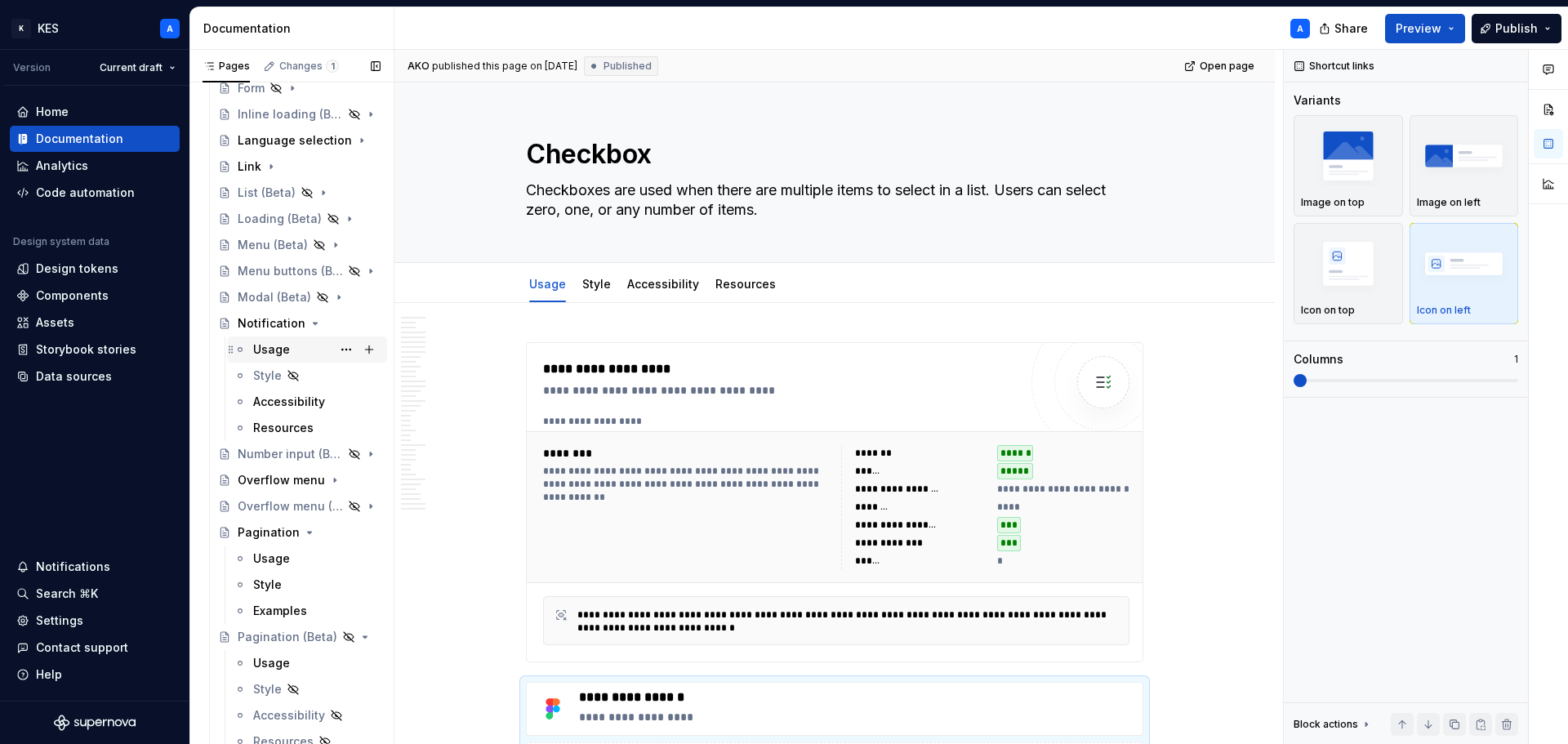
click at [286, 350] on div "Usage" at bounding box center [272, 350] width 37 height 17
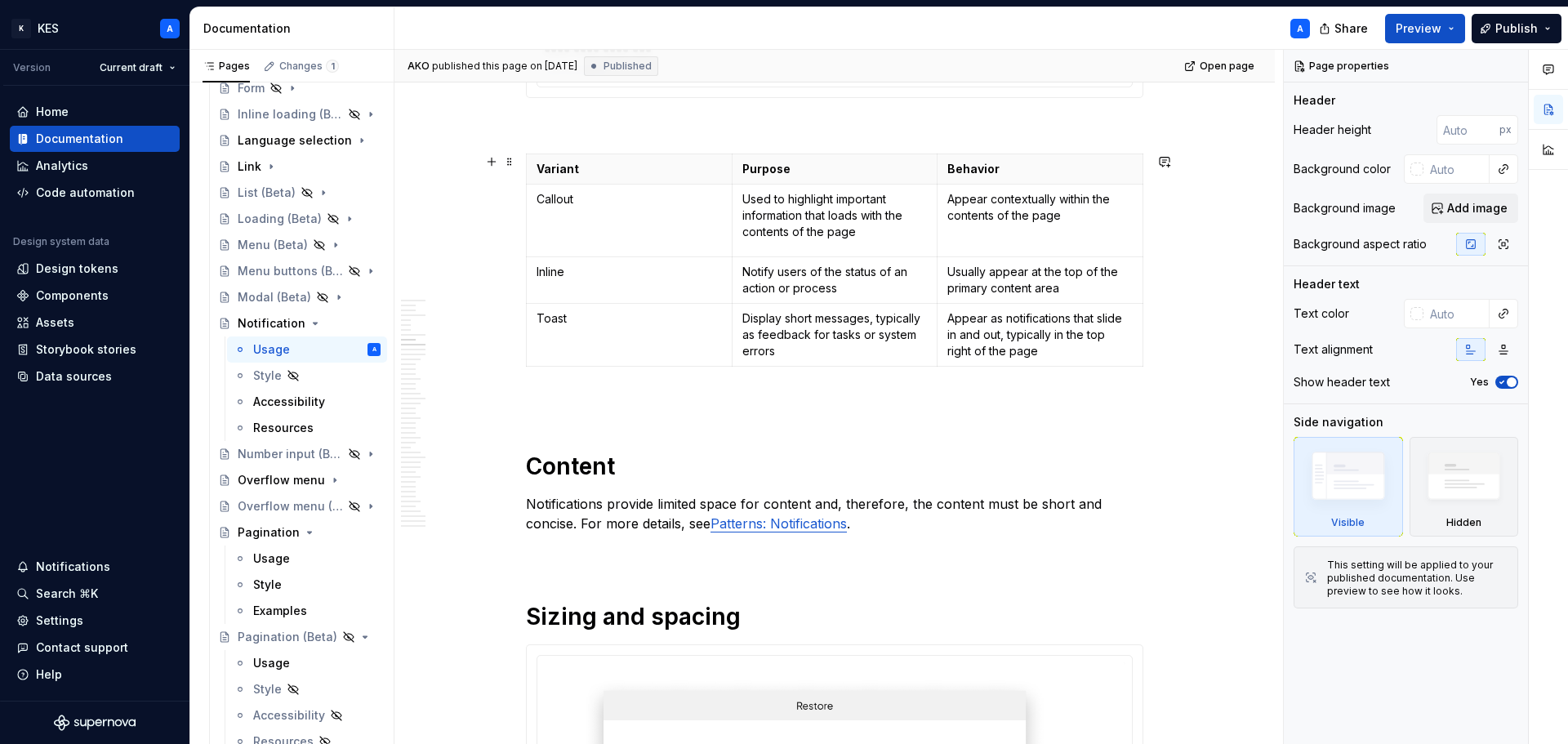
scroll to position [3513, 0]
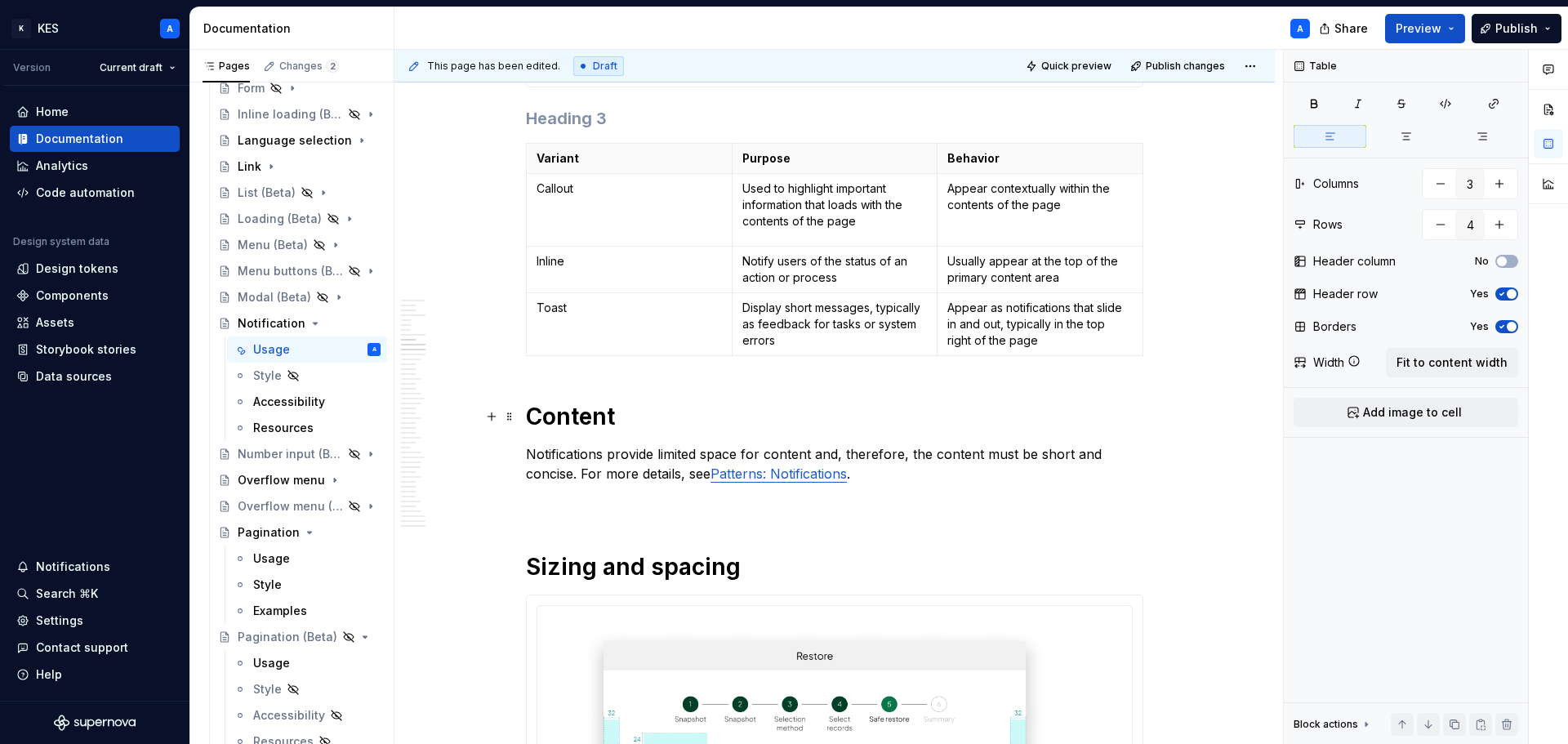
type textarea "*"
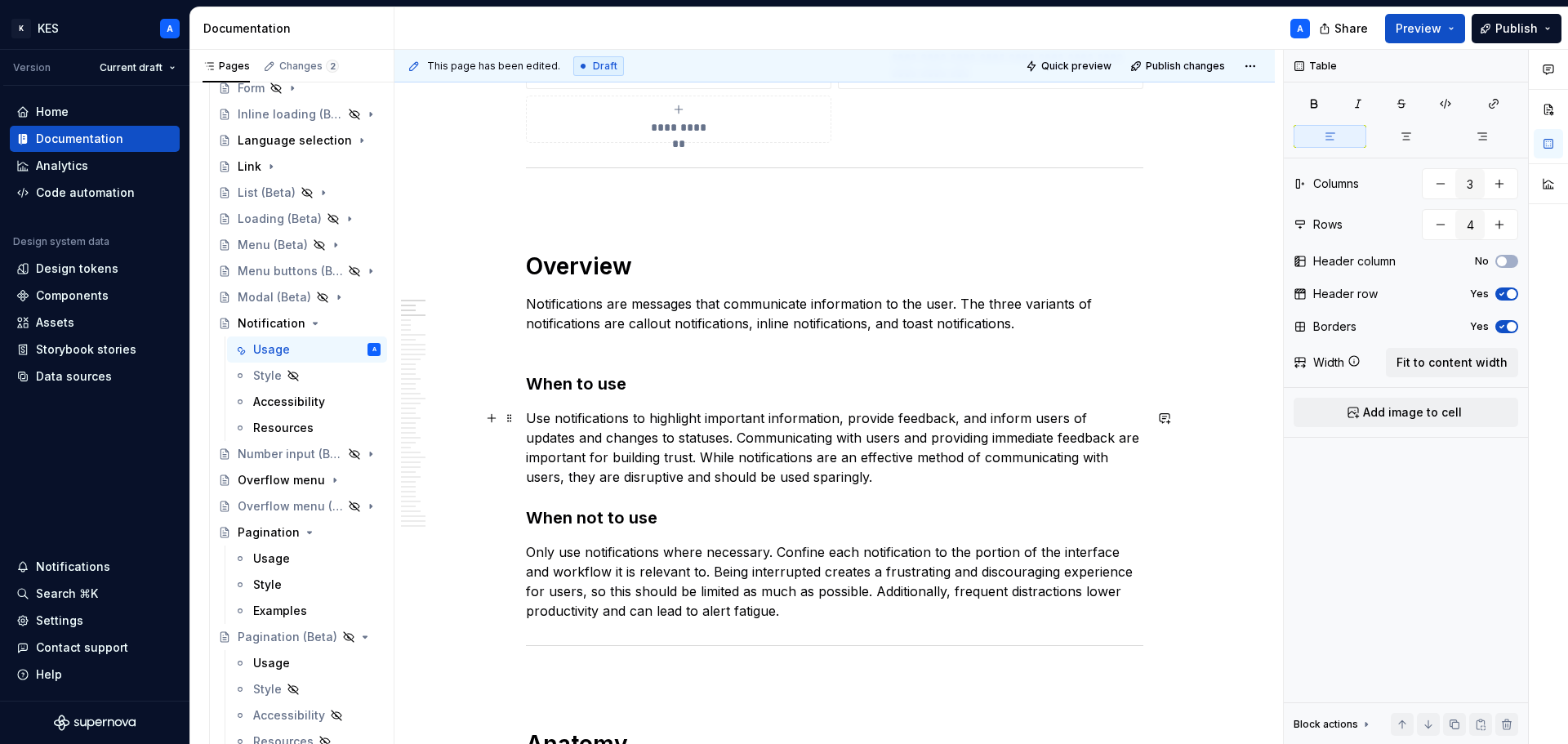
scroll to position [980, 0]
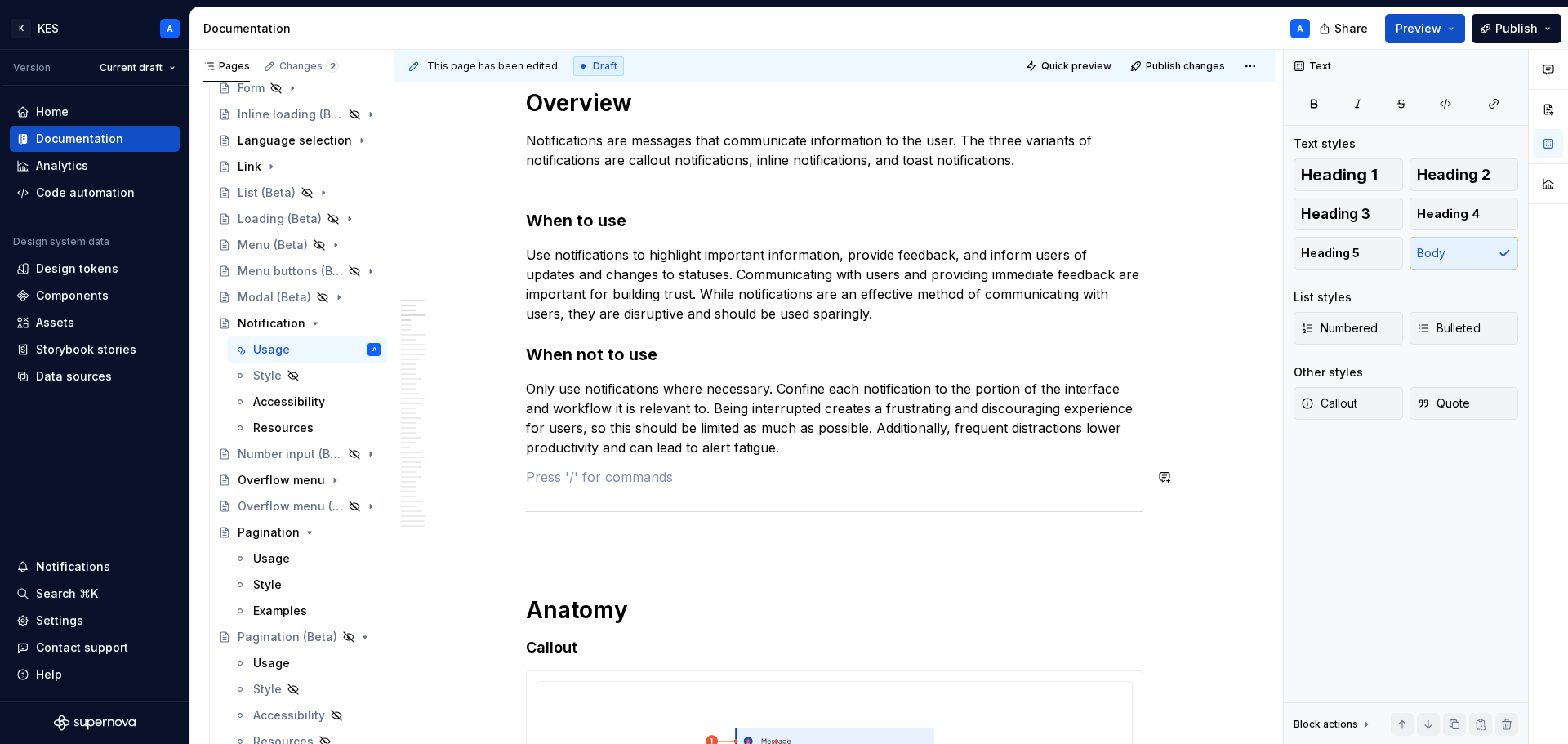
click at [632, 547] on p at bounding box center [835, 546] width 617 height 19
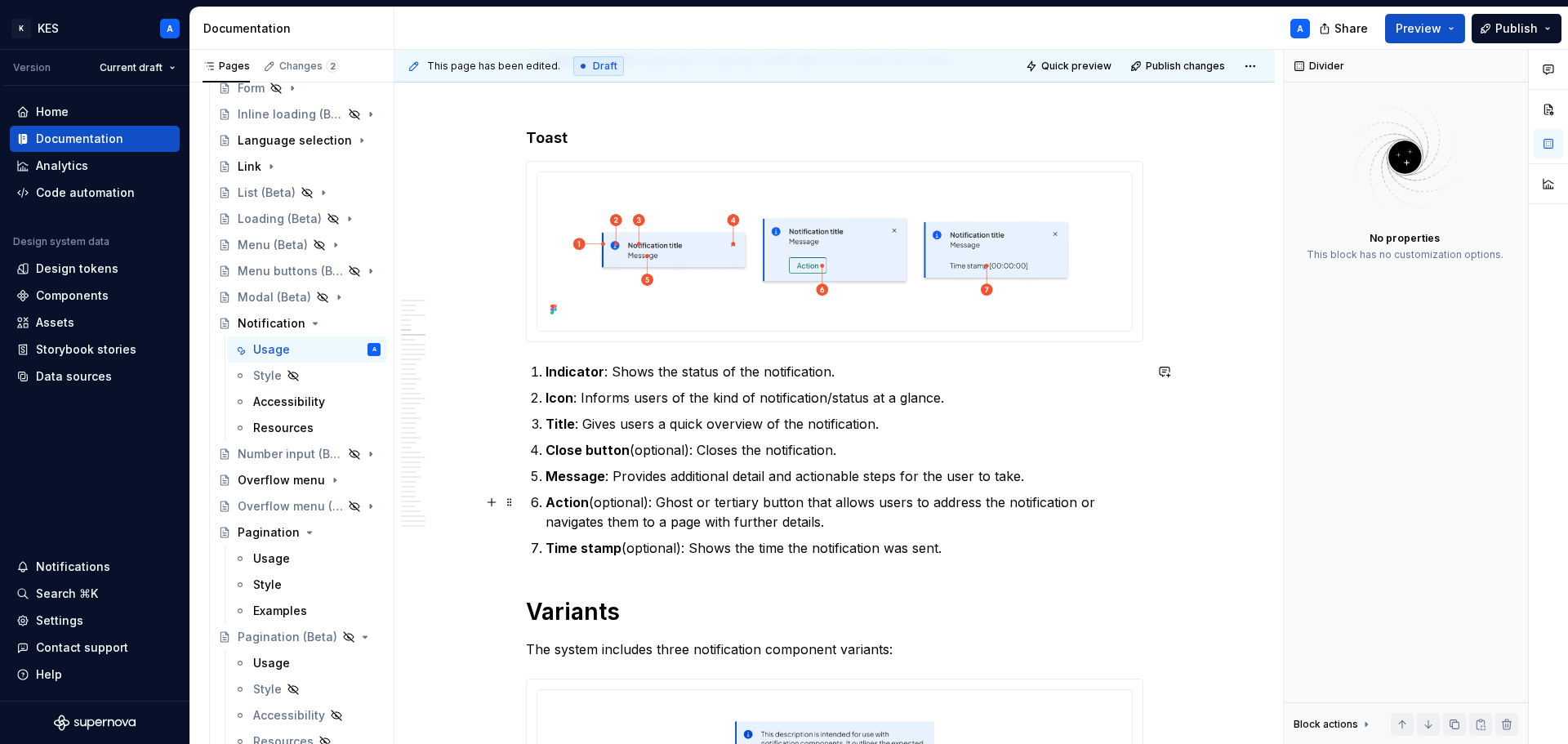
scroll to position [2532, 0]
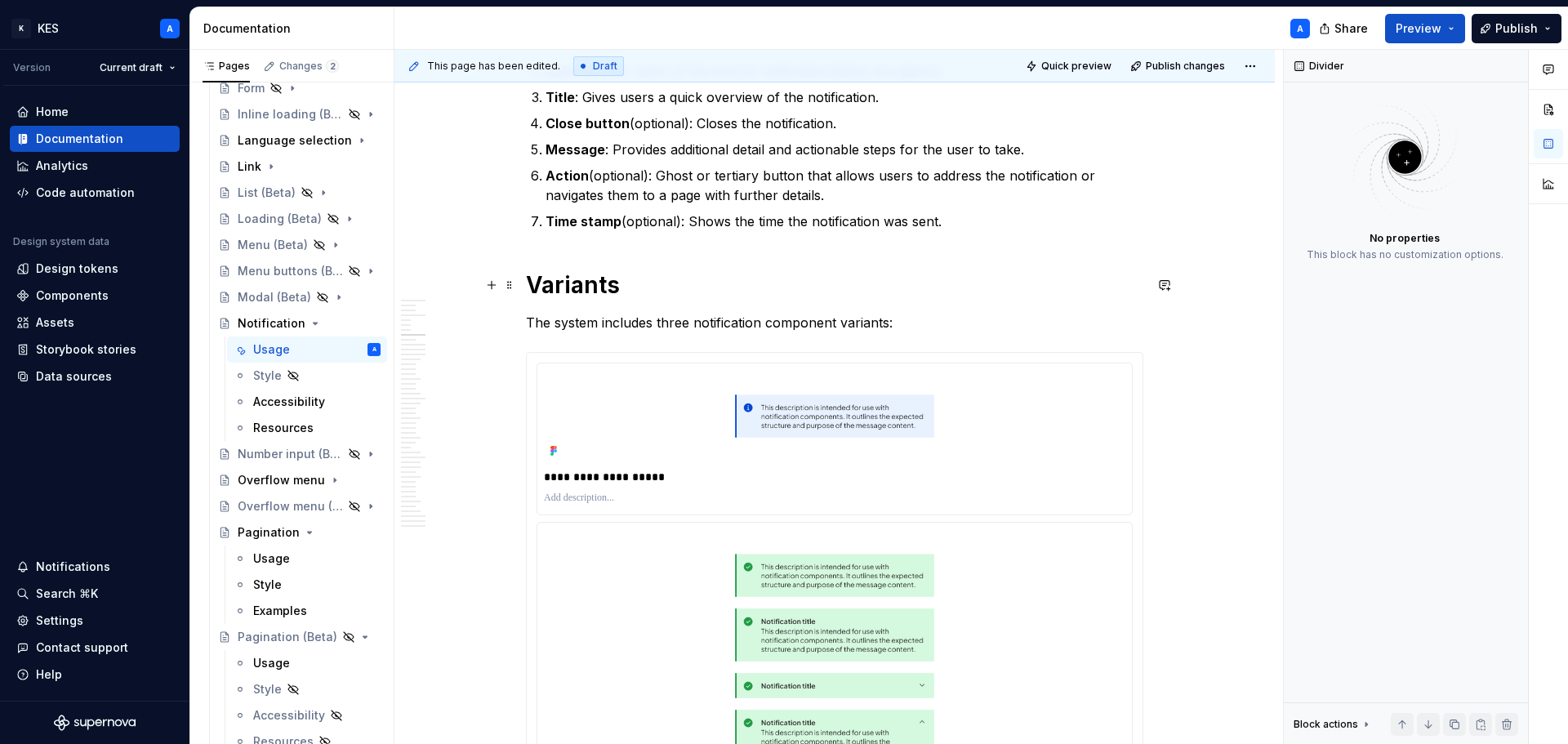
click at [526, 281] on h1 "Variants" at bounding box center [835, 285] width 617 height 29
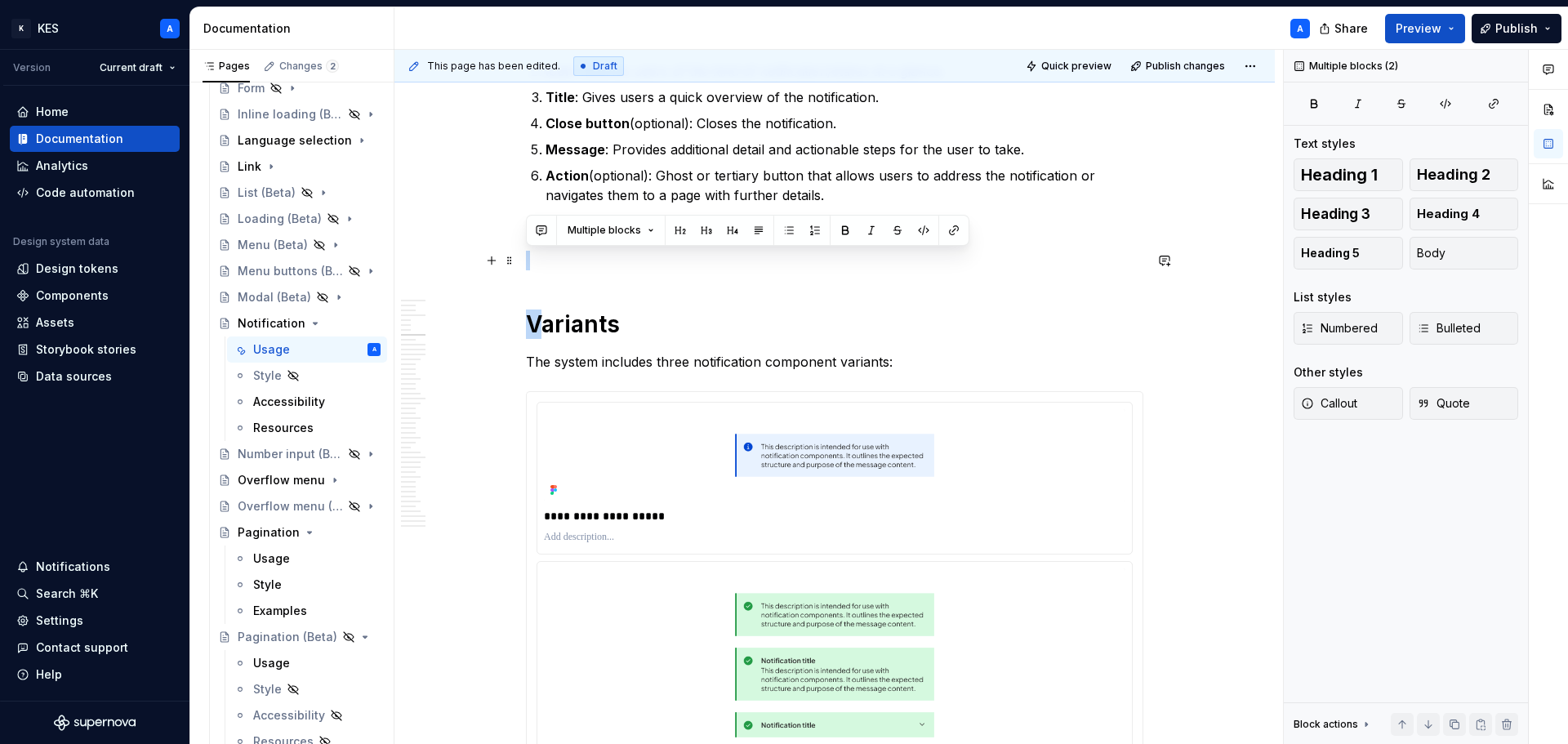
click at [540, 269] on p at bounding box center [835, 260] width 617 height 19
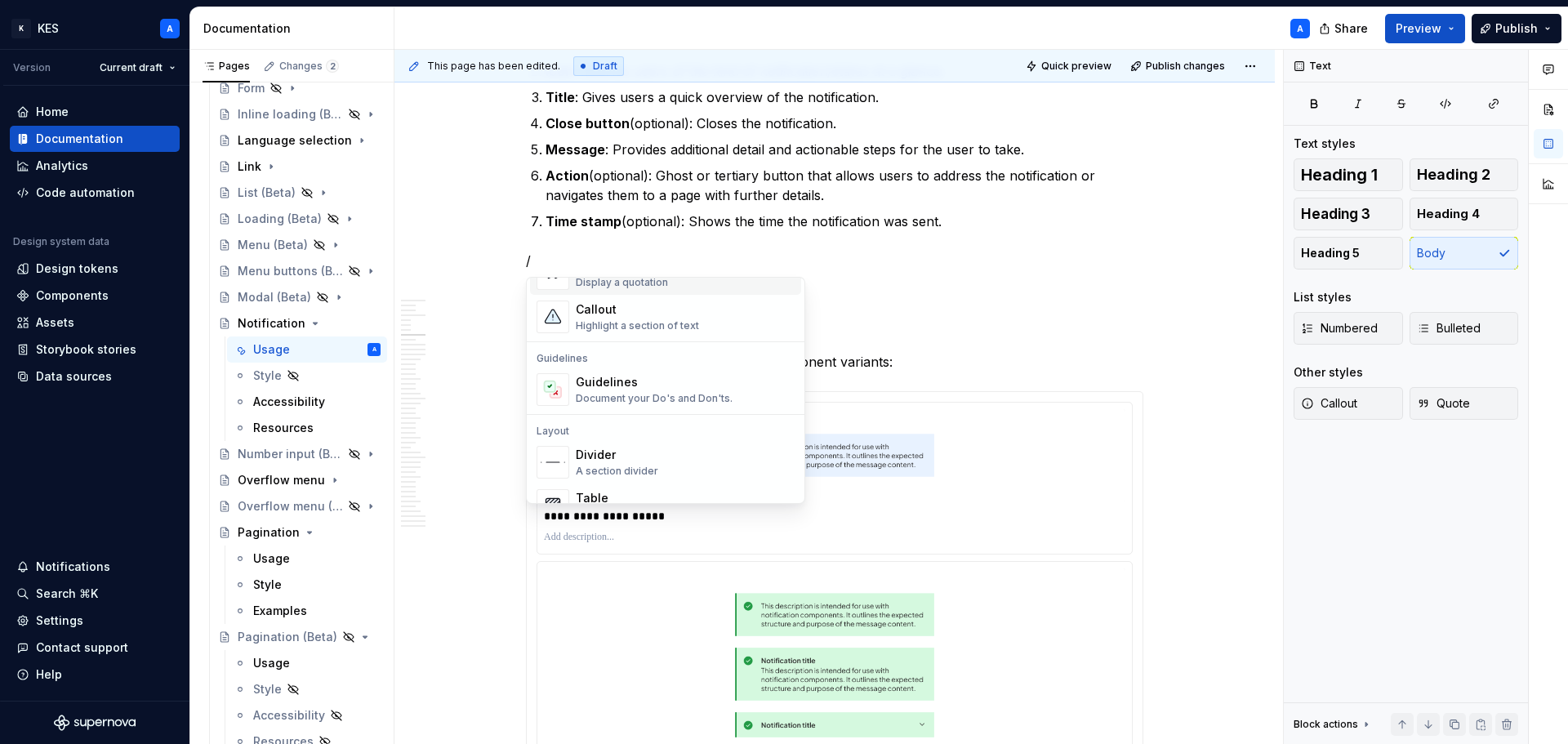
scroll to position [408, 0]
click at [641, 435] on div "Divider A section divider" at bounding box center [685, 451] width 219 height 33
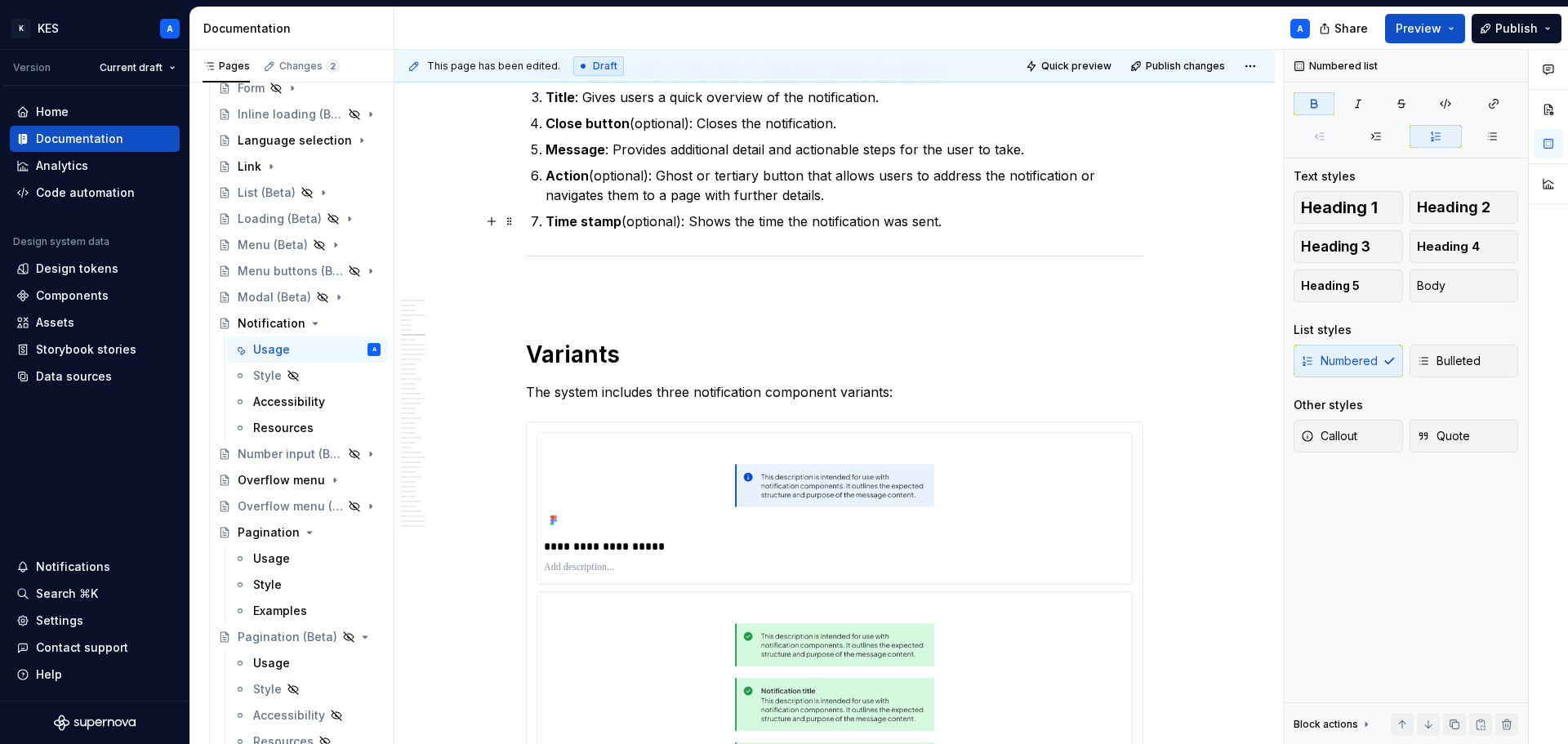
click at [981, 206] on ol "Indicator : Shows the status of the notification. Icon : Informs users of the k…" at bounding box center [844, 133] width 598 height 196
click at [972, 223] on p "Time stamp (optional): Shows the time the notification was sent." at bounding box center [844, 221] width 598 height 19
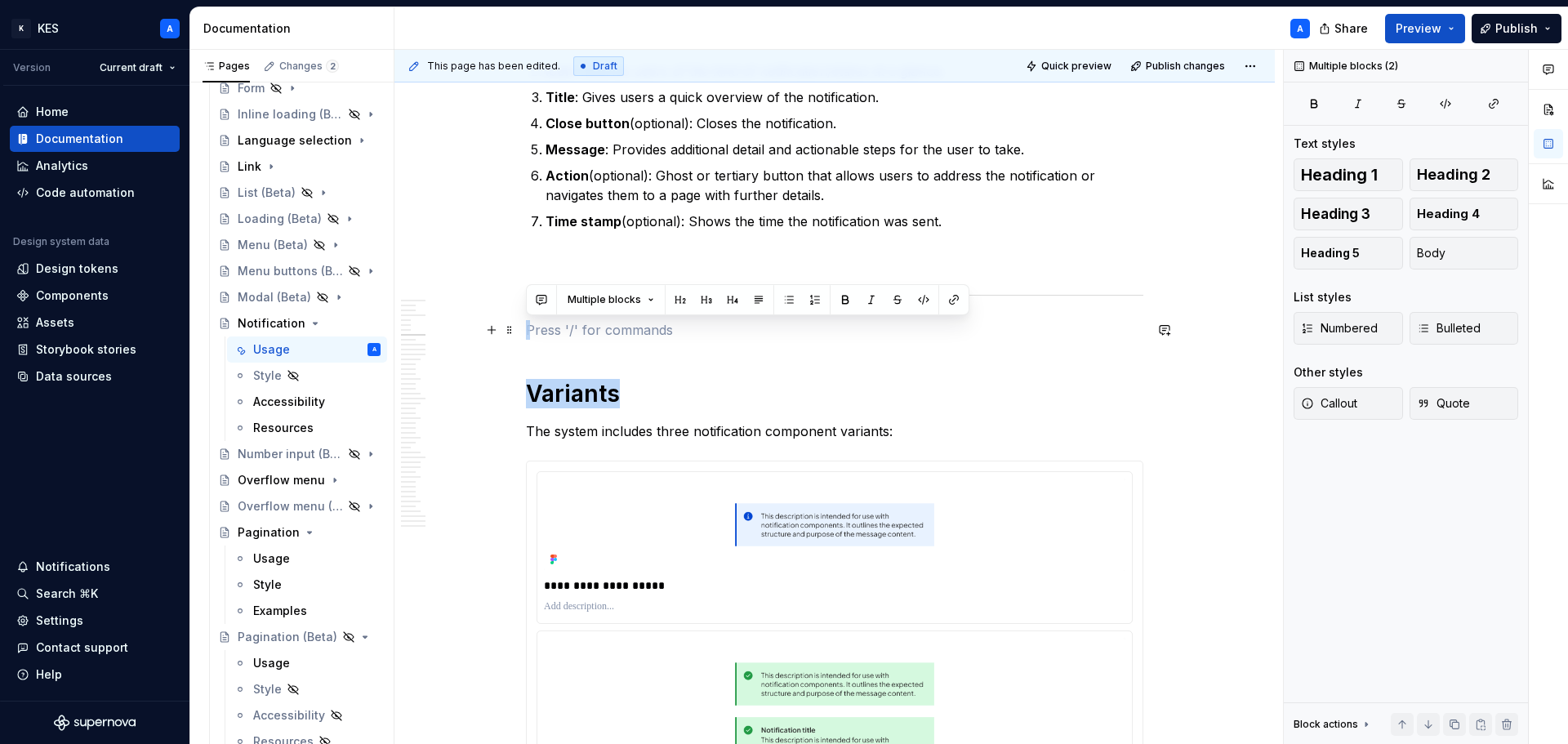
click at [589, 335] on p at bounding box center [835, 330] width 617 height 19
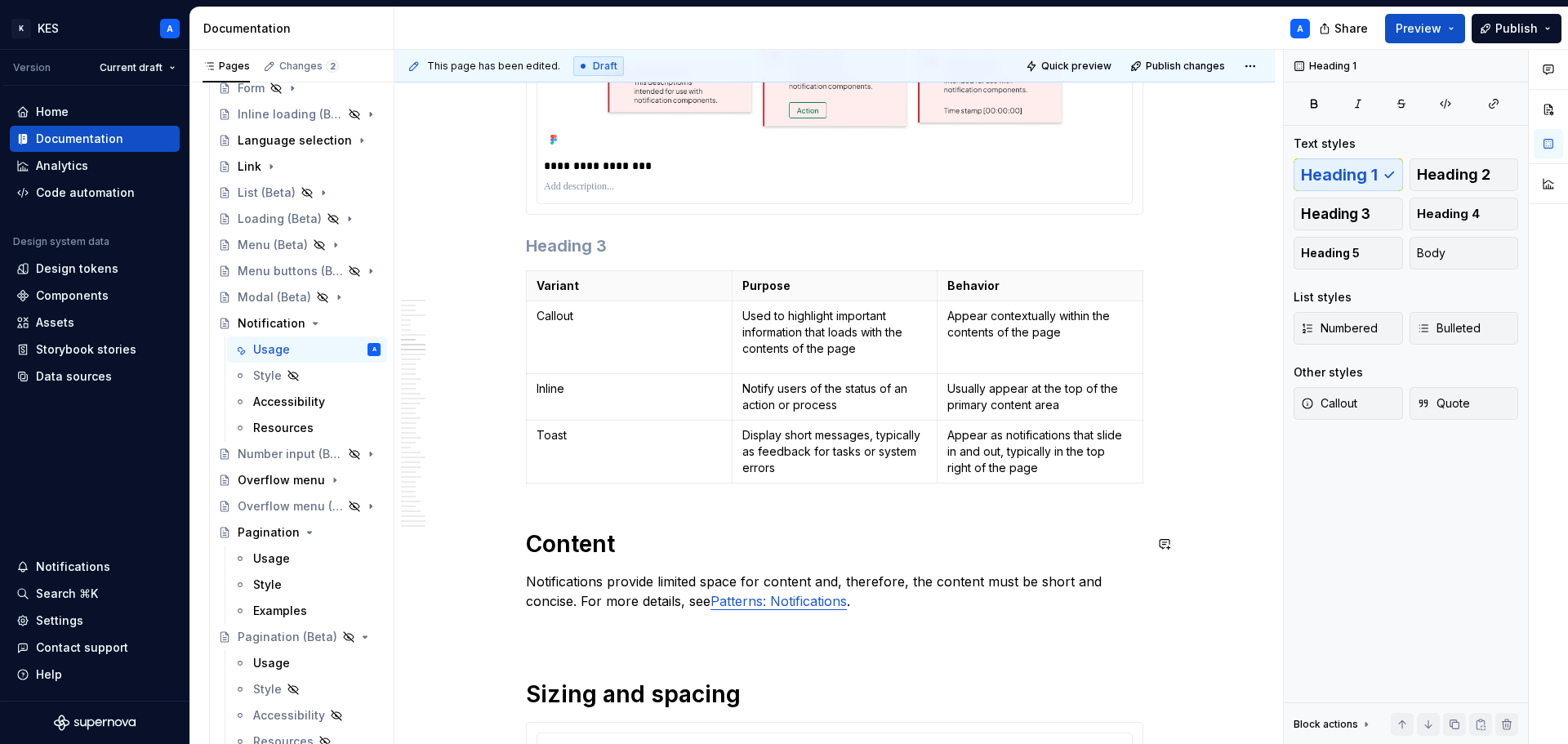
scroll to position [3431, 0]
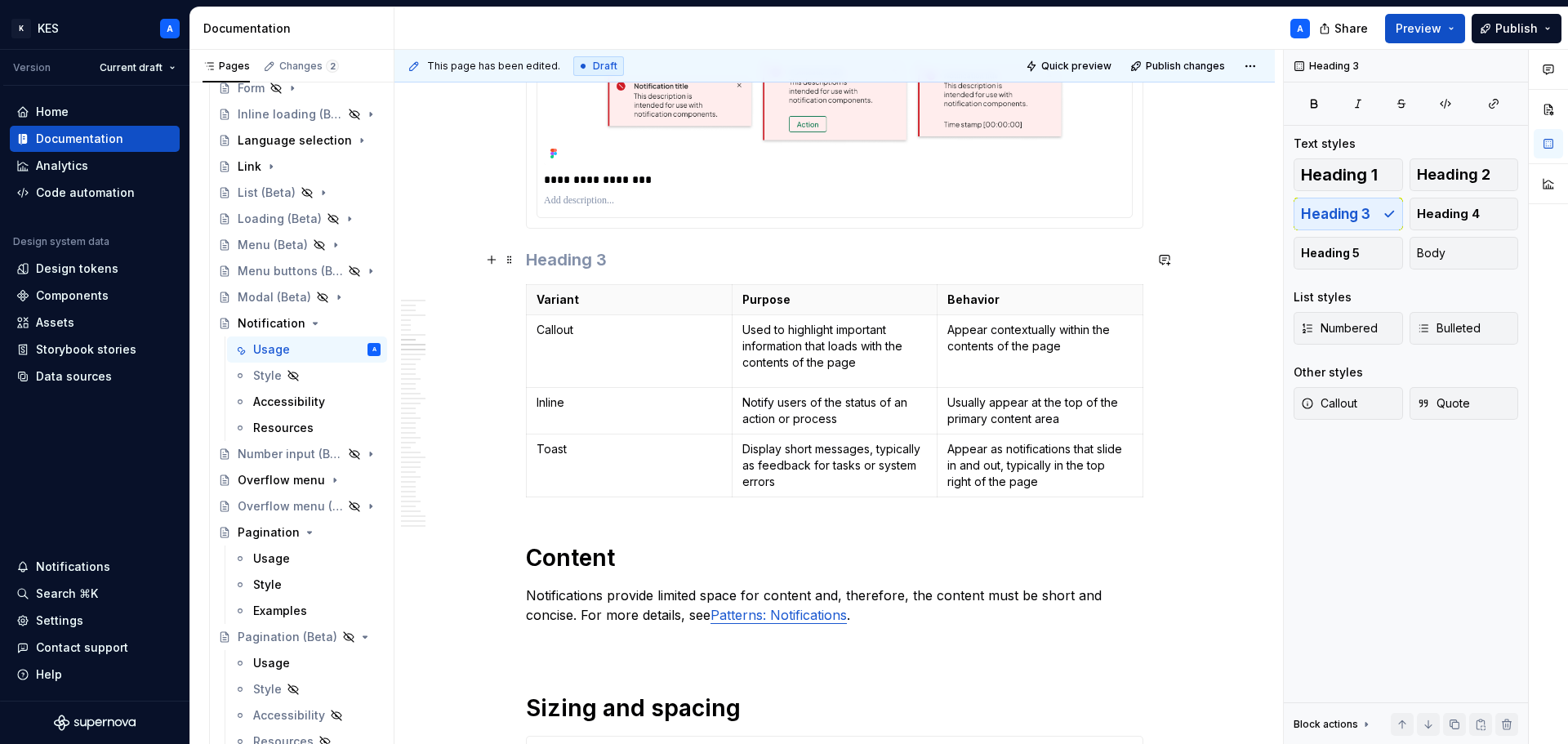
click at [589, 250] on h3 at bounding box center [835, 259] width 617 height 23
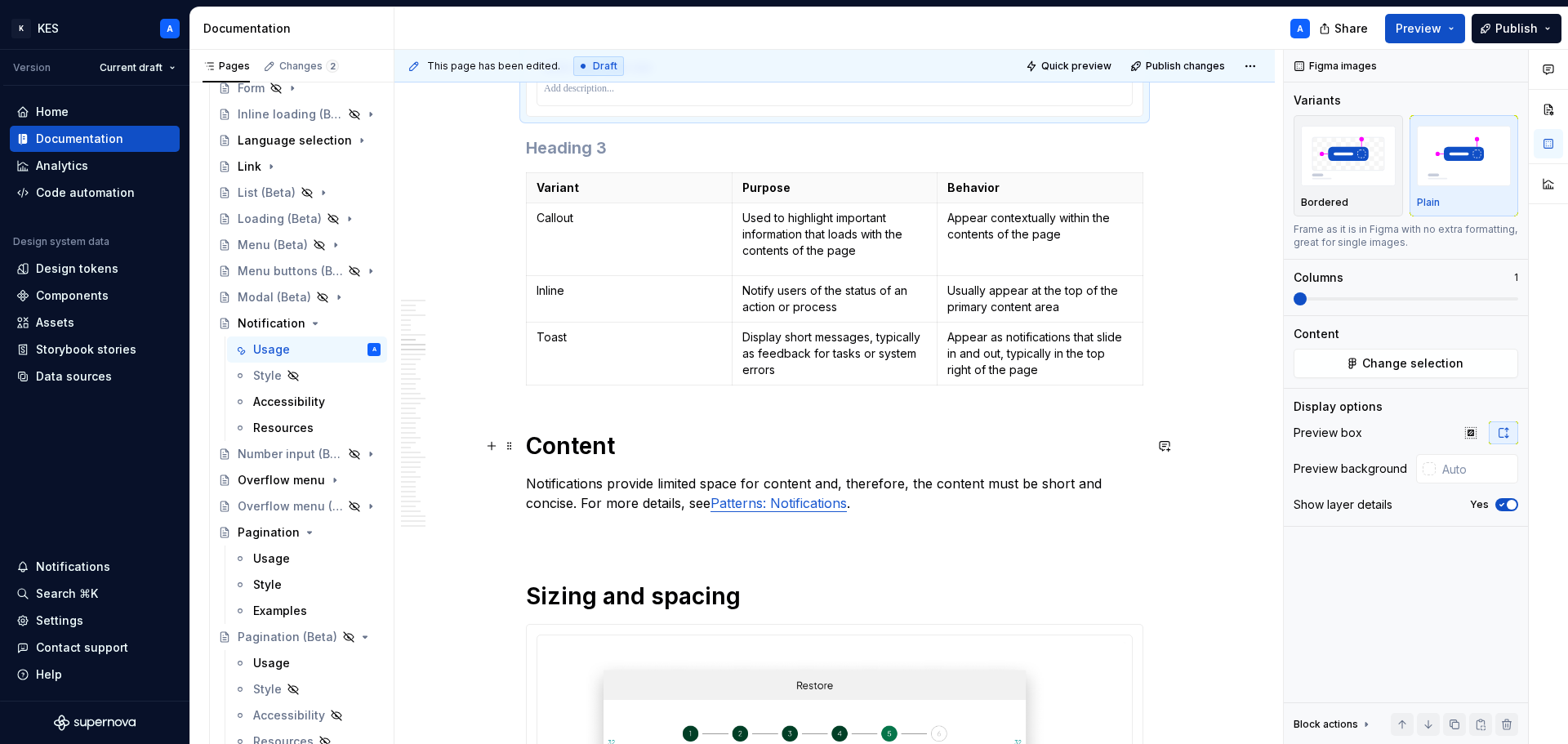
scroll to position [3569, 0]
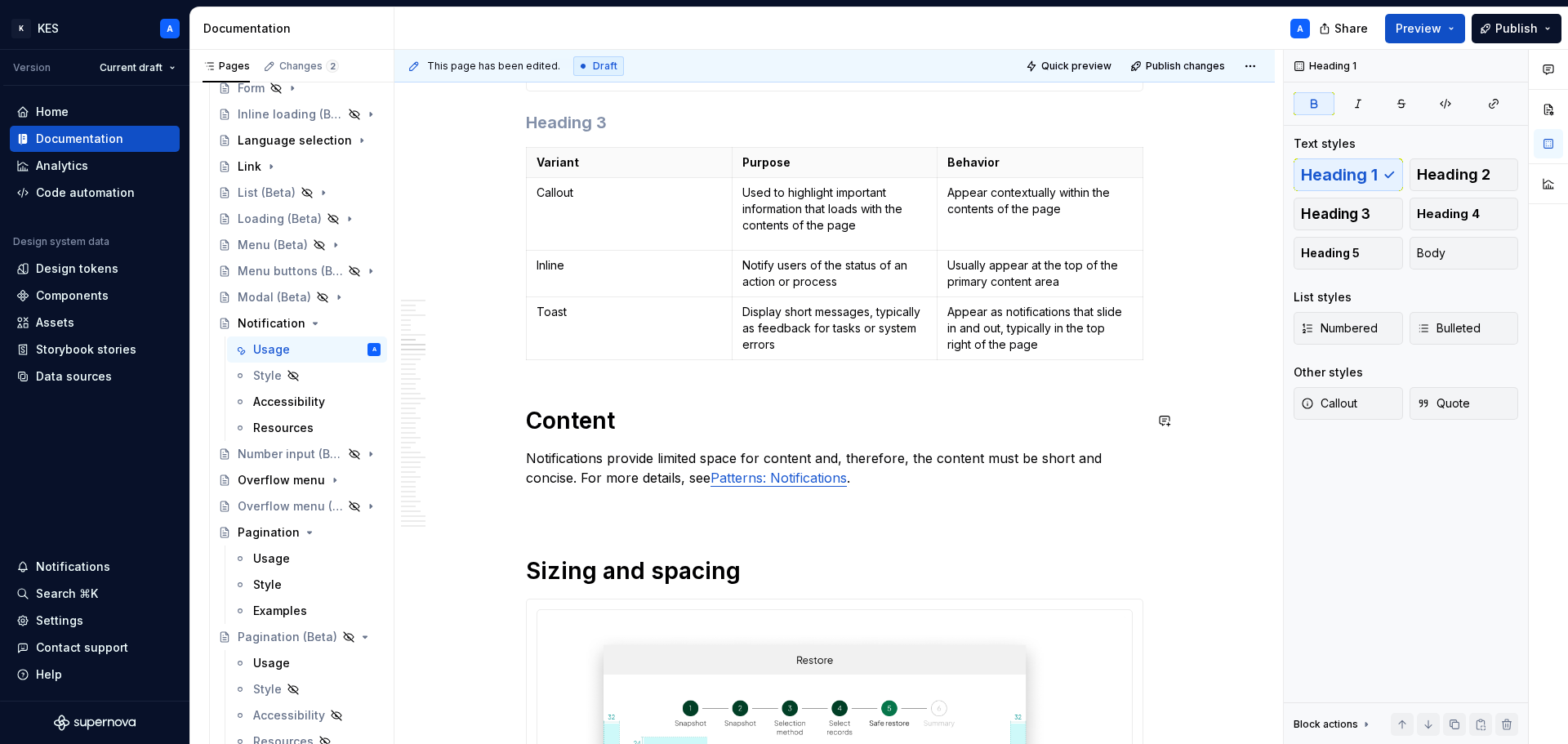
click at [529, 413] on strong "Content" at bounding box center [571, 420] width 89 height 28
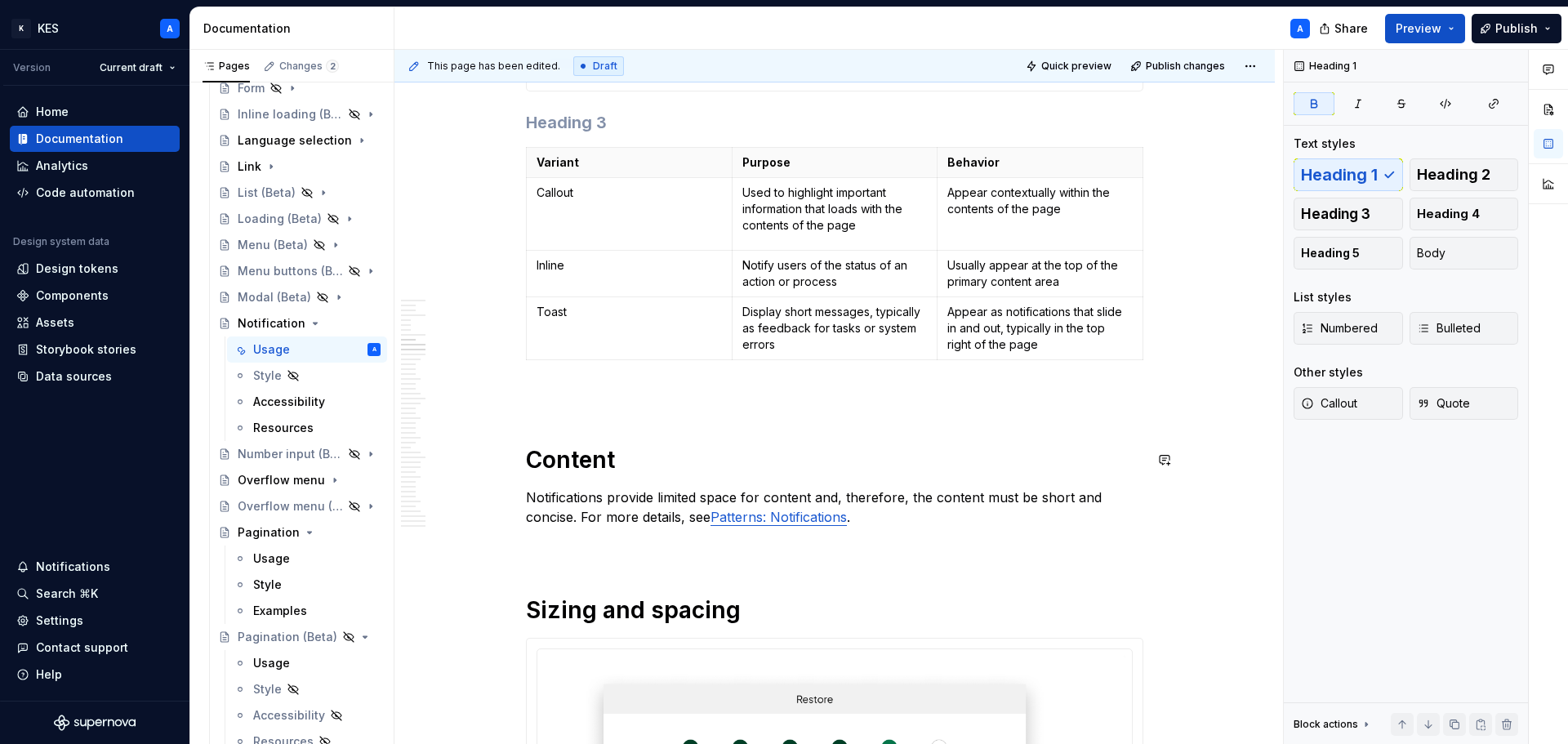
click at [546, 397] on p at bounding box center [835, 396] width 617 height 19
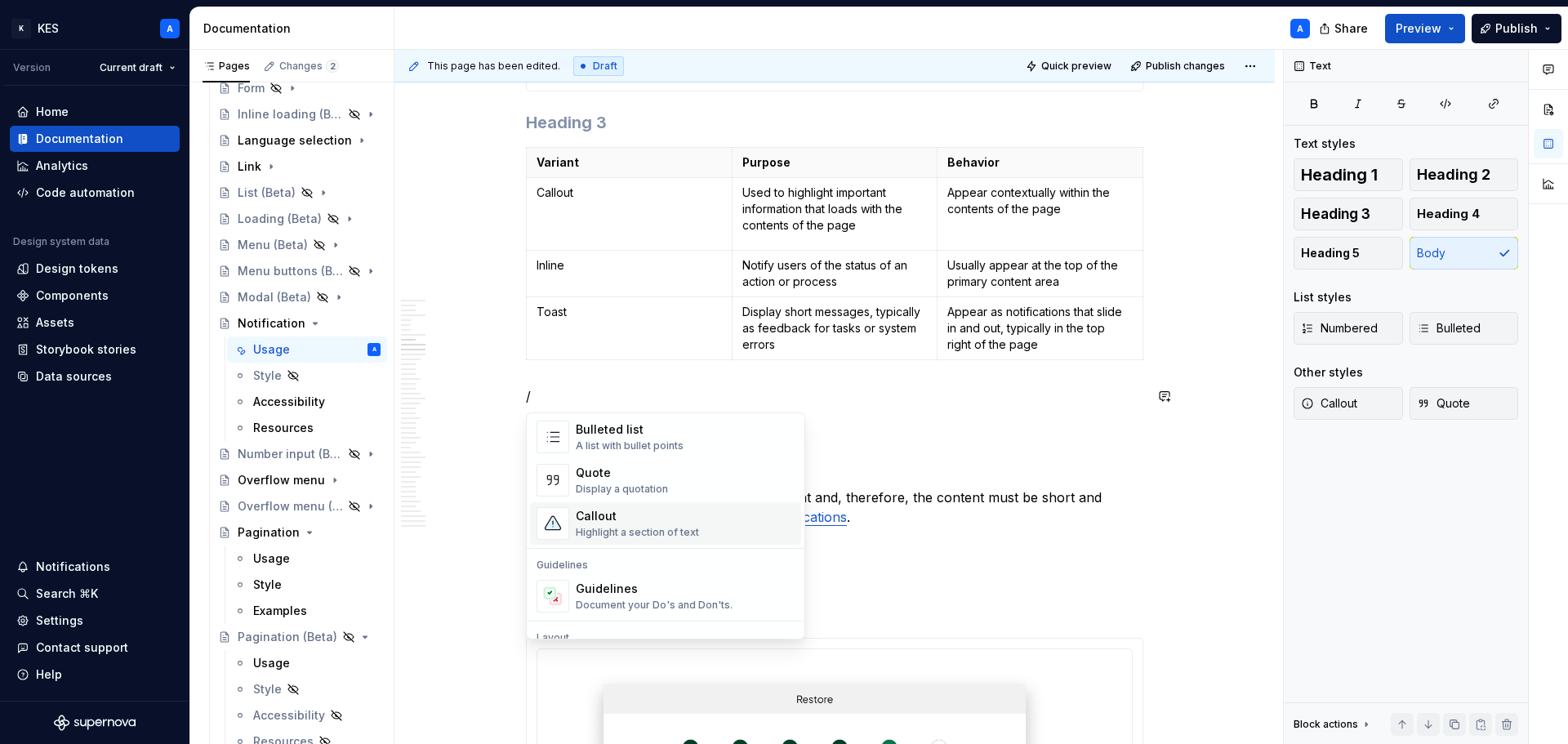
scroll to position [490, 0]
click at [649, 519] on div "A section divider" at bounding box center [617, 515] width 83 height 13
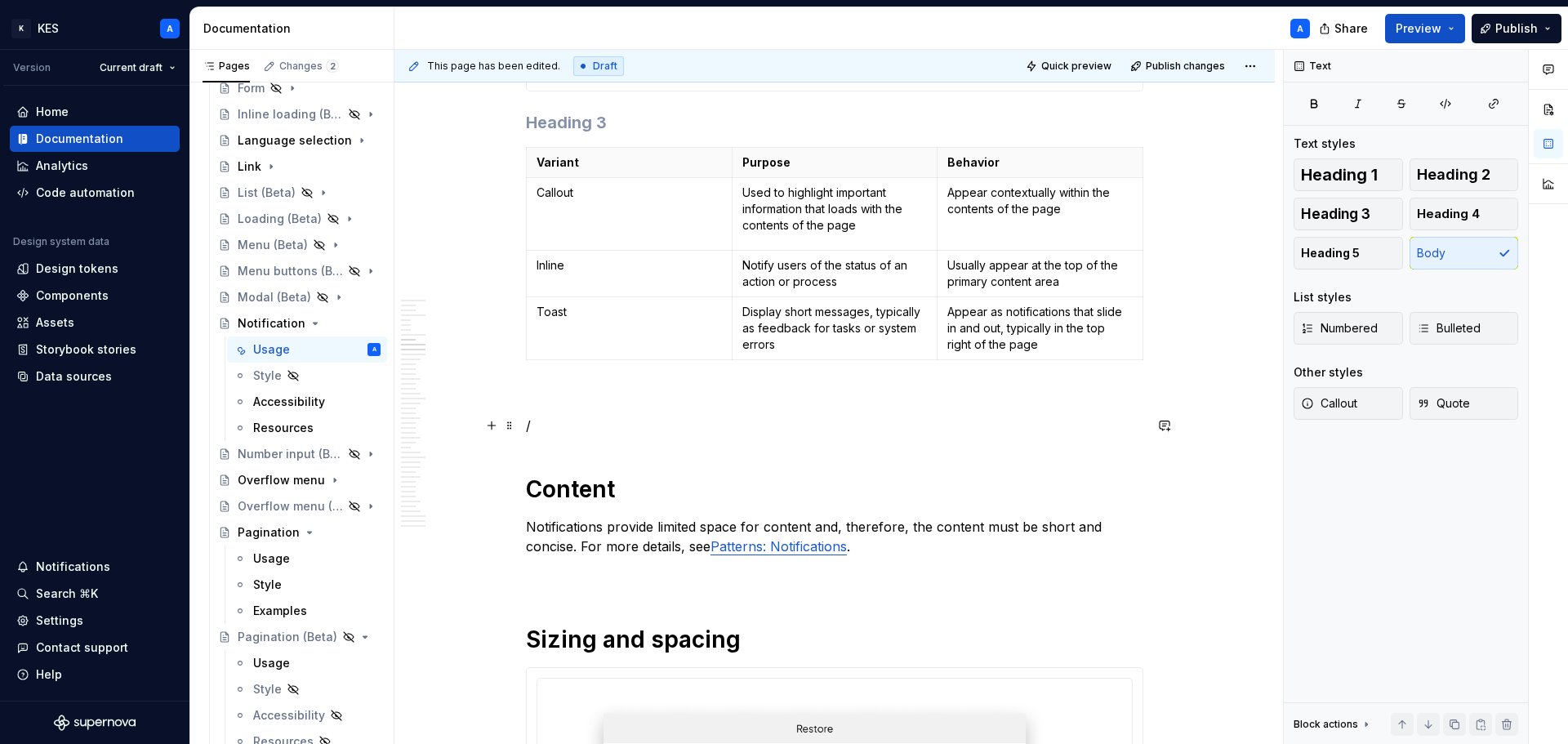
click at [554, 429] on p "/" at bounding box center [835, 425] width 617 height 19
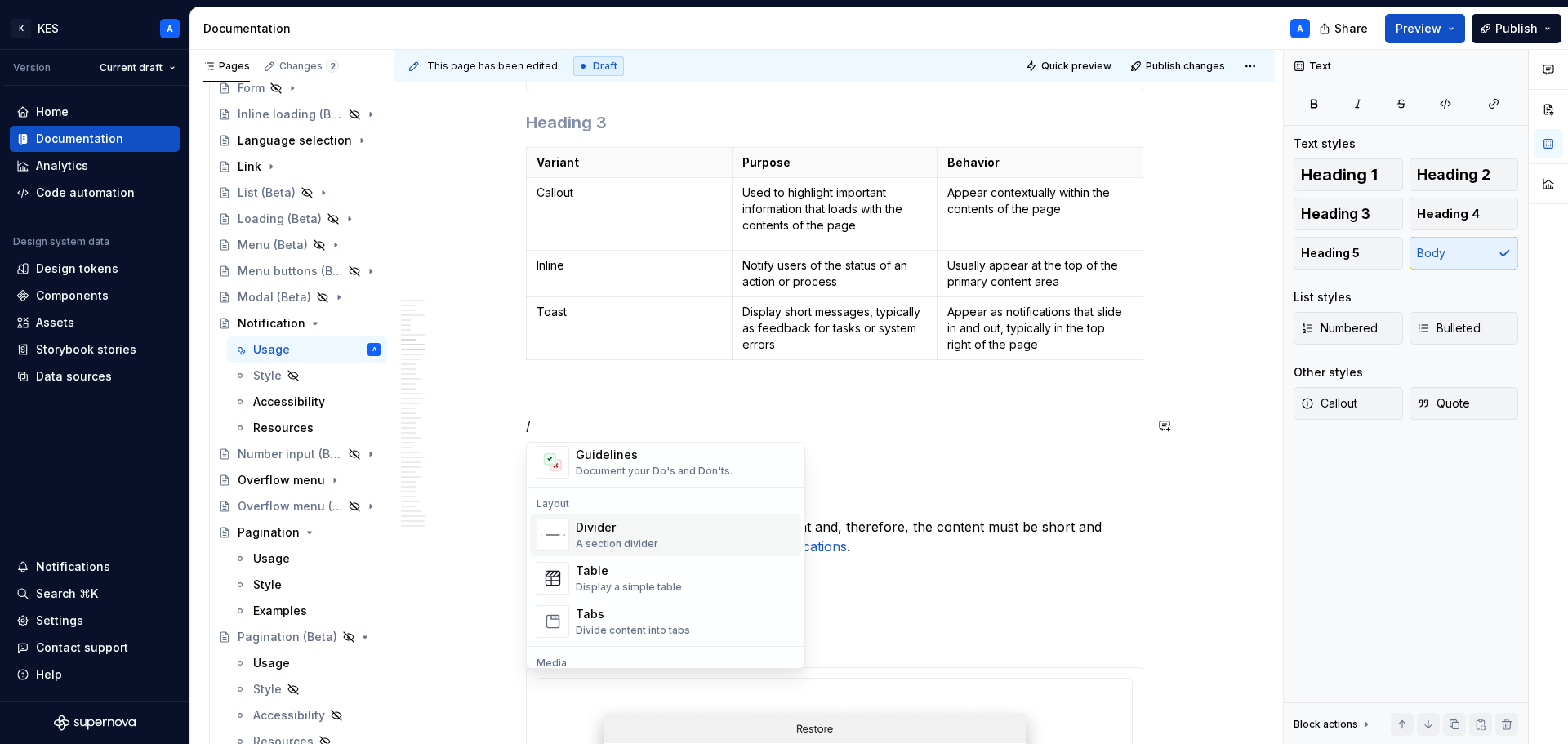
click at [633, 535] on div "Divider A section divider" at bounding box center [617, 535] width 83 height 31
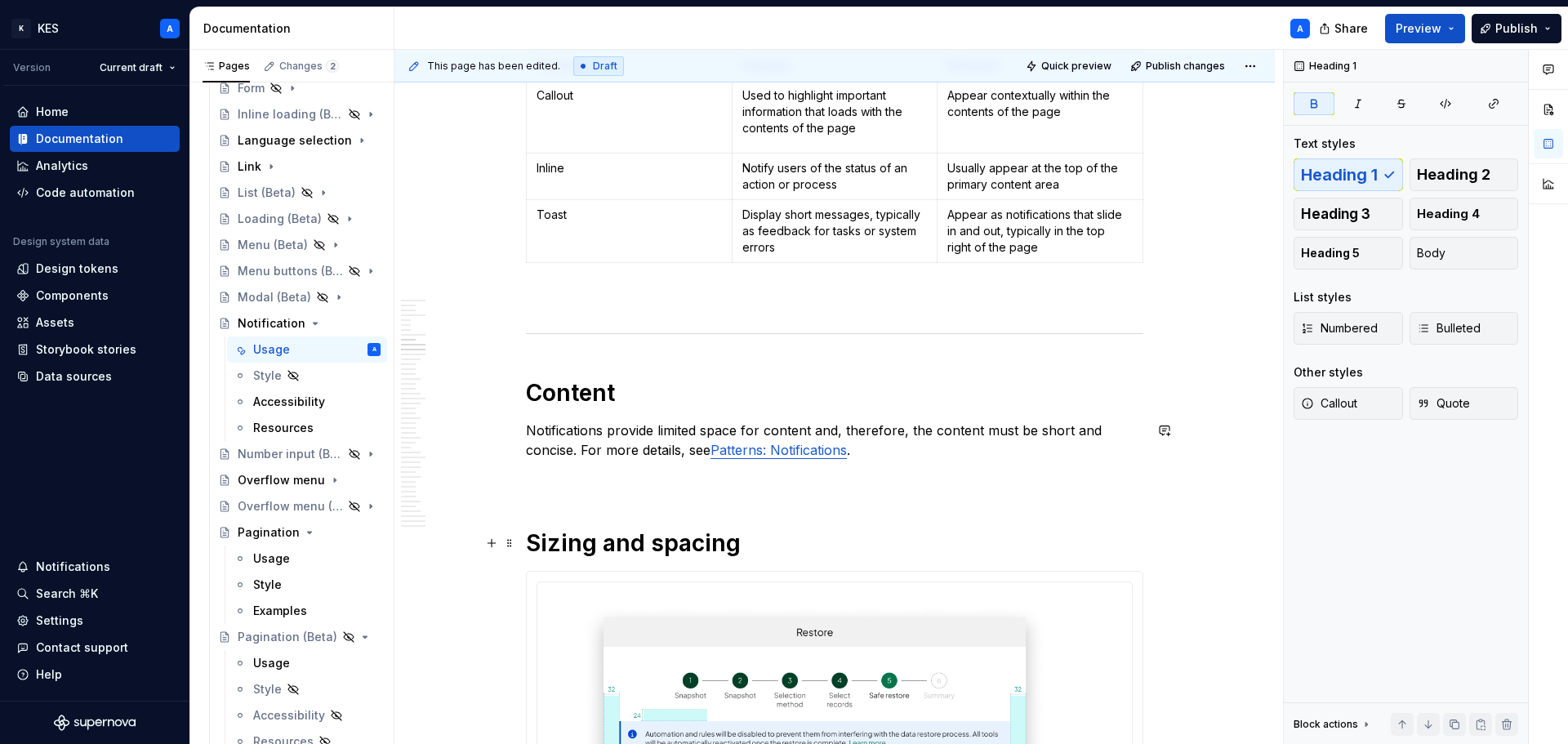
scroll to position [3732, 0]
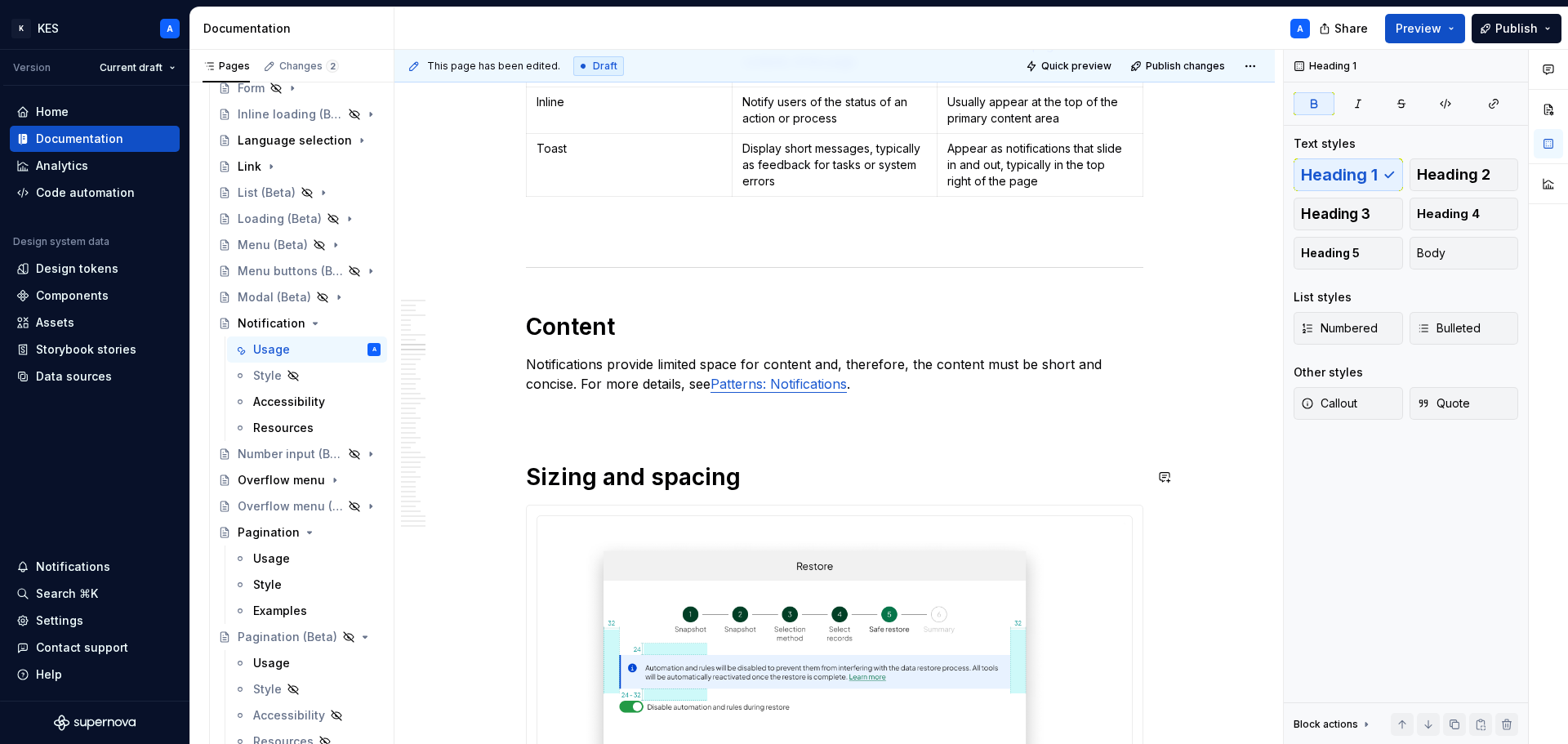
click at [600, 413] on p at bounding box center [835, 413] width 617 height 19
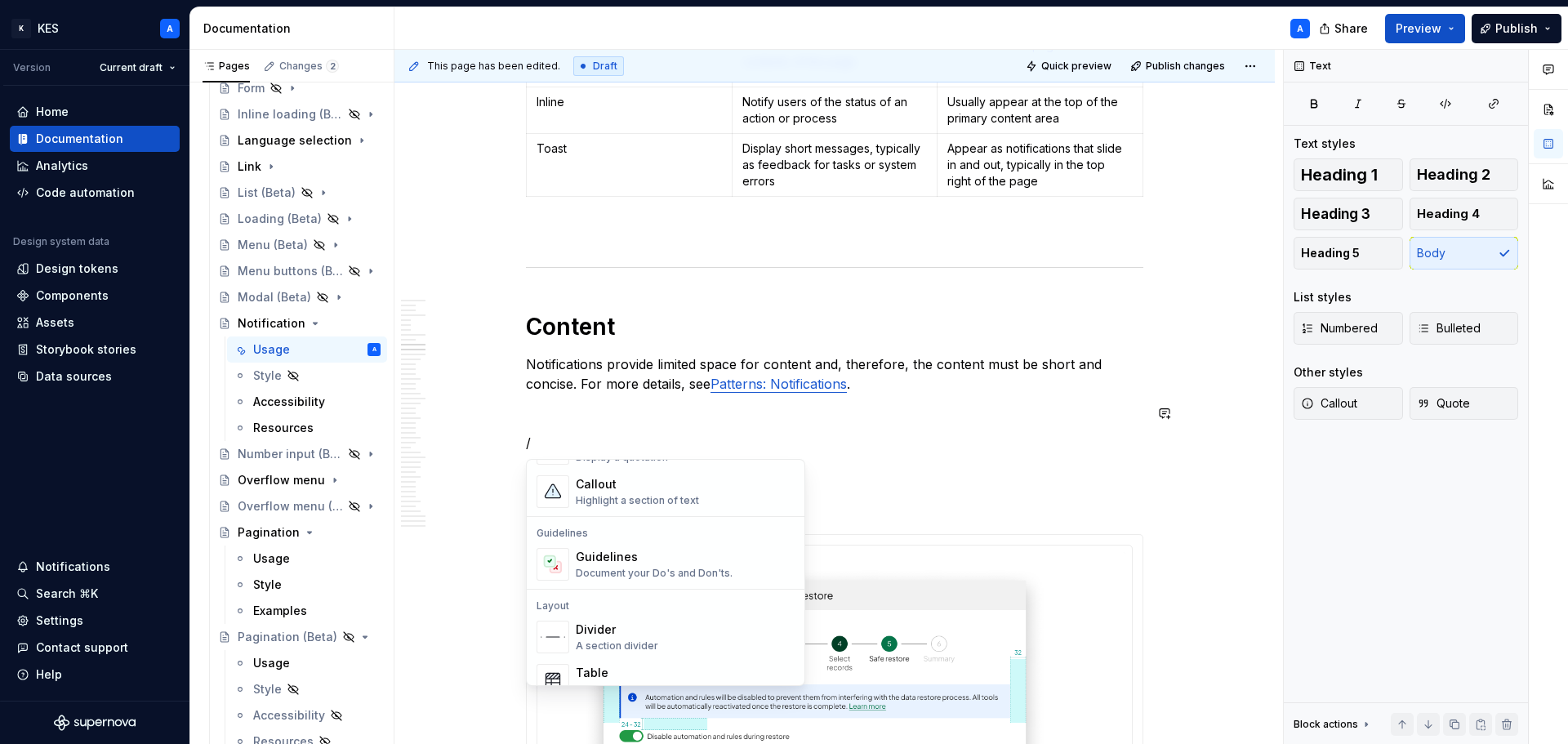
scroll to position [408, 0]
click at [630, 621] on div "Divider" at bounding box center [617, 627] width 83 height 17
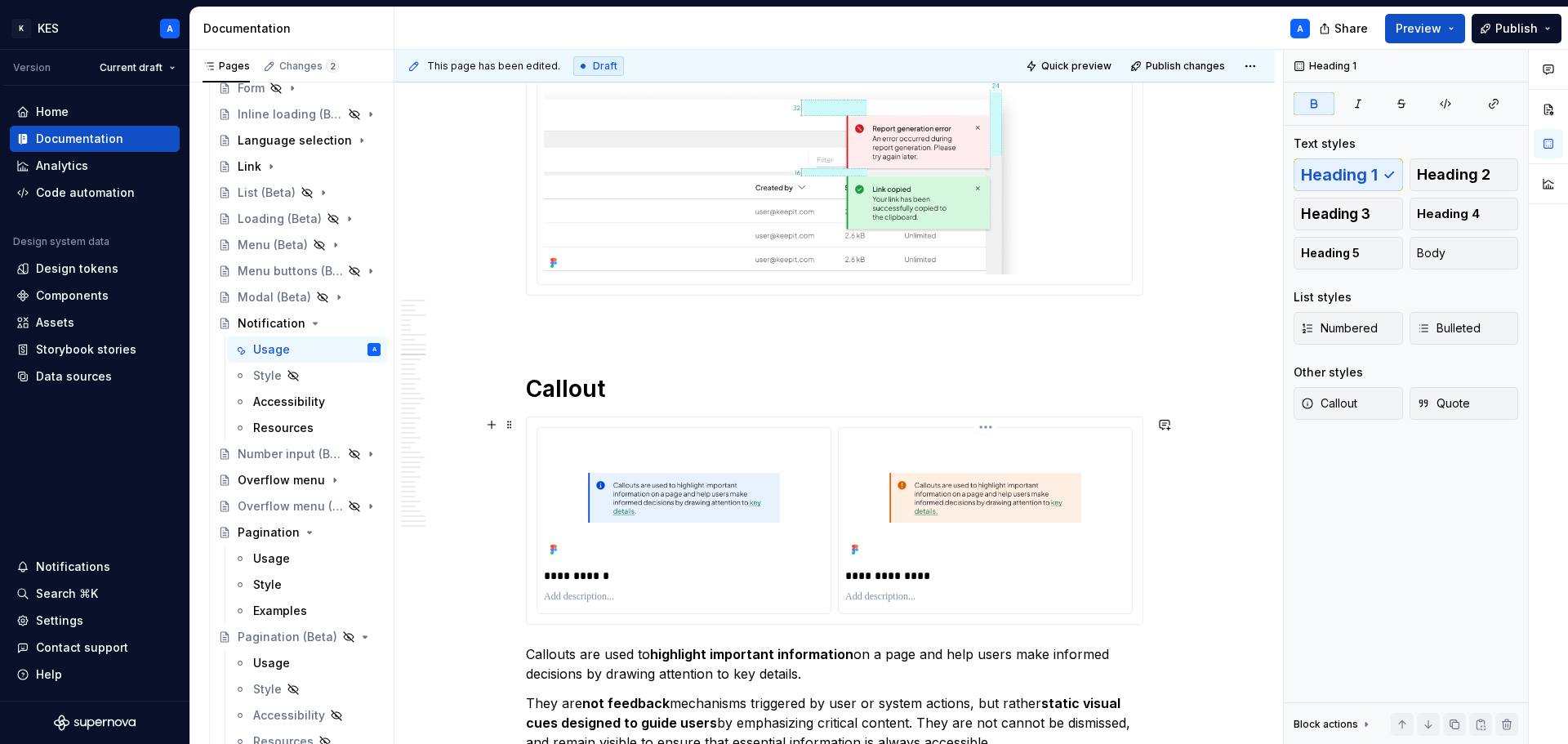
scroll to position [4549, 0]
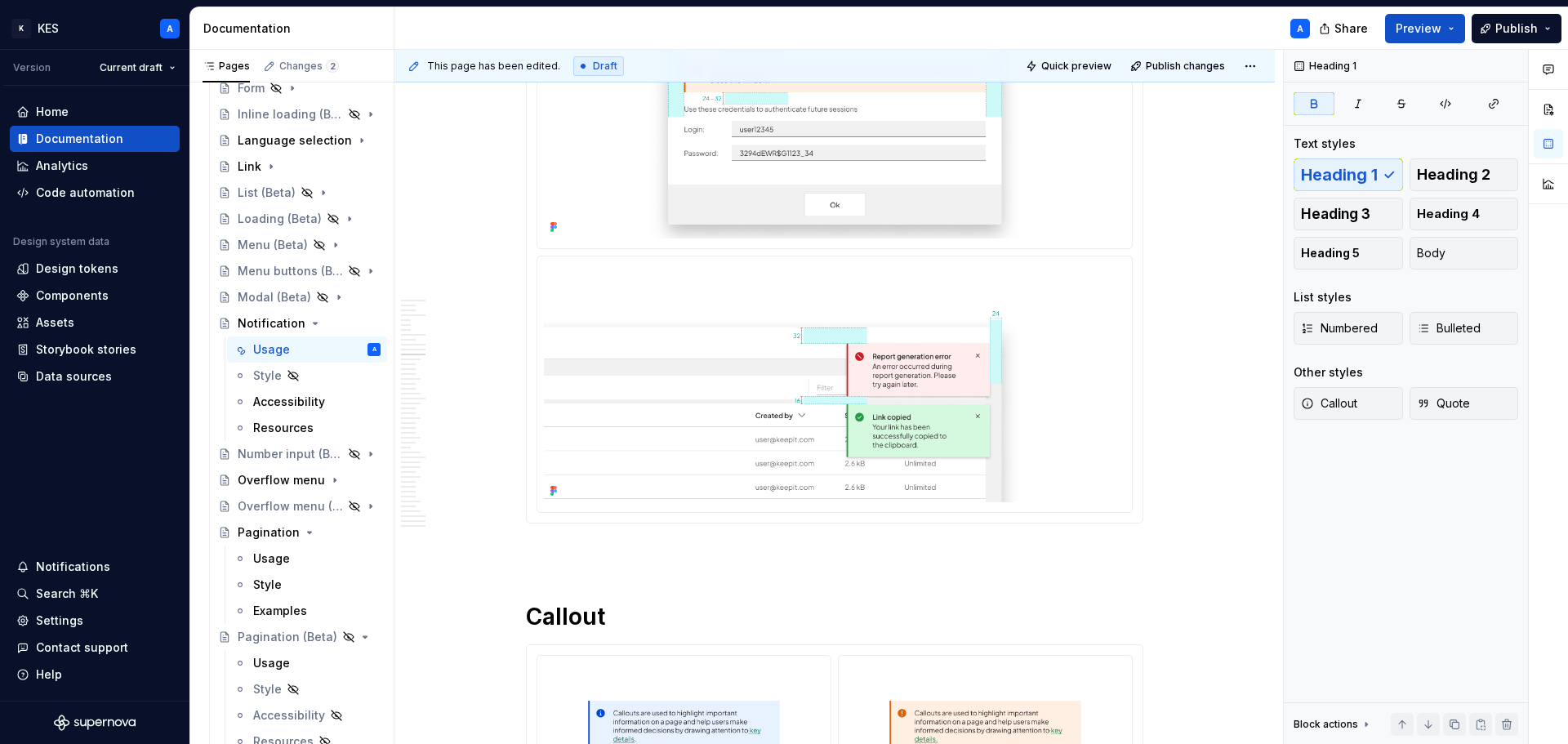
click at [572, 557] on p at bounding box center [835, 552] width 617 height 19
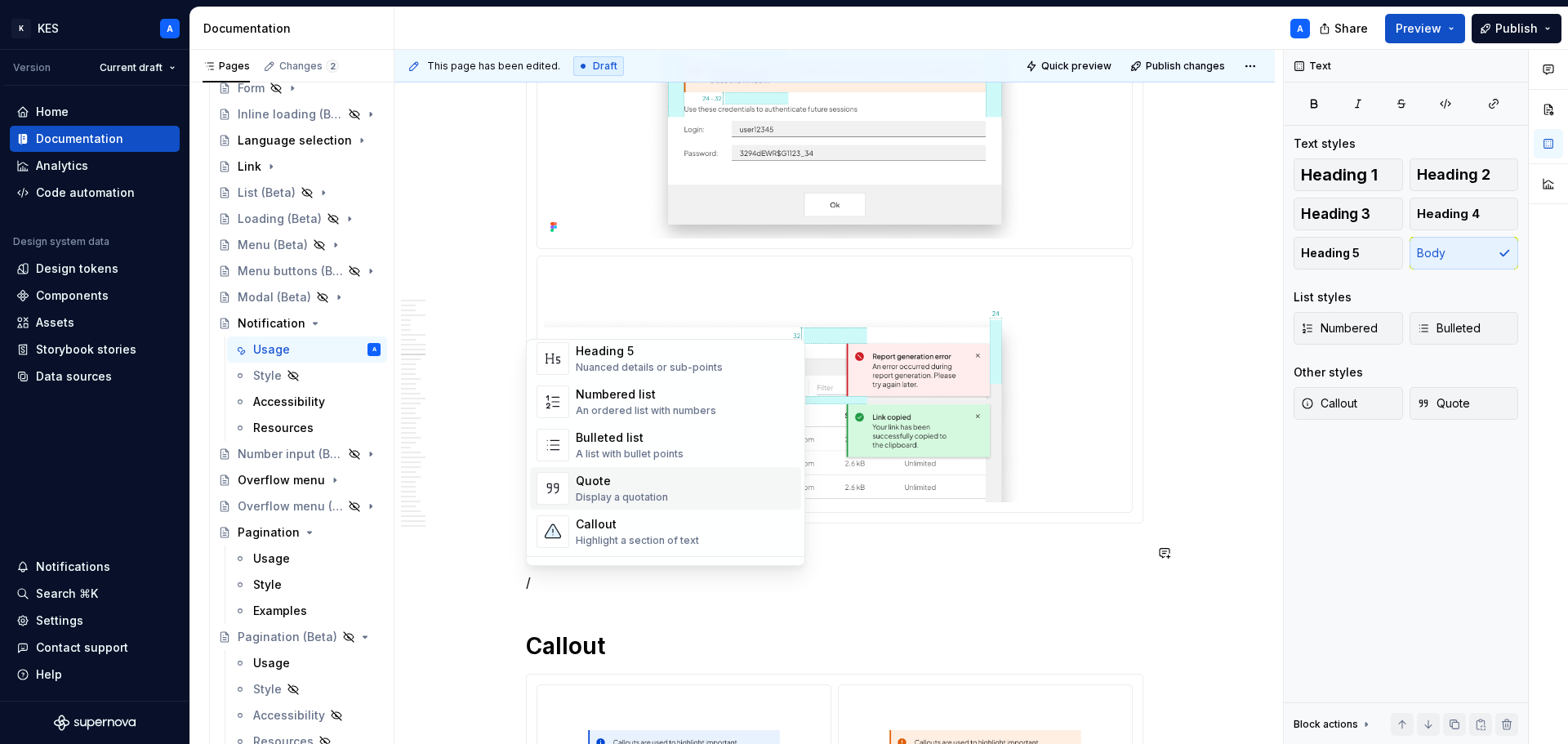
scroll to position [490, 0]
click at [668, 434] on div "Divider A section divider" at bounding box center [685, 432] width 219 height 33
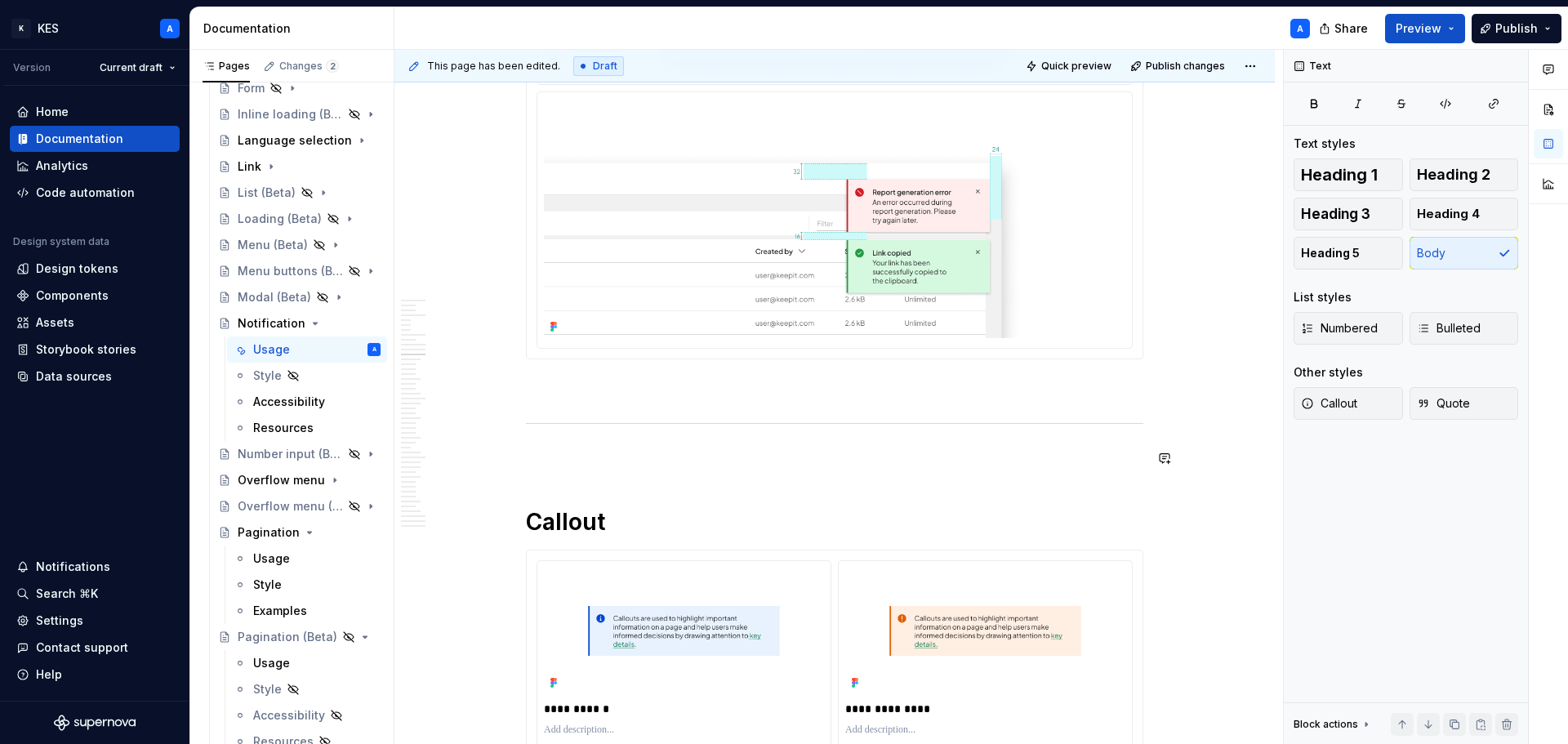
scroll to position [4795, 0]
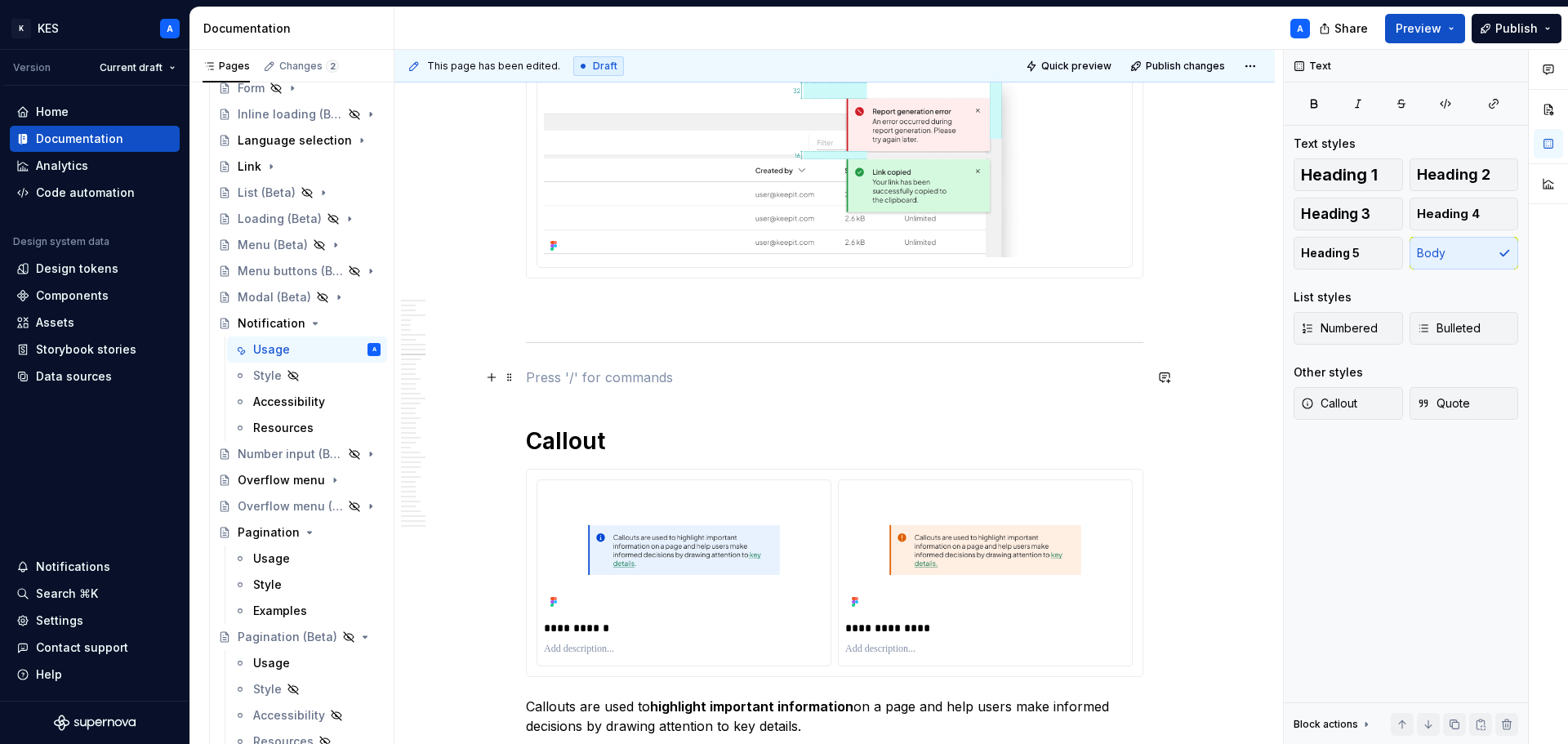
click at [592, 382] on p at bounding box center [835, 377] width 617 height 19
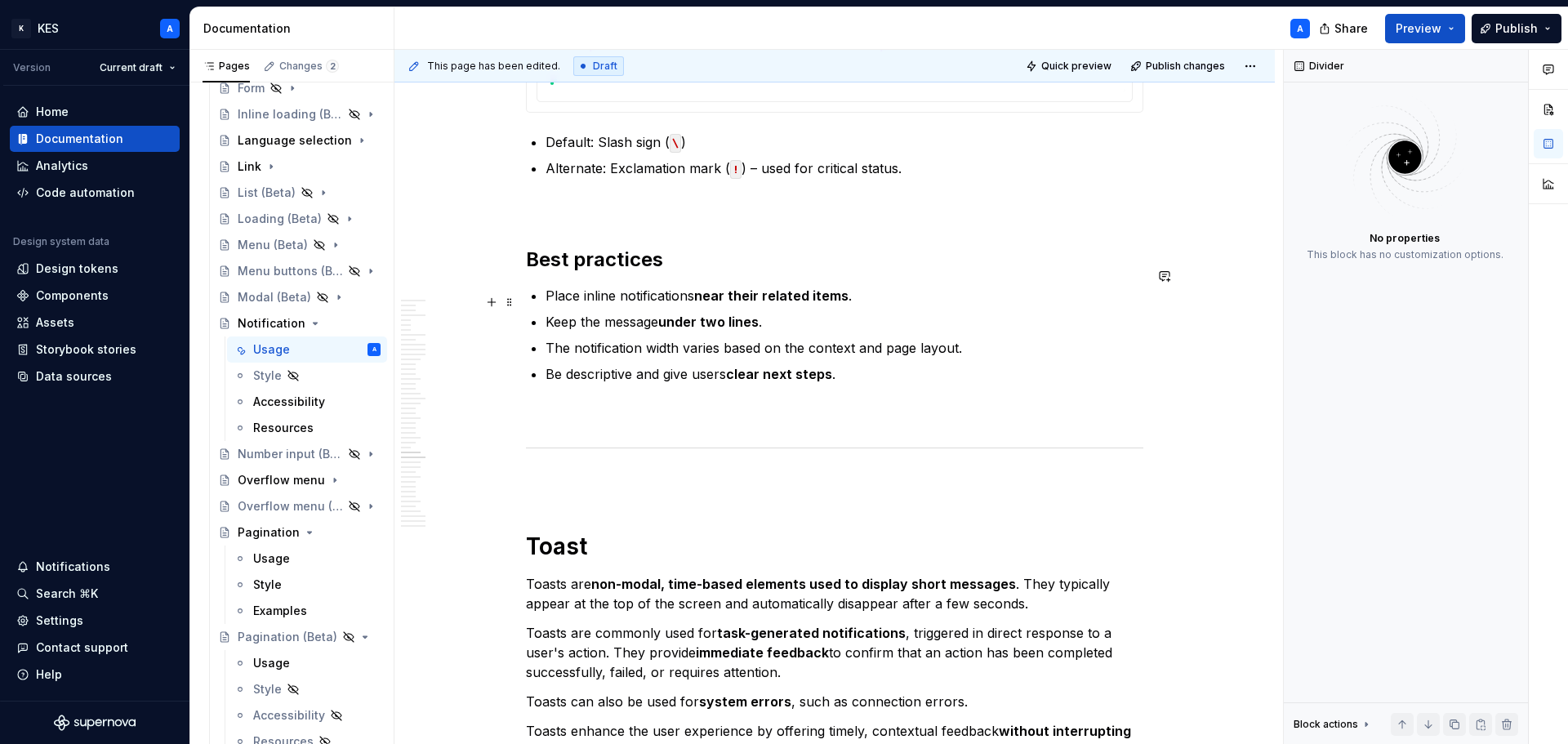
scroll to position [12964, 0]
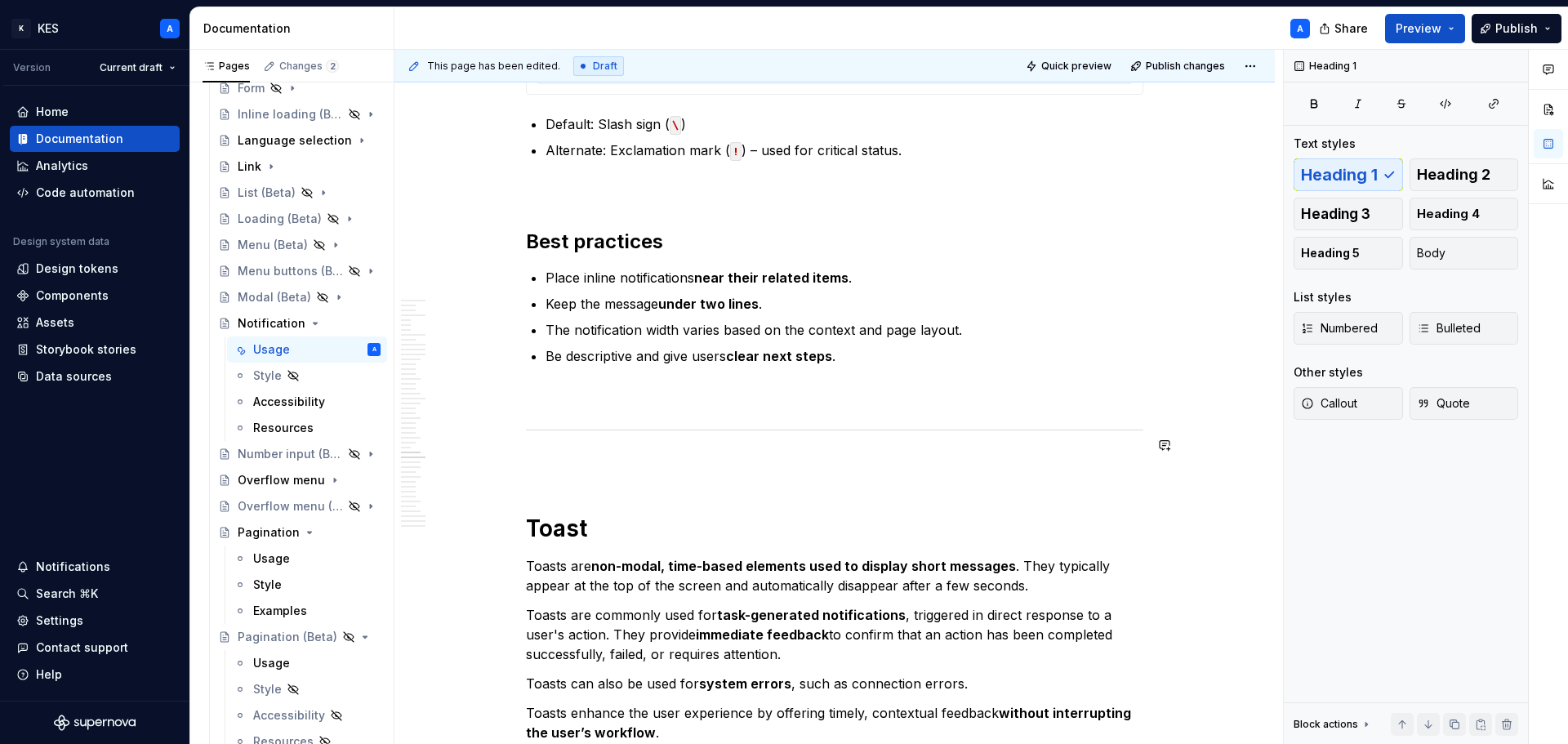
click at [571, 455] on p at bounding box center [835, 464] width 617 height 19
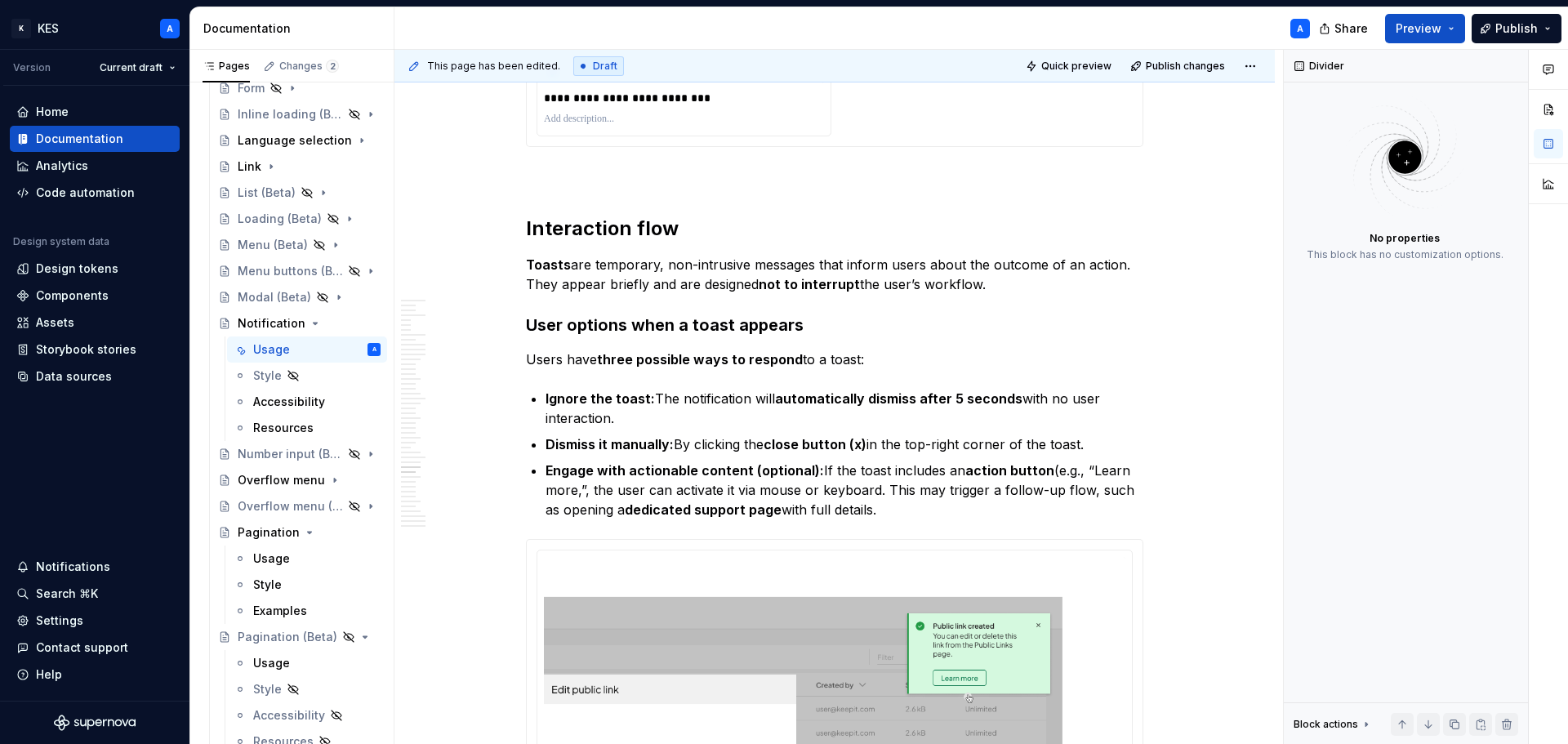
scroll to position [14272, 0]
click at [612, 164] on p at bounding box center [835, 173] width 617 height 19
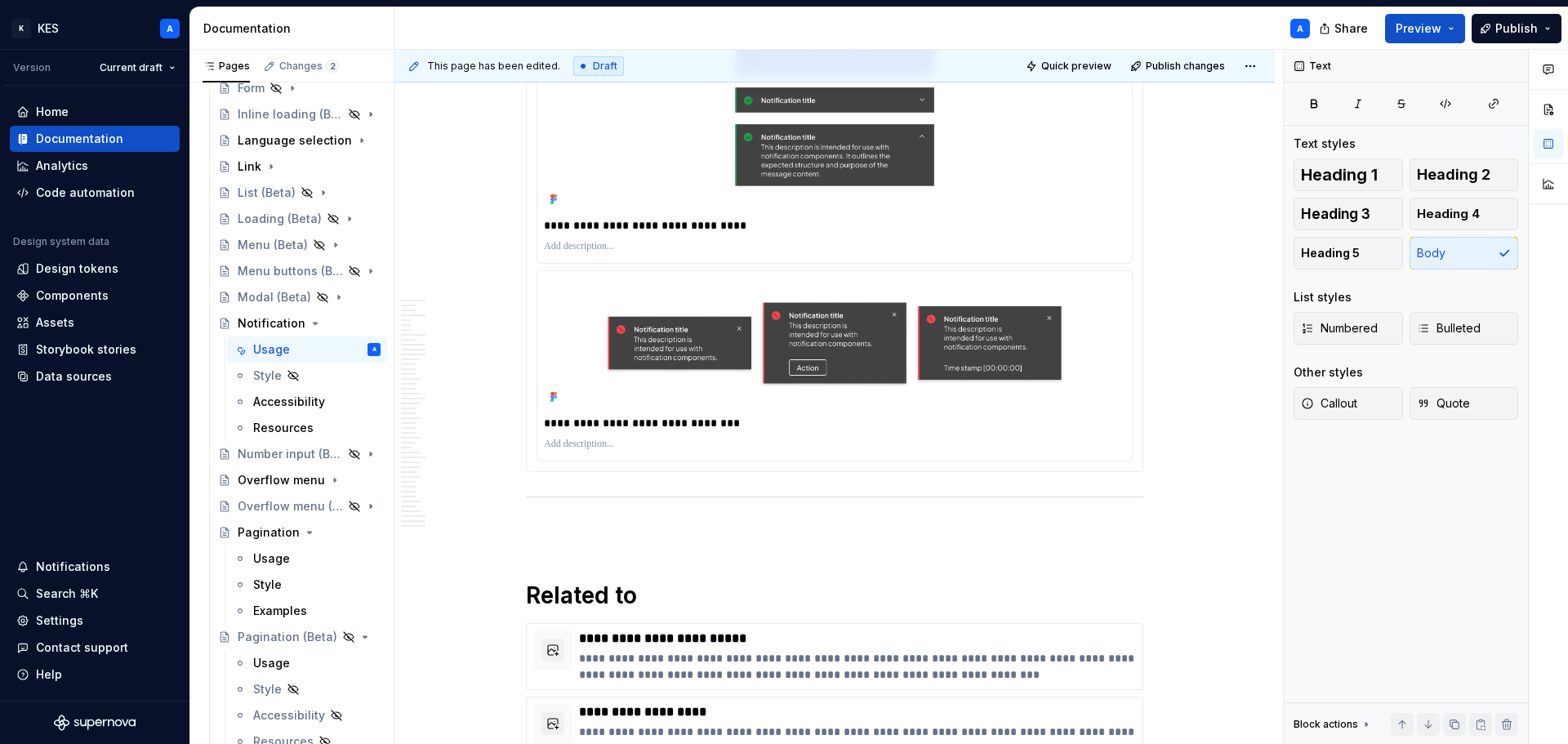
scroll to position [18356, 0]
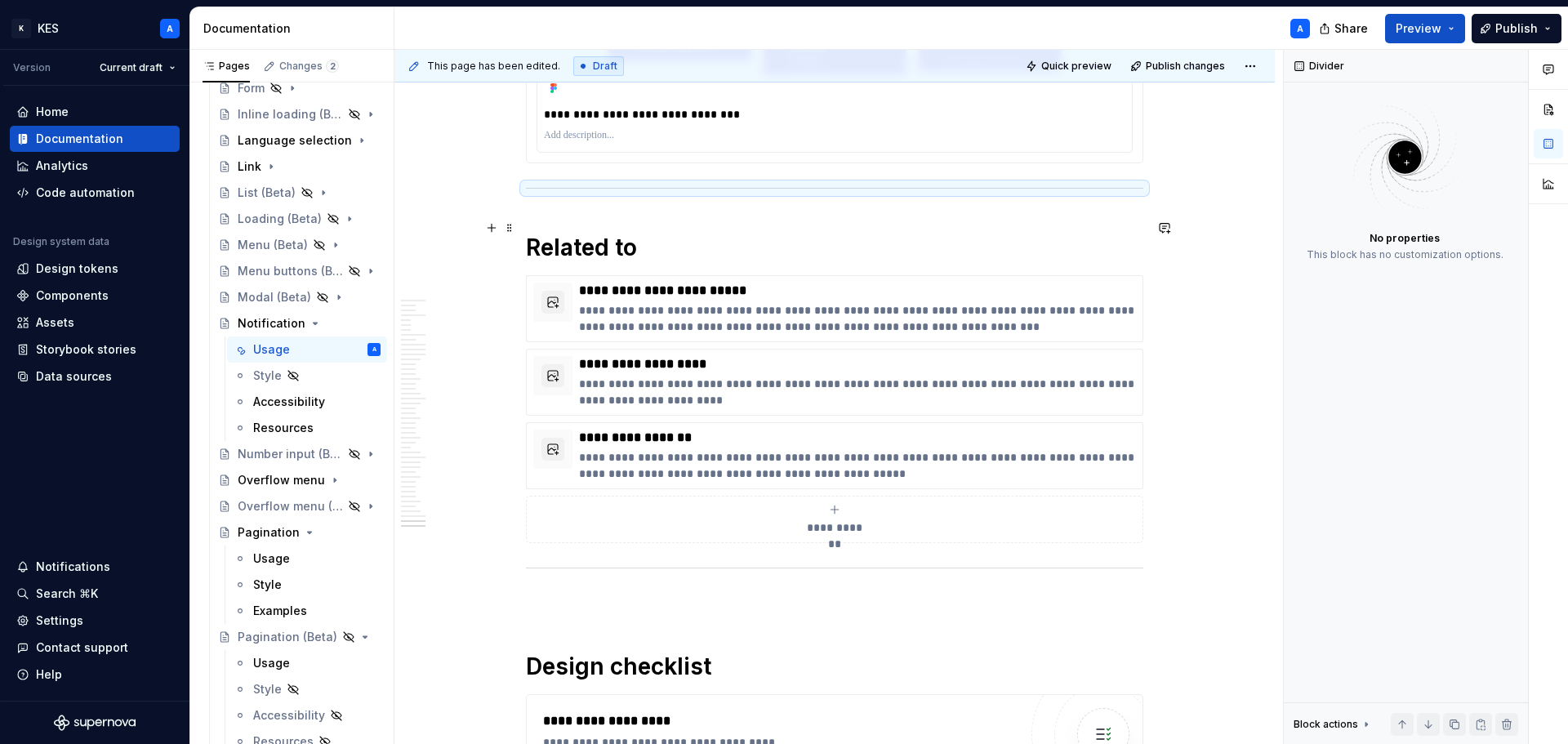
scroll to position [18684, 0]
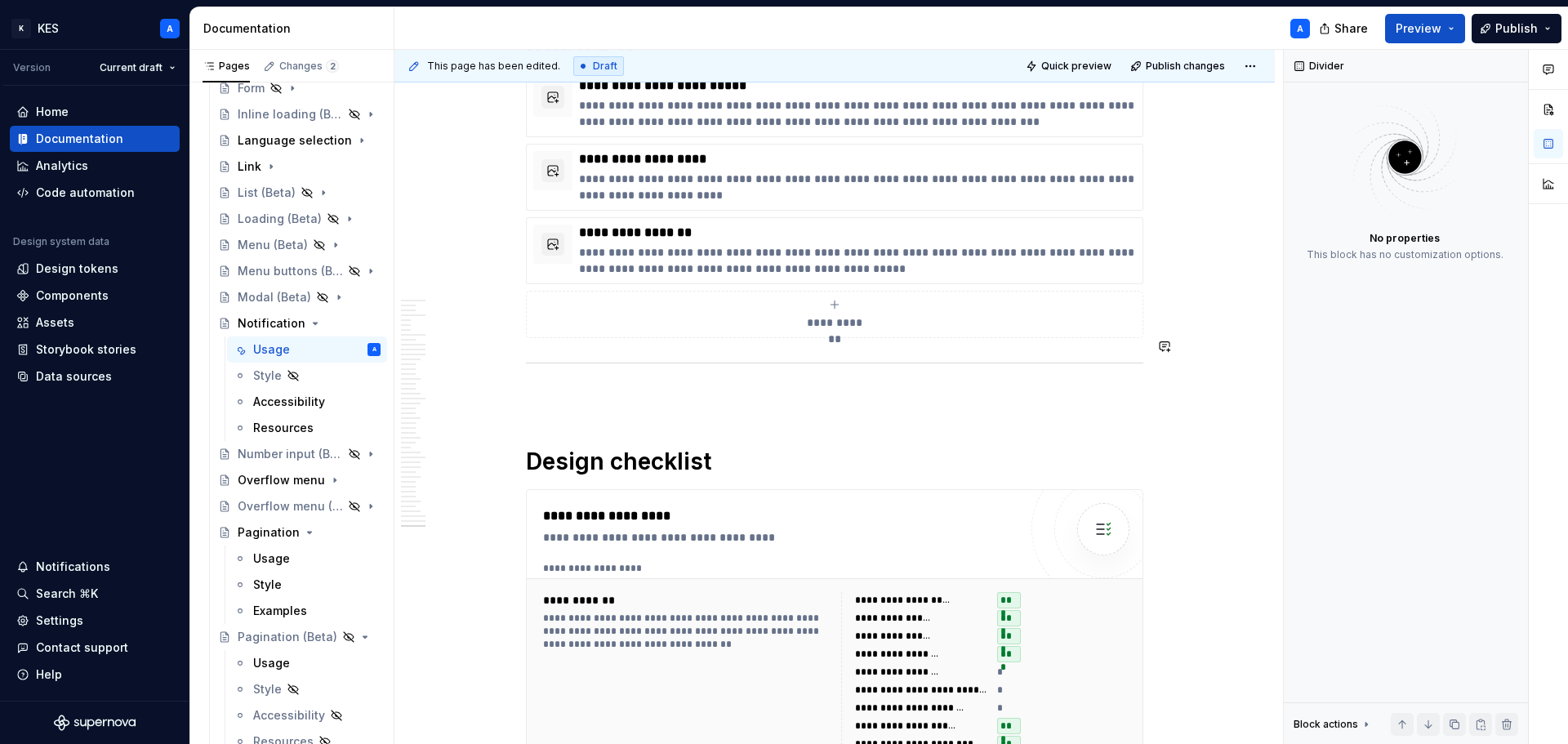
click at [725, 388] on p at bounding box center [835, 398] width 617 height 19
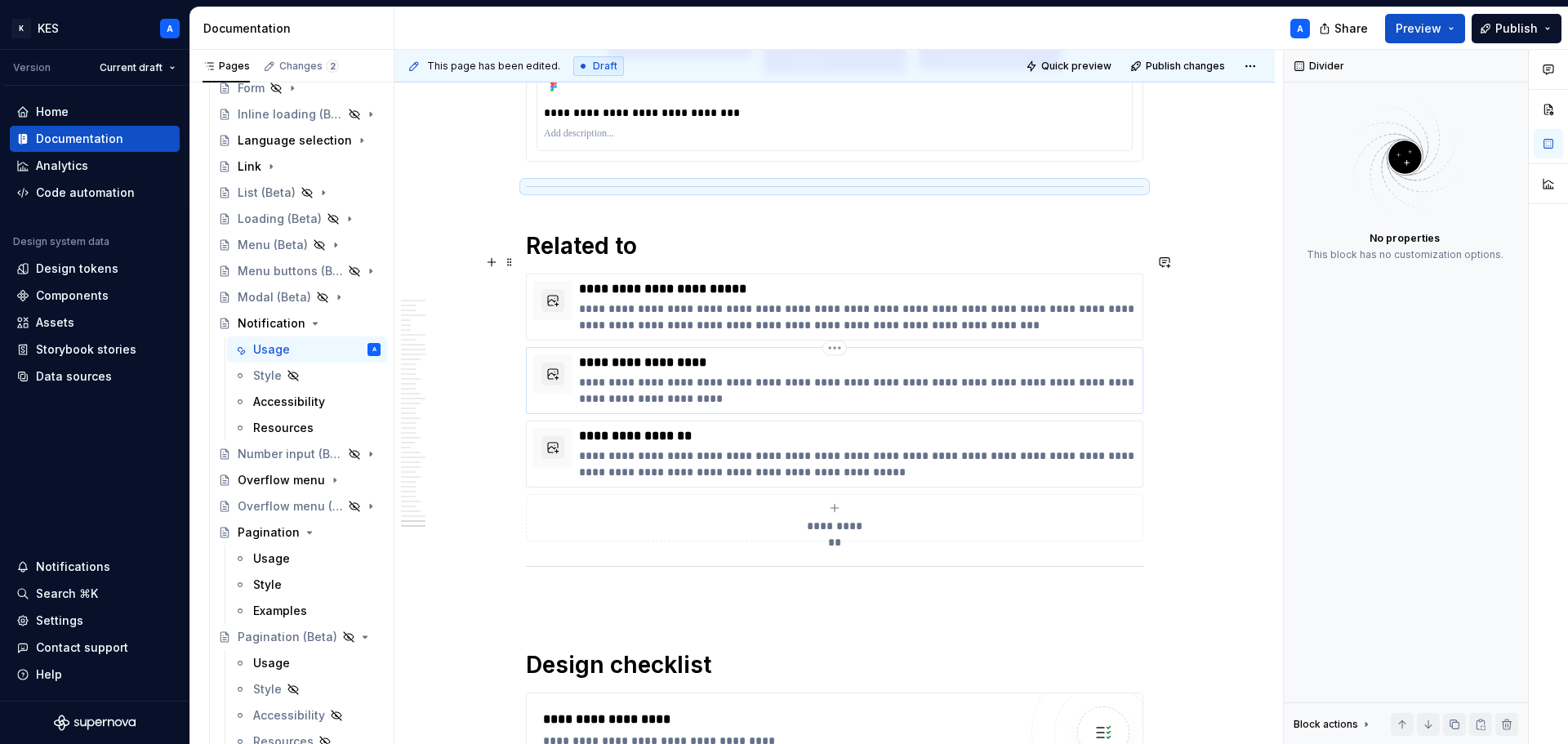
scroll to position [18602, 0]
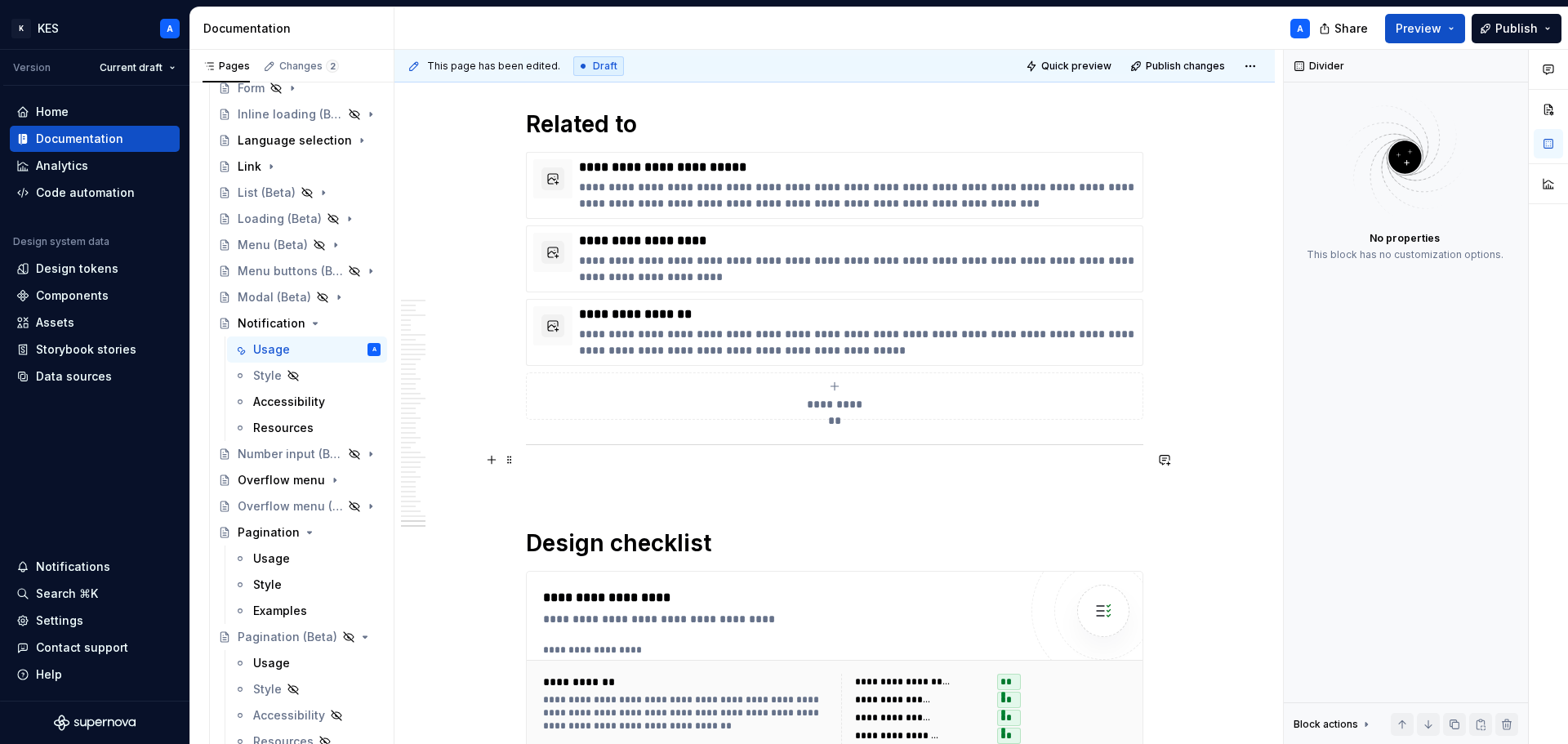
click at [634, 469] on p at bounding box center [835, 479] width 617 height 19
click at [615, 469] on p at bounding box center [835, 479] width 617 height 19
click at [582, 469] on p at bounding box center [835, 479] width 617 height 19
click at [544, 469] on p at bounding box center [835, 479] width 617 height 19
drag, startPoint x: 536, startPoint y: 478, endPoint x: 534, endPoint y: 486, distance: 8.2
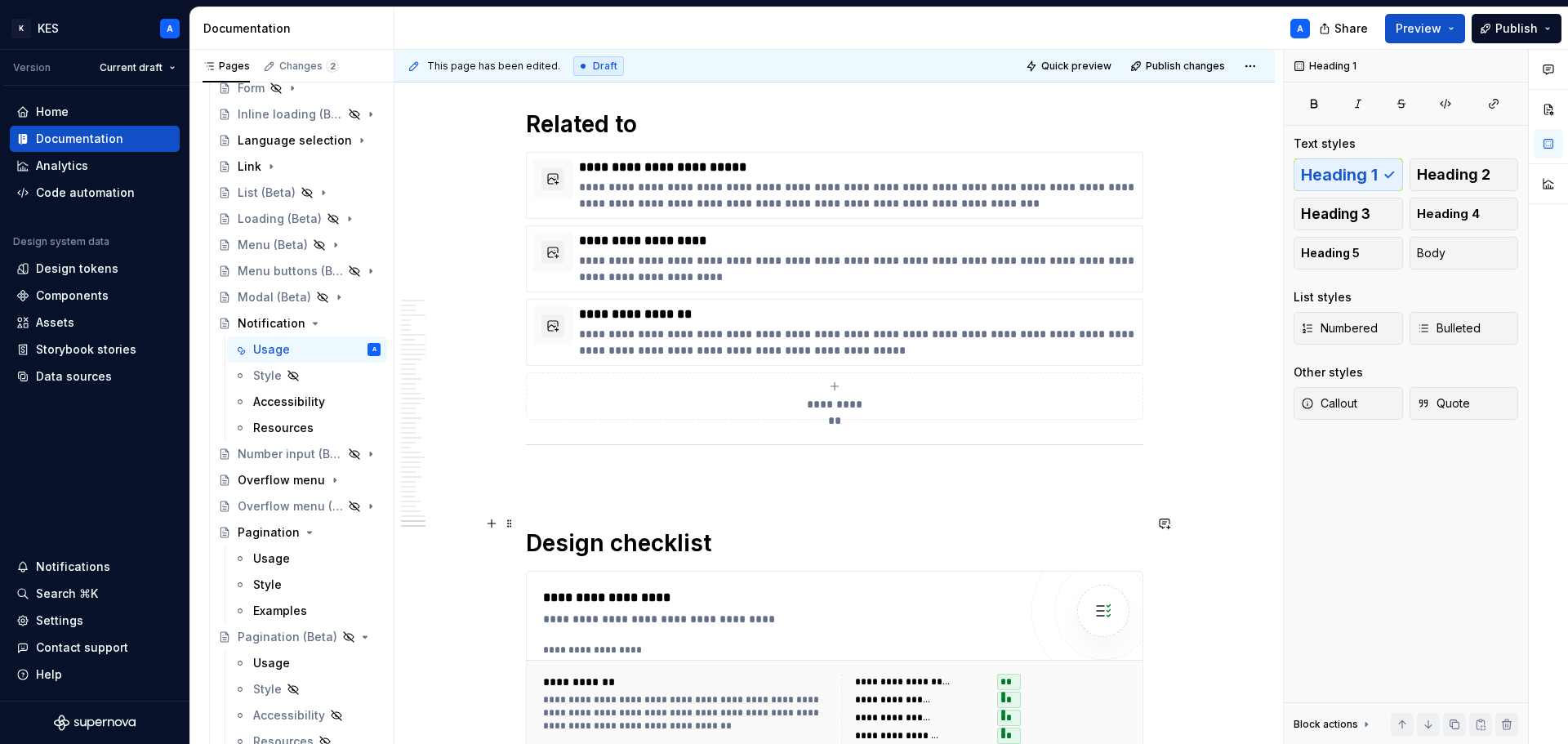
click at [529, 529] on h1 "Design checklist" at bounding box center [835, 543] width 617 height 29
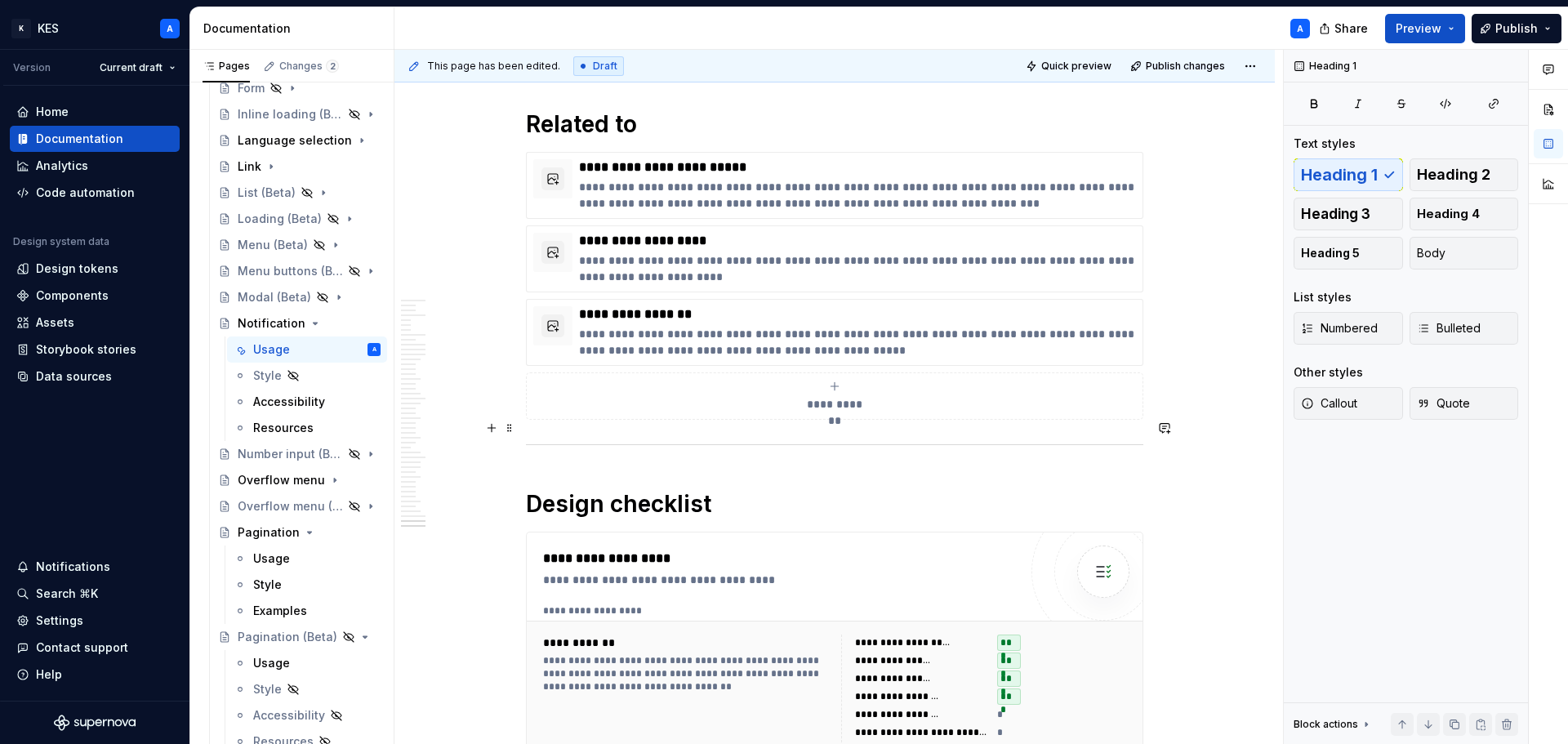
click at [531, 439] on div at bounding box center [835, 444] width 617 height 11
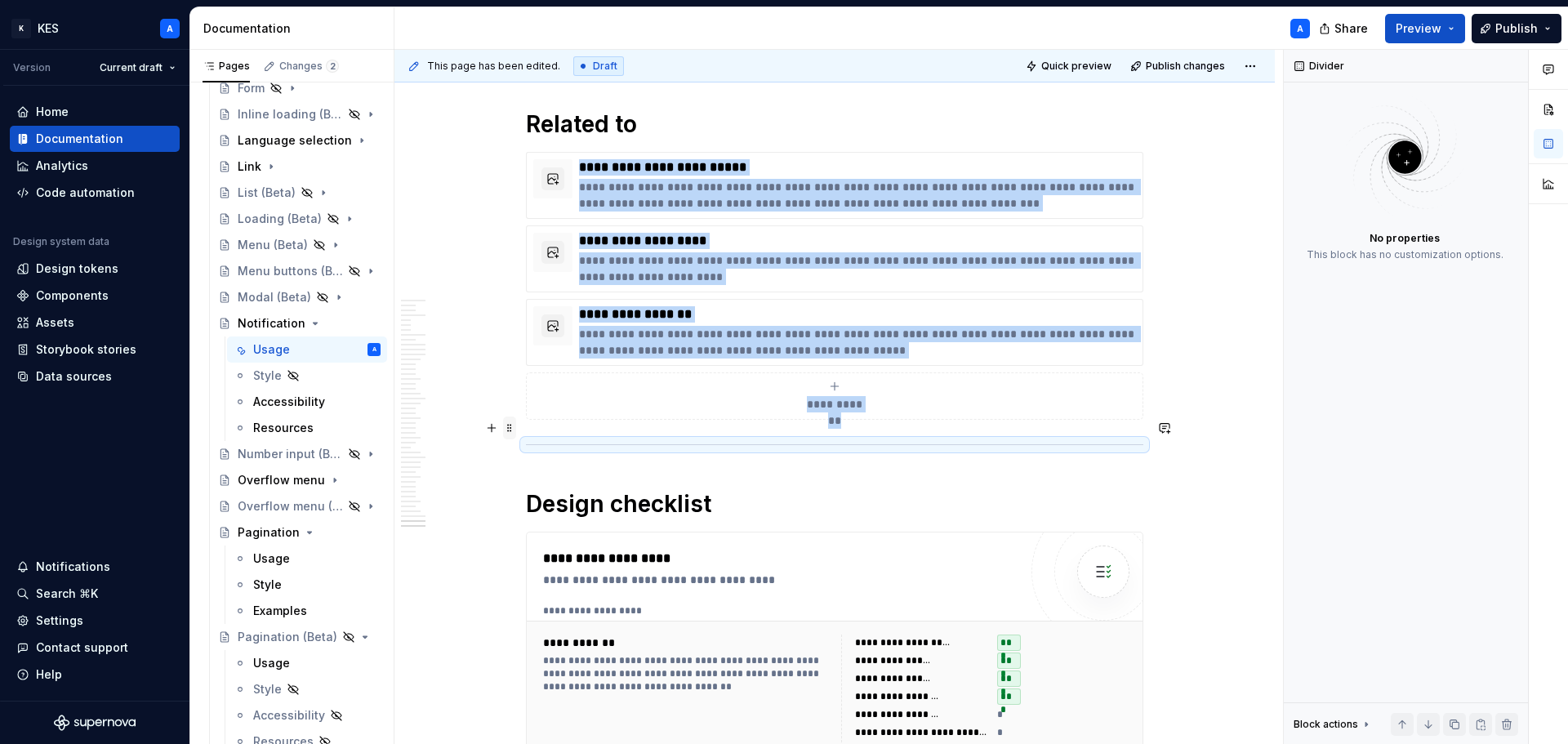
click at [504, 425] on span at bounding box center [510, 428] width 13 height 23
click at [530, 509] on div "Move down" at bounding box center [576, 505] width 139 height 26
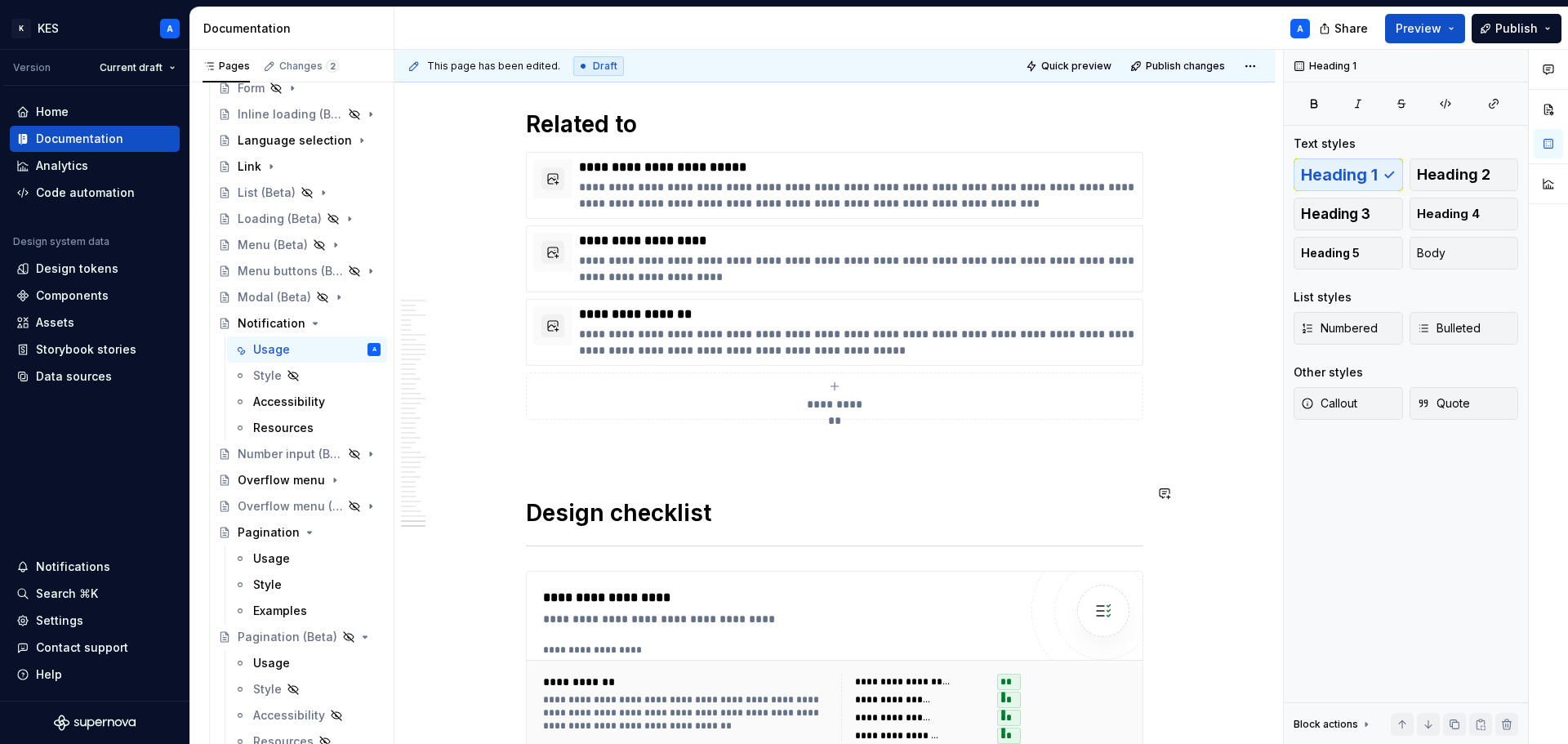
click at [541, 541] on div at bounding box center [835, 546] width 617 height 11
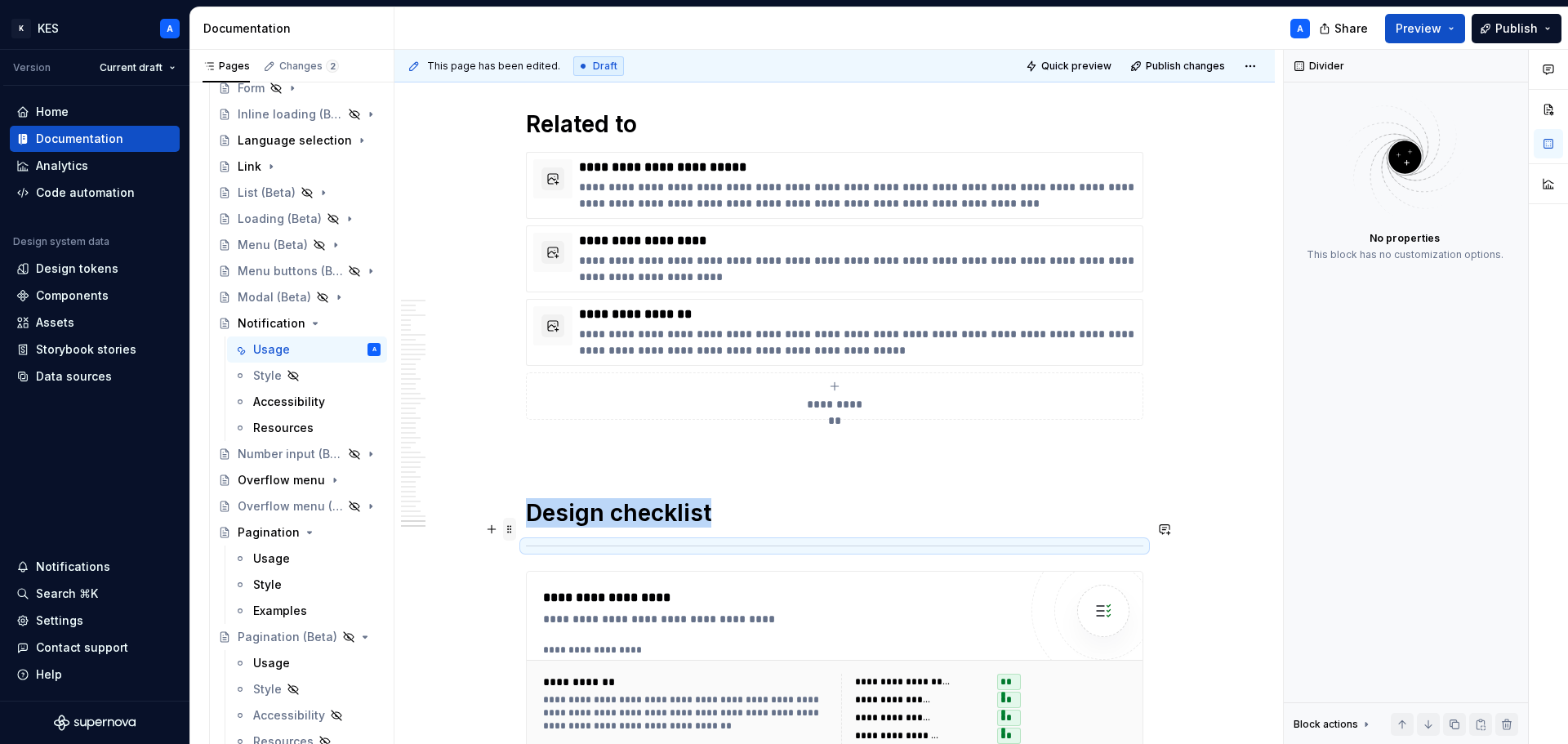
click at [510, 526] on span at bounding box center [510, 529] width 13 height 23
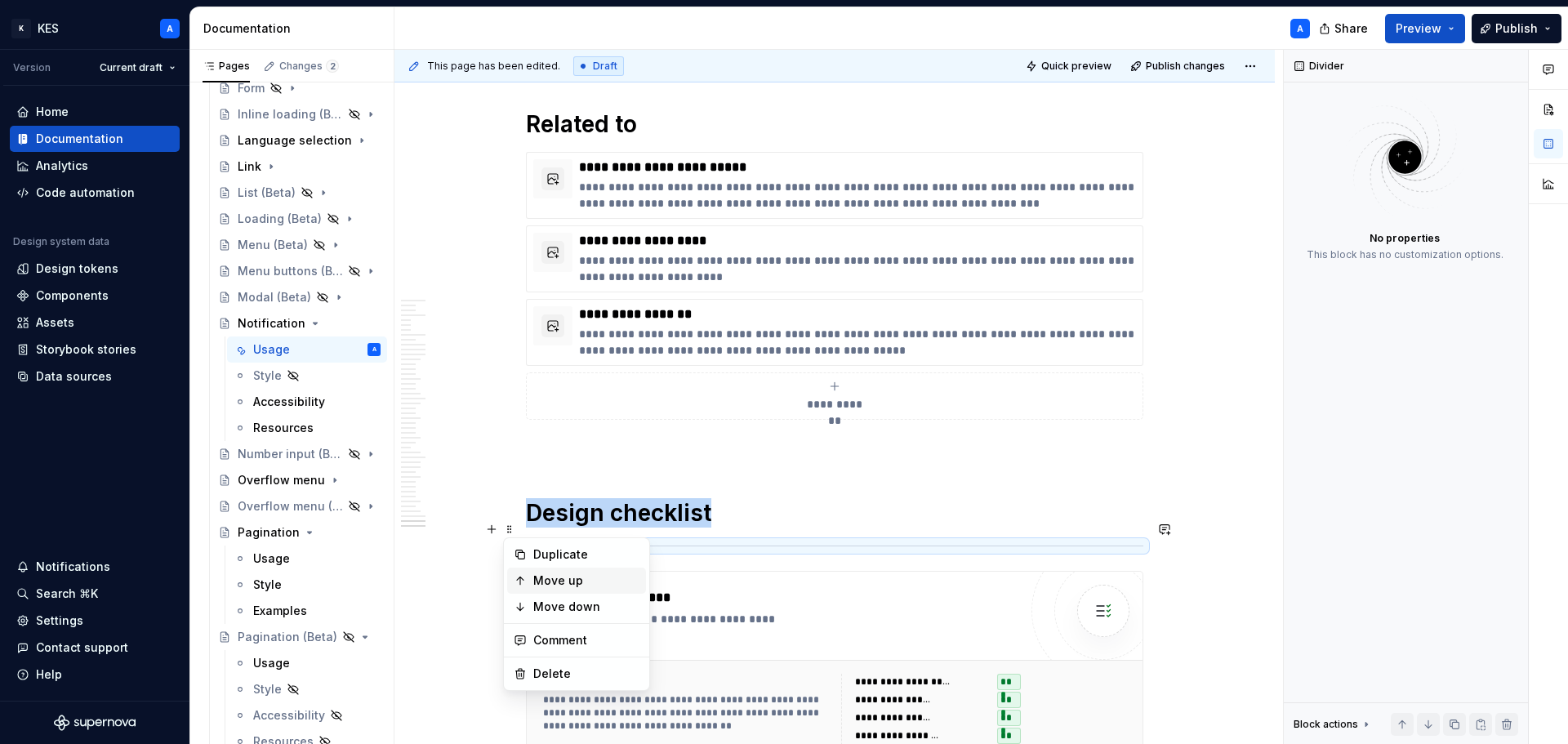
click at [525, 575] on icon at bounding box center [520, 581] width 13 height 13
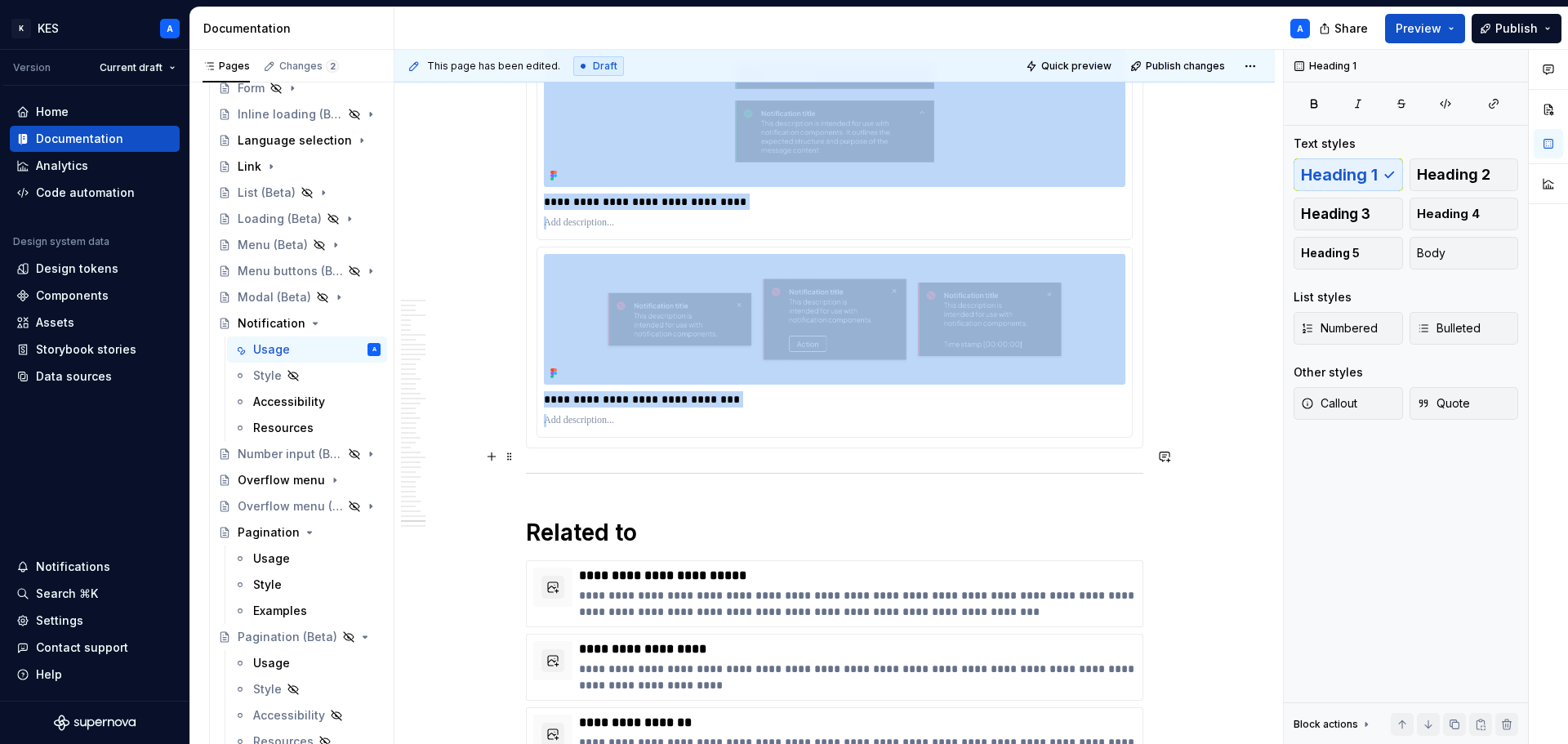
click at [566, 468] on div at bounding box center [835, 473] width 617 height 11
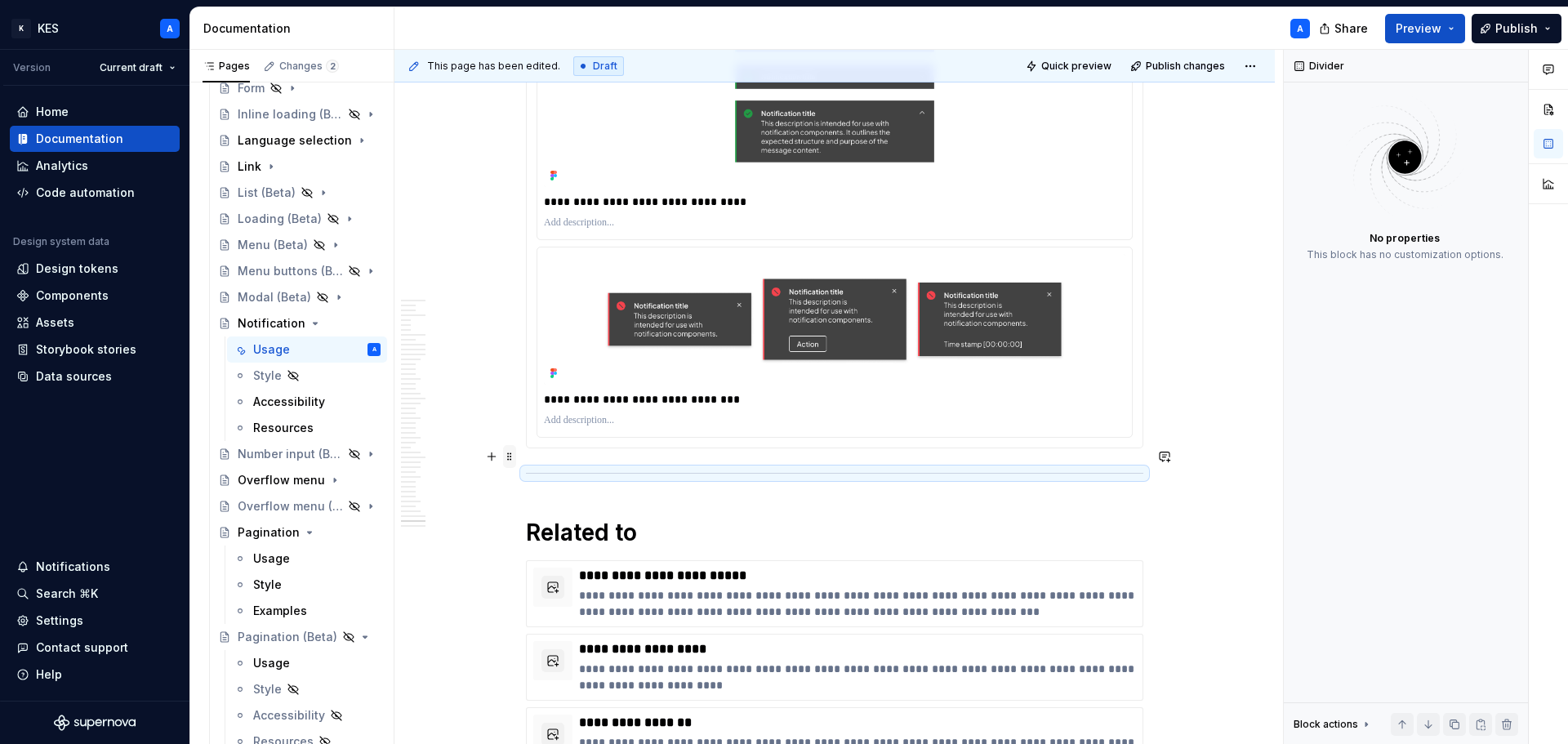
click at [508, 460] on span at bounding box center [510, 456] width 13 height 23
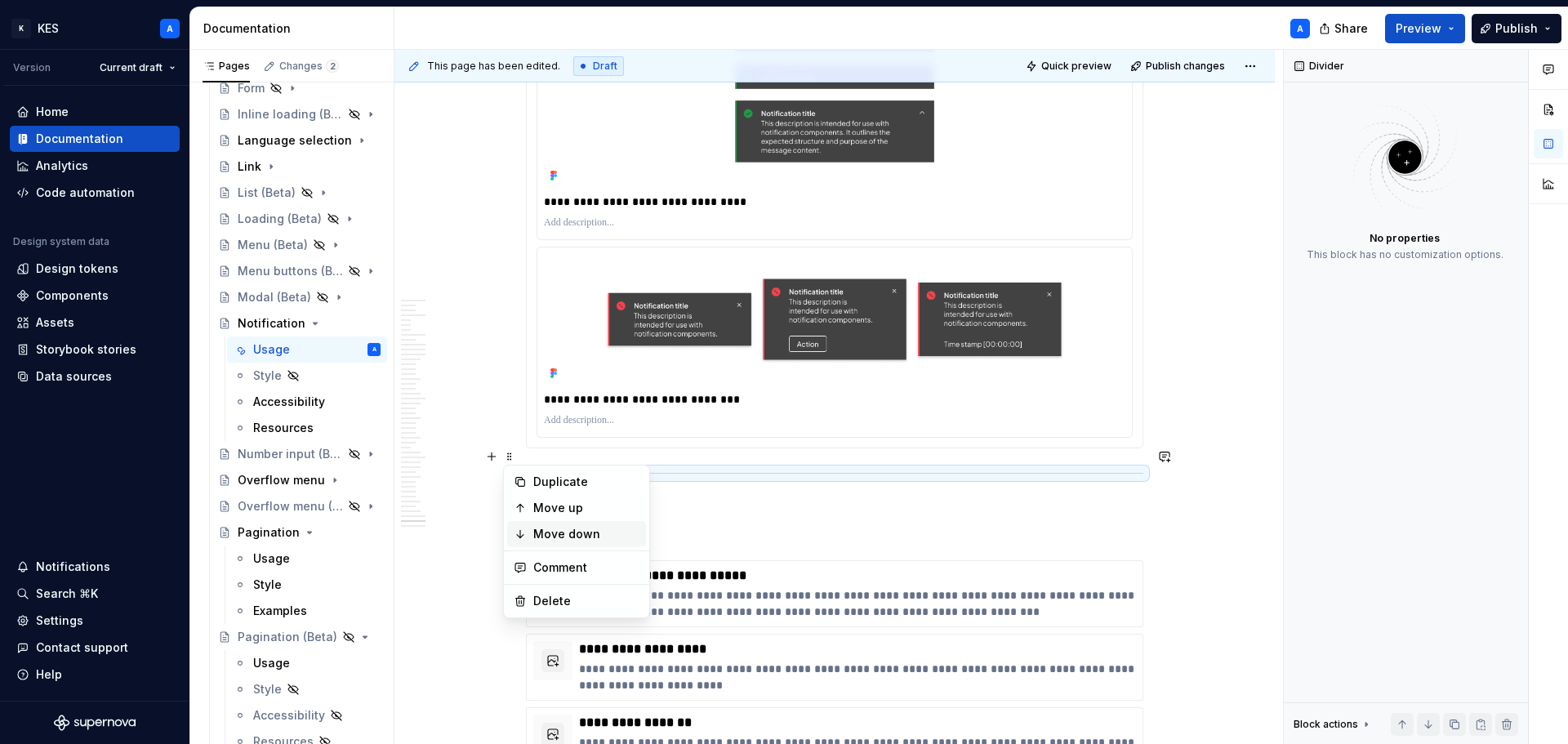
click at [525, 527] on div "Move down" at bounding box center [576, 534] width 139 height 26
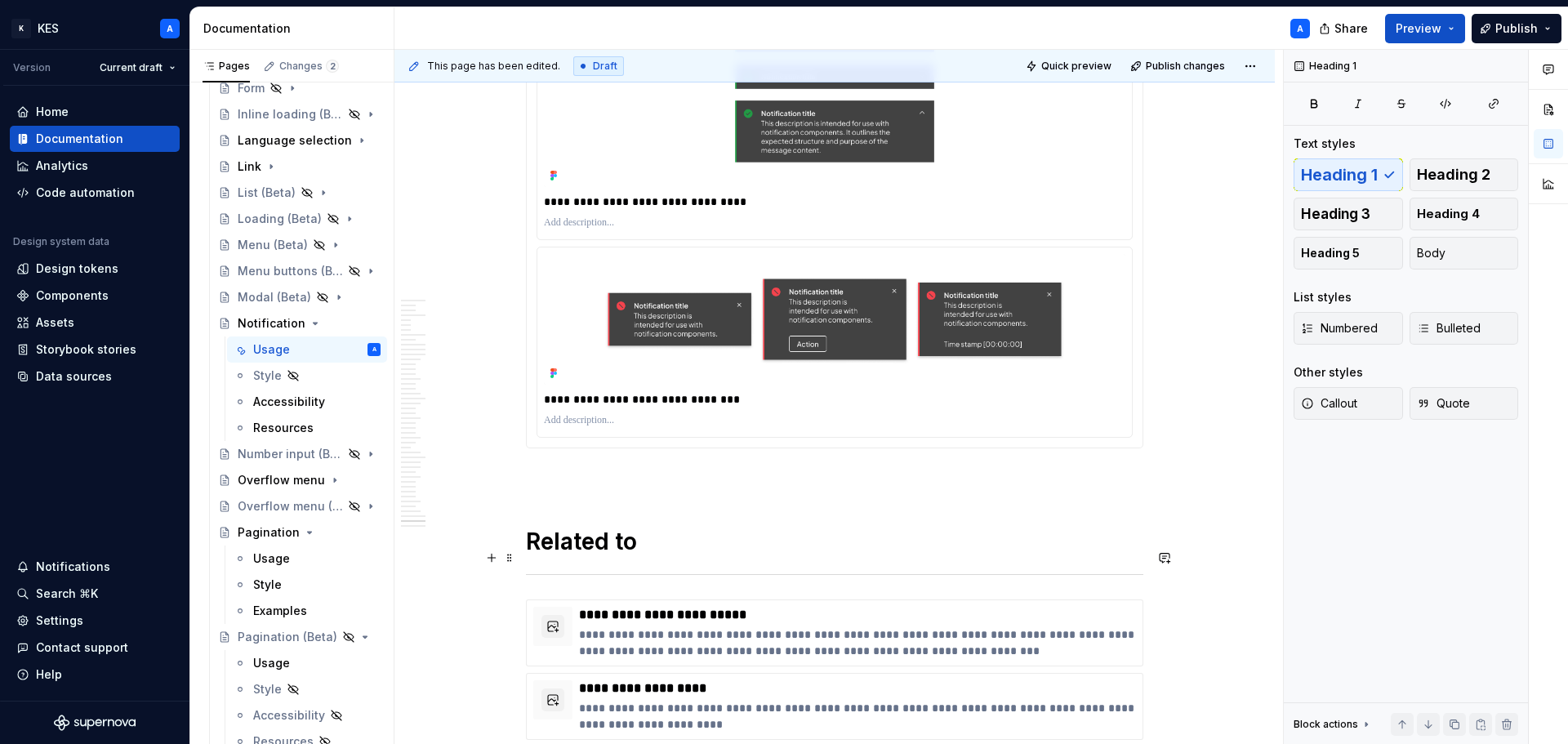
click at [549, 569] on div at bounding box center [835, 574] width 617 height 11
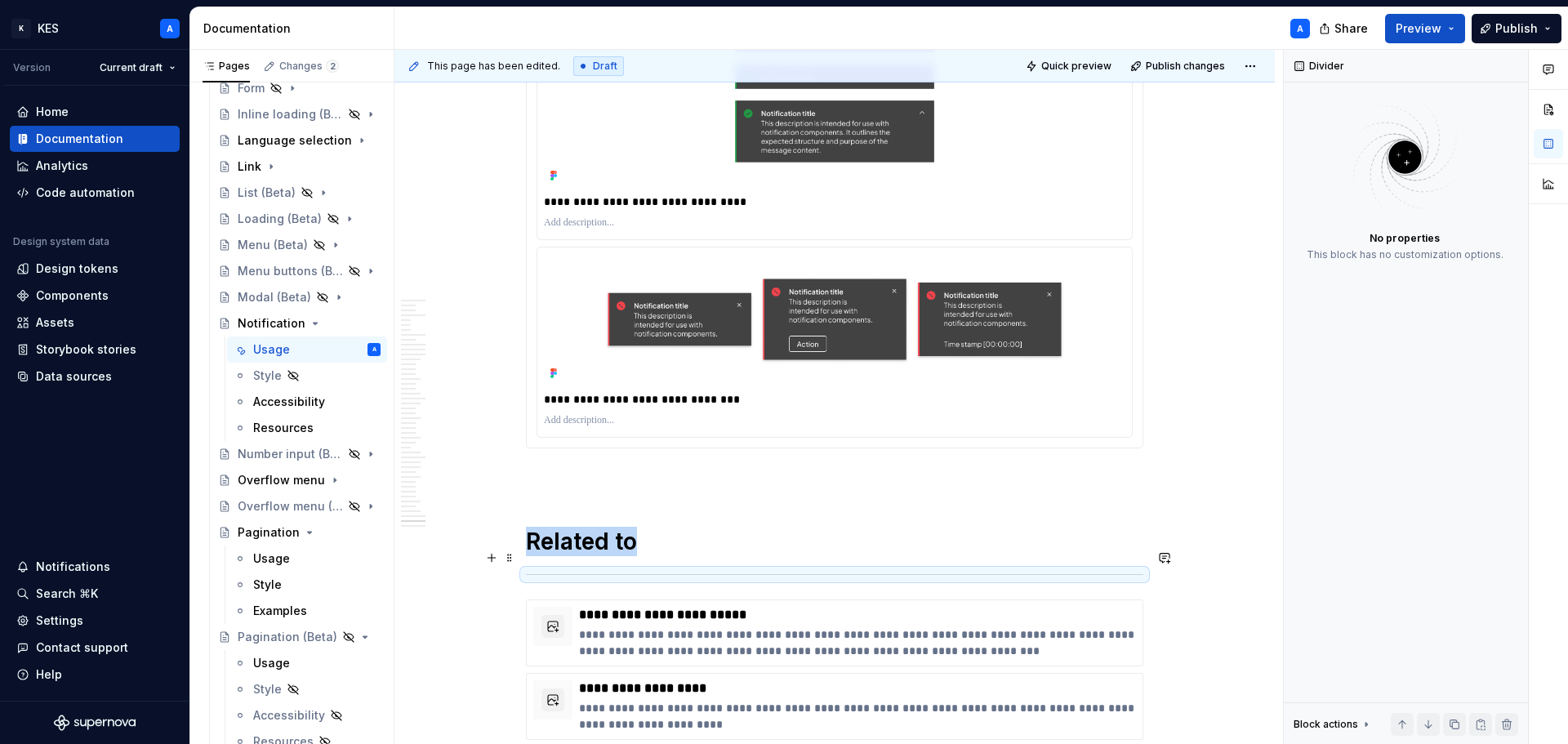
click at [542, 569] on div at bounding box center [835, 574] width 617 height 11
click at [508, 554] on span at bounding box center [510, 557] width 13 height 23
click at [546, 604] on div "Move up" at bounding box center [586, 610] width 106 height 17
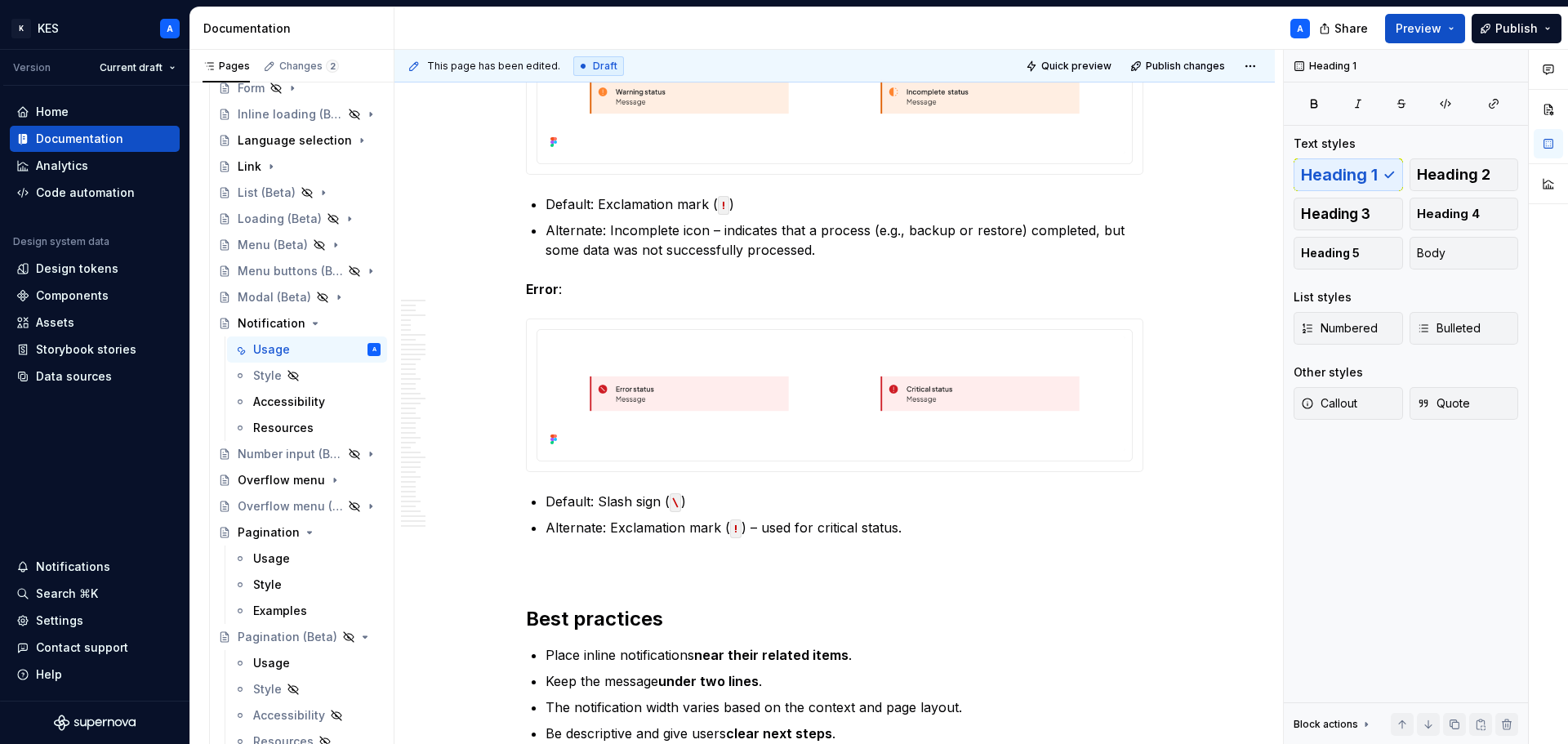
scroll to position [12393, 0]
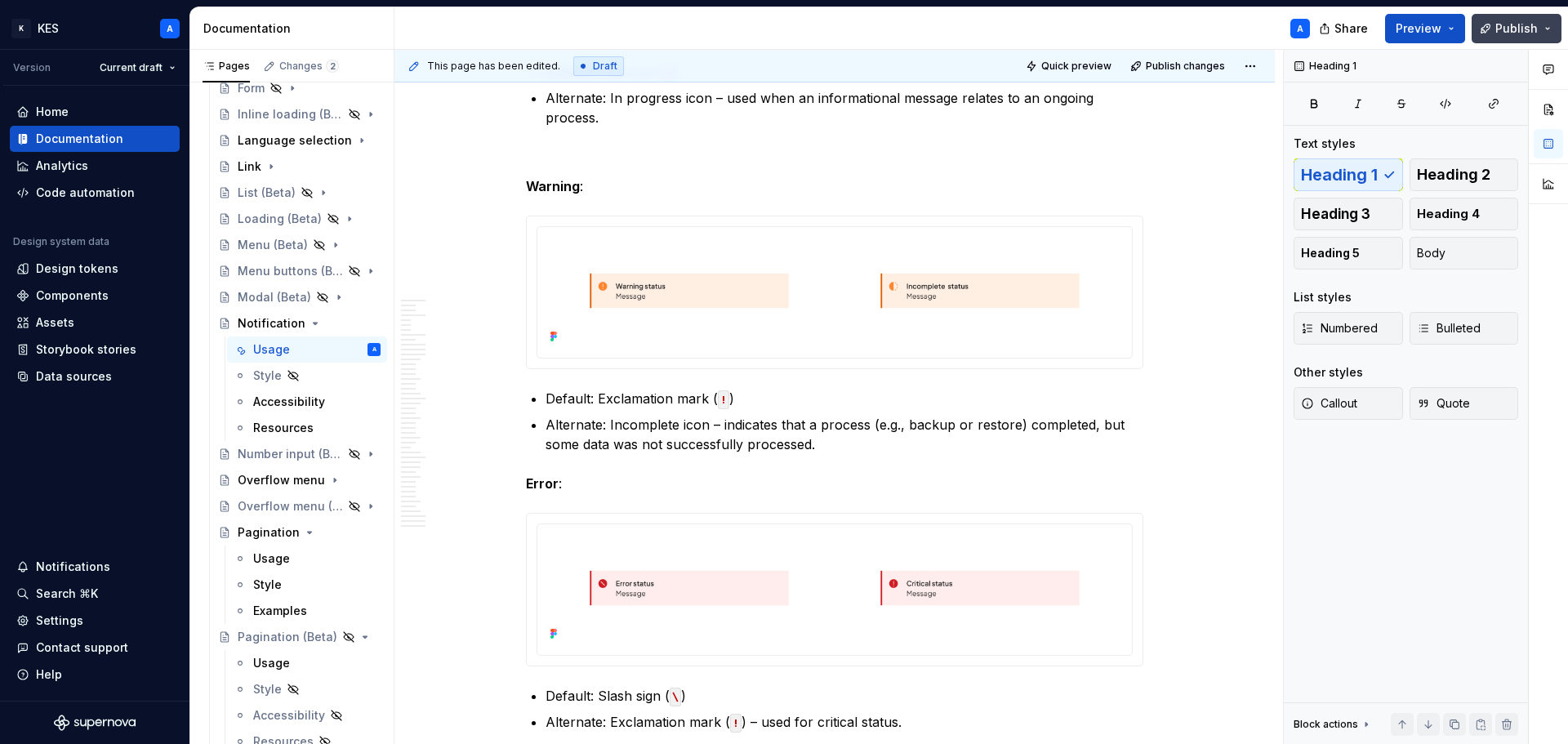
click at [1506, 38] on button "Publish" at bounding box center [1516, 28] width 90 height 29
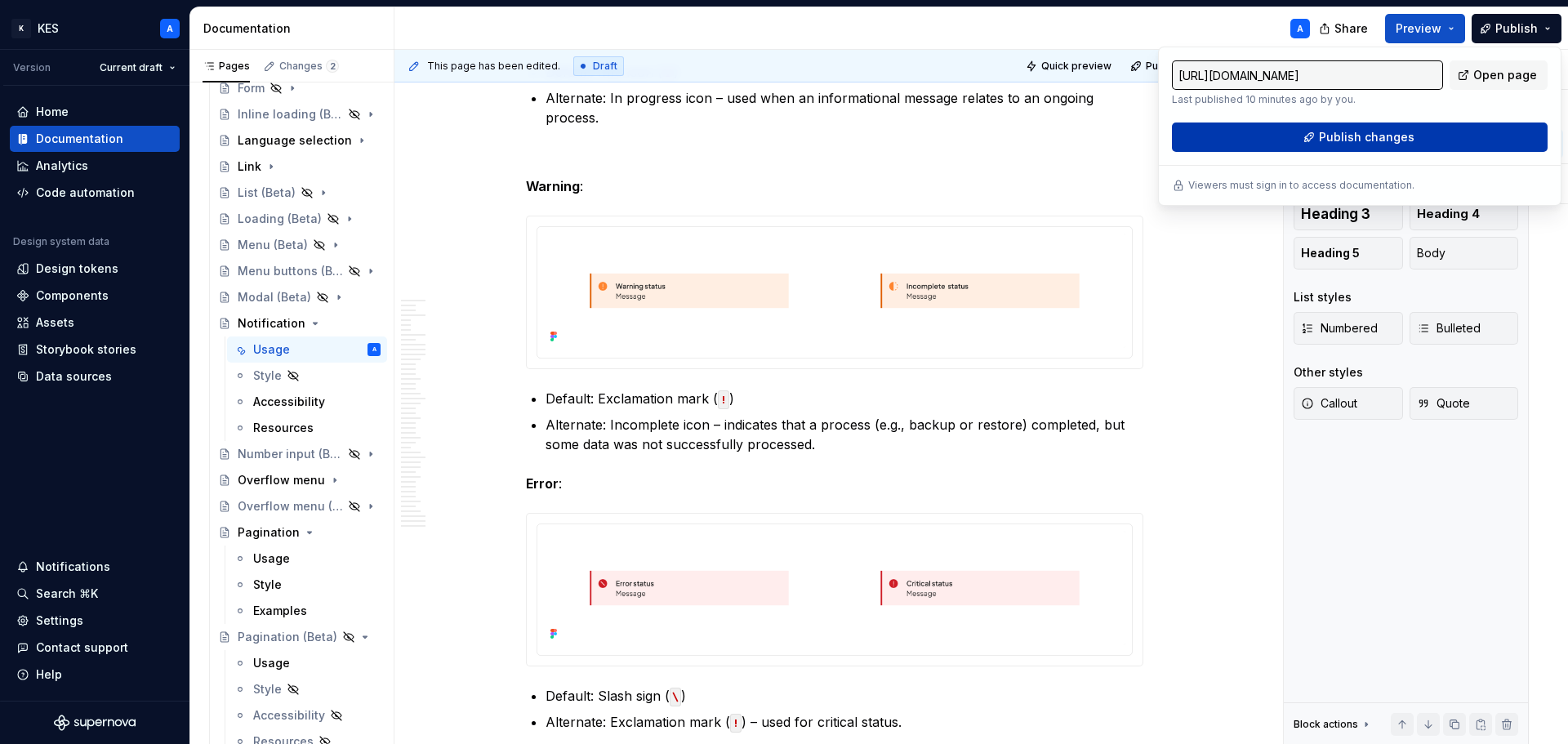
click at [1387, 144] on span "Publish changes" at bounding box center [1367, 137] width 95 height 17
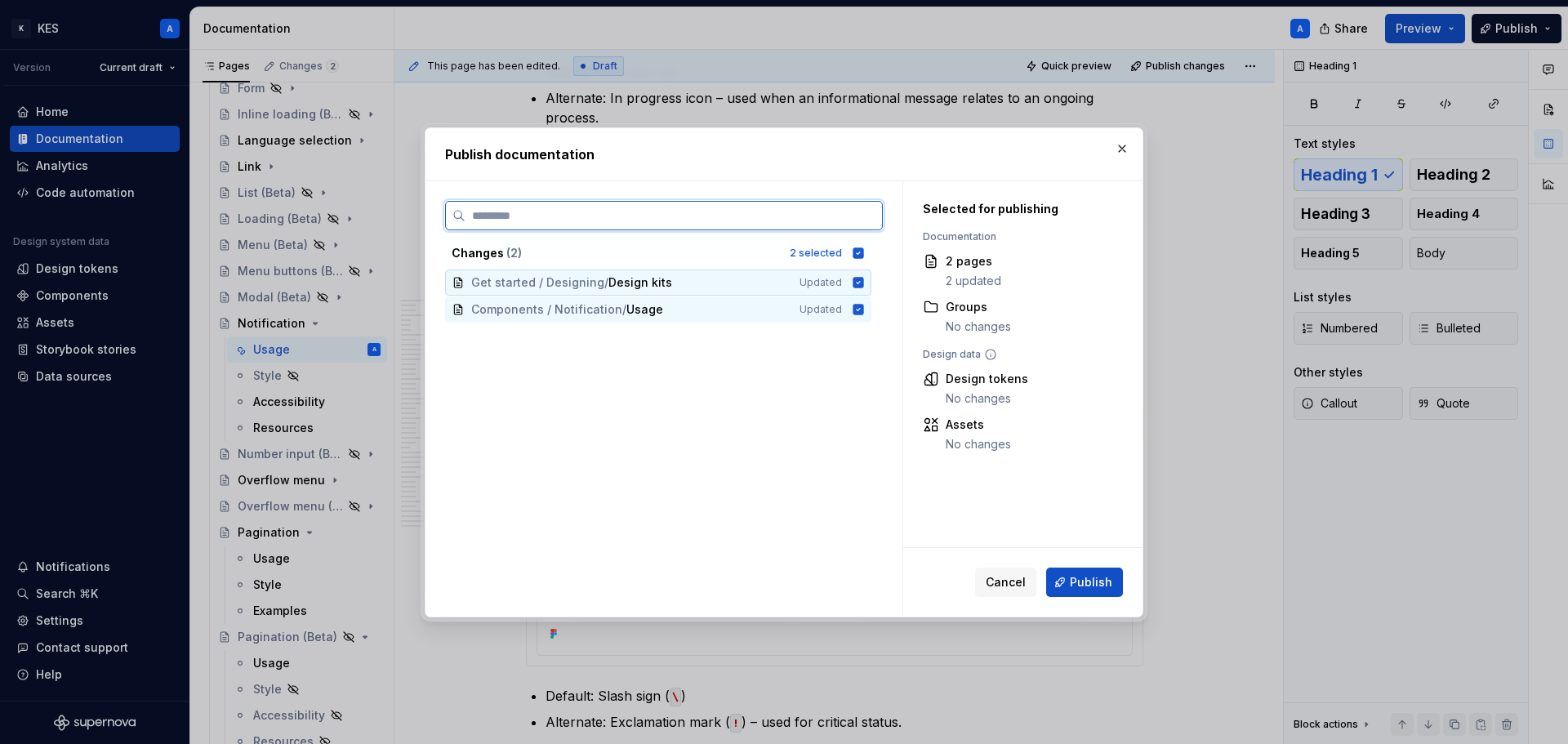
click at [854, 285] on icon at bounding box center [858, 282] width 11 height 11
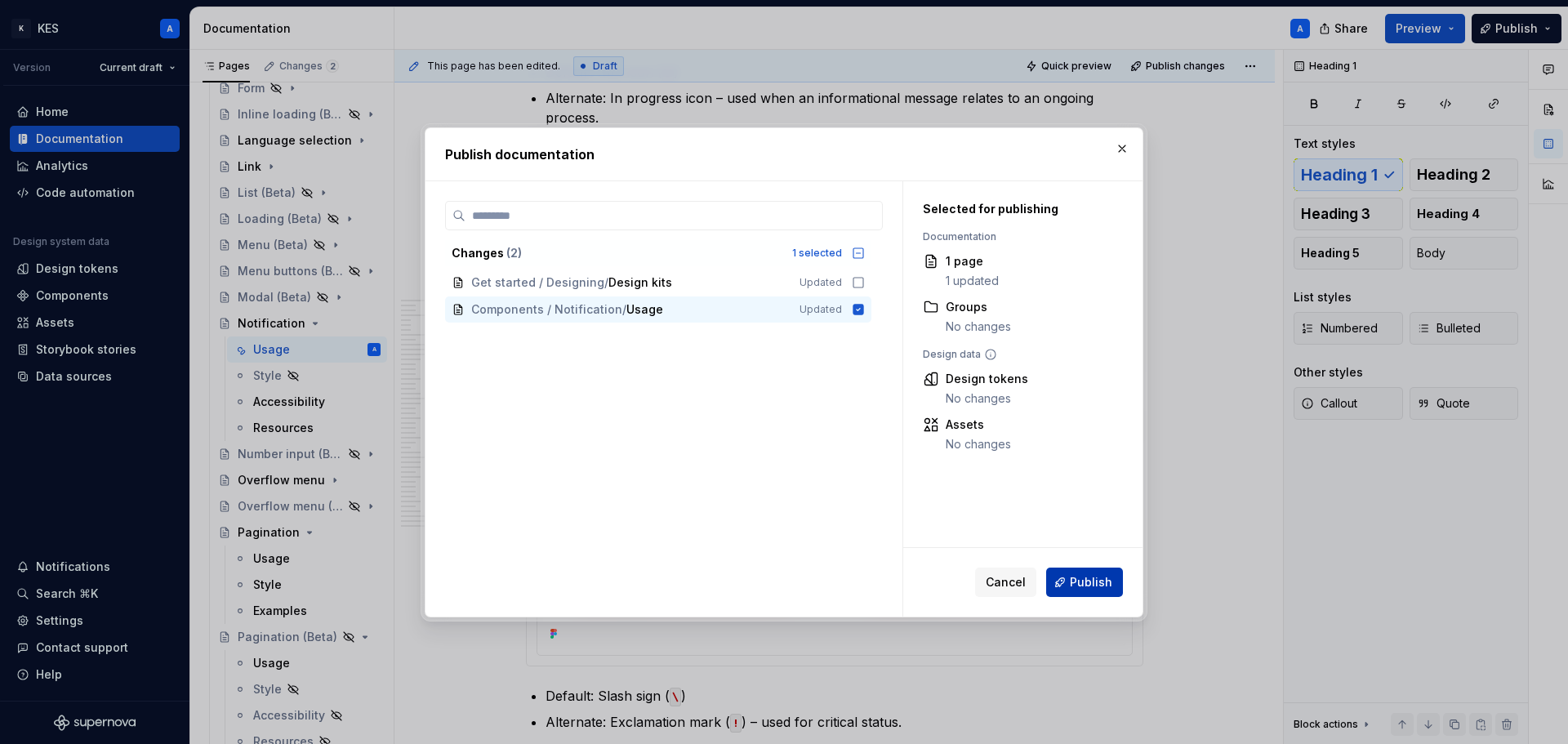
click at [1064, 579] on button "Publish" at bounding box center [1085, 582] width 77 height 29
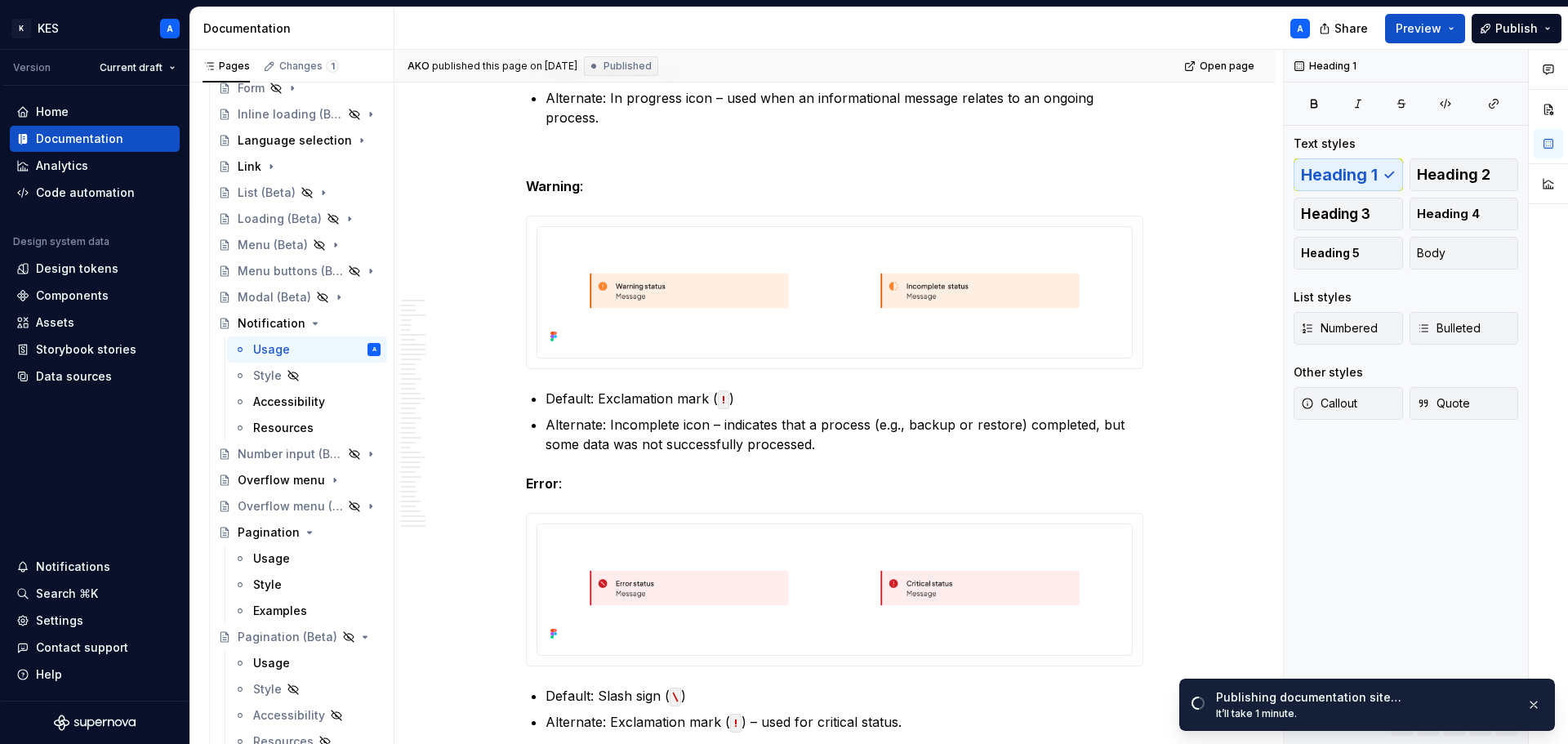
type textarea "*"
